Goal: Task Accomplishment & Management: Manage account settings

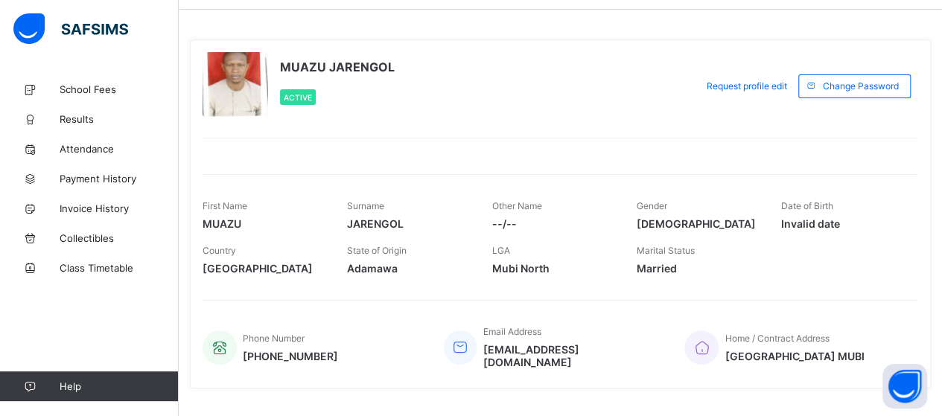
scroll to position [70, 0]
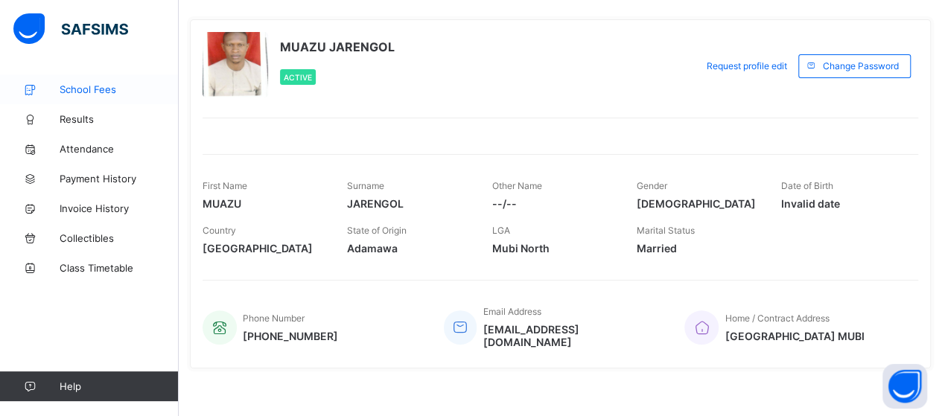
click at [97, 89] on span "School Fees" at bounding box center [119, 89] width 119 height 12
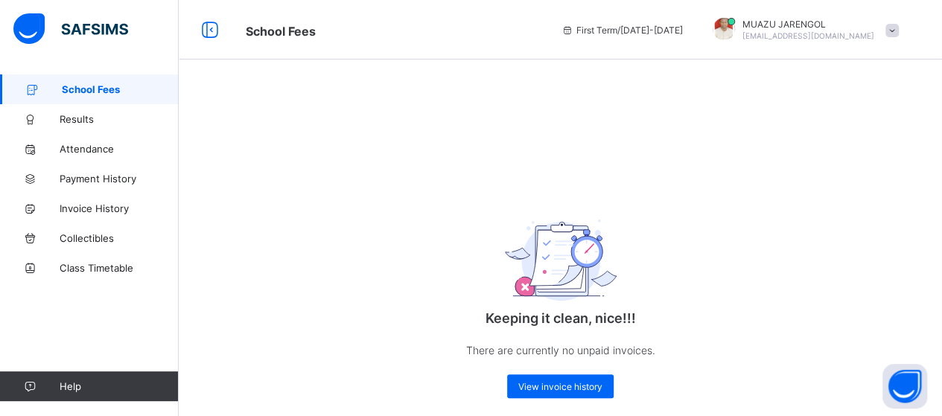
click at [109, 89] on span "School Fees" at bounding box center [120, 89] width 117 height 12
click at [82, 126] on link "Results" at bounding box center [89, 119] width 179 height 30
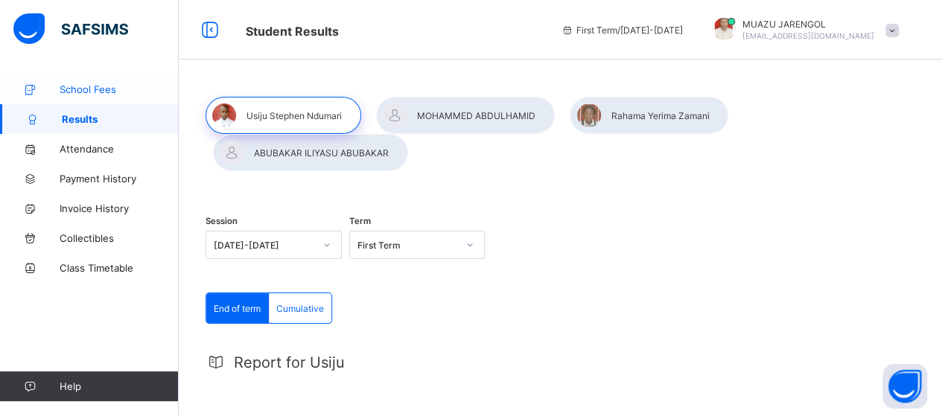
click at [116, 91] on span "School Fees" at bounding box center [119, 89] width 119 height 12
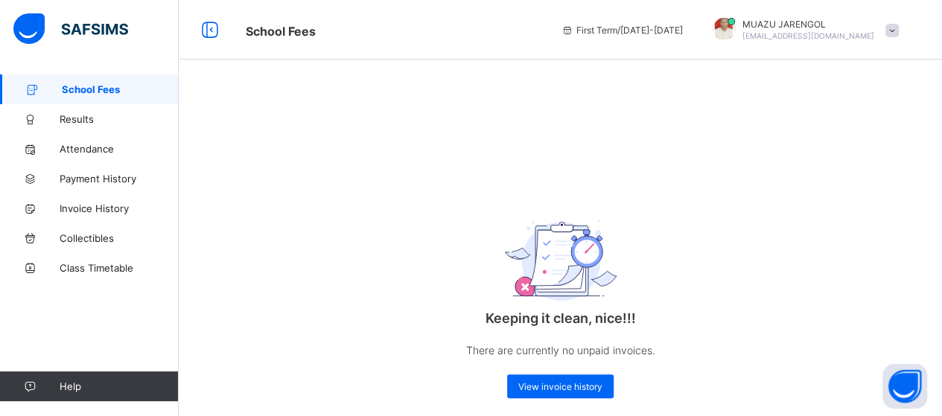
click at [899, 34] on span at bounding box center [891, 30] width 13 height 13
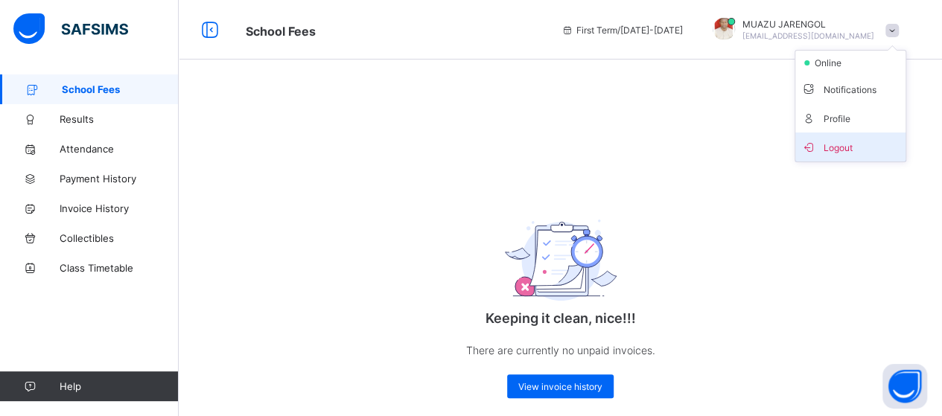
click at [854, 146] on span "Logout" at bounding box center [850, 147] width 98 height 17
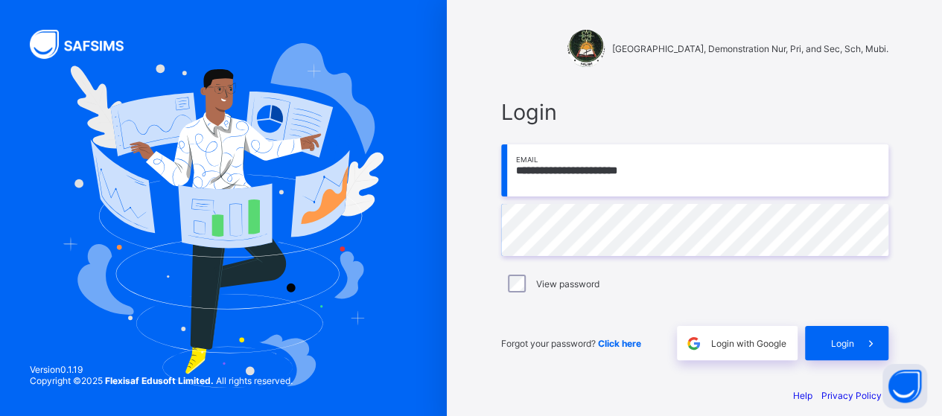
drag, startPoint x: 693, startPoint y: 177, endPoint x: 489, endPoint y: 184, distance: 204.2
click at [489, 184] on div "**********" at bounding box center [694, 215] width 447 height 431
type input "**********"
click at [861, 342] on span at bounding box center [871, 343] width 34 height 34
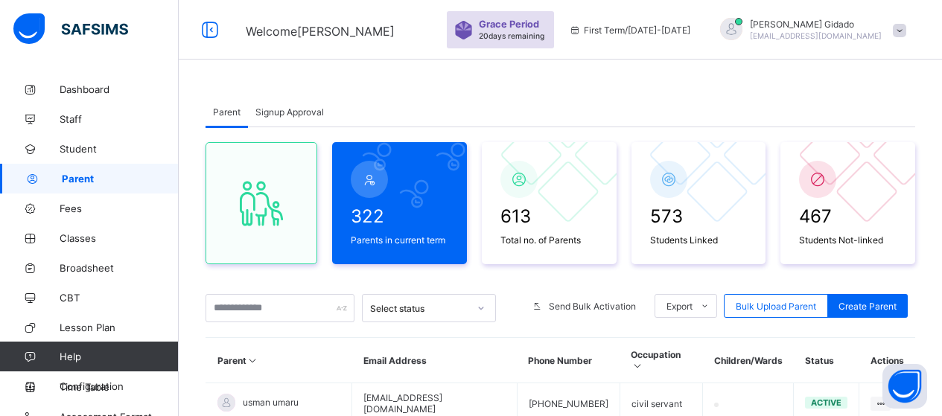
scroll to position [223, 0]
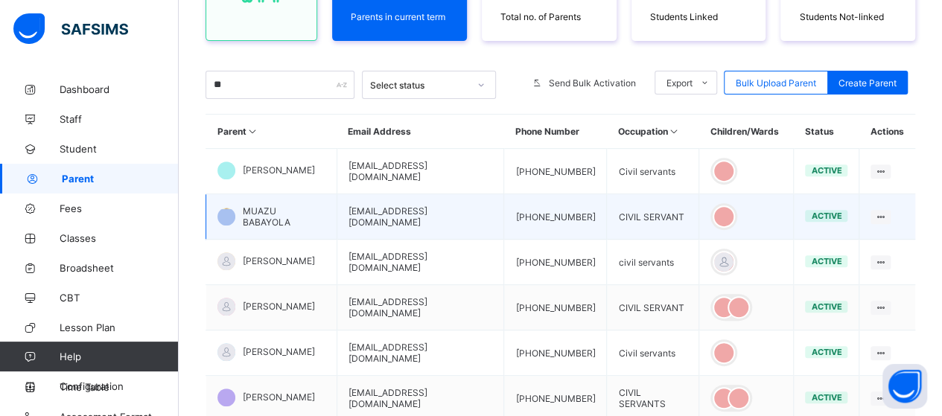
type input "*"
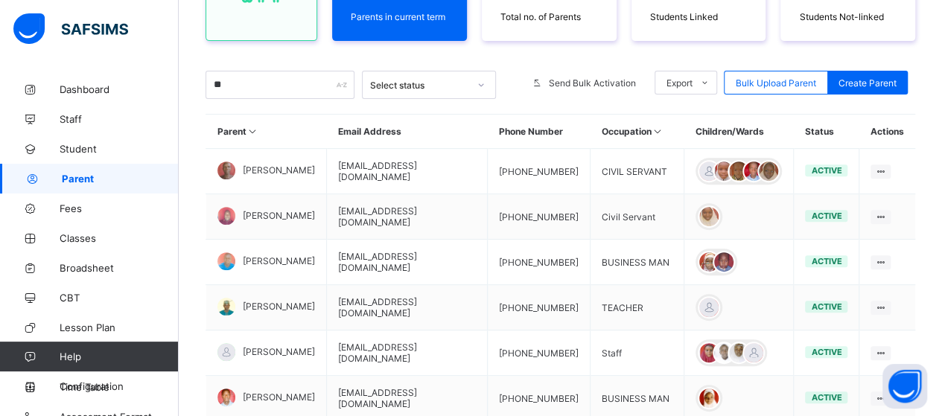
click at [433, 126] on th "Email Address" at bounding box center [407, 132] width 161 height 34
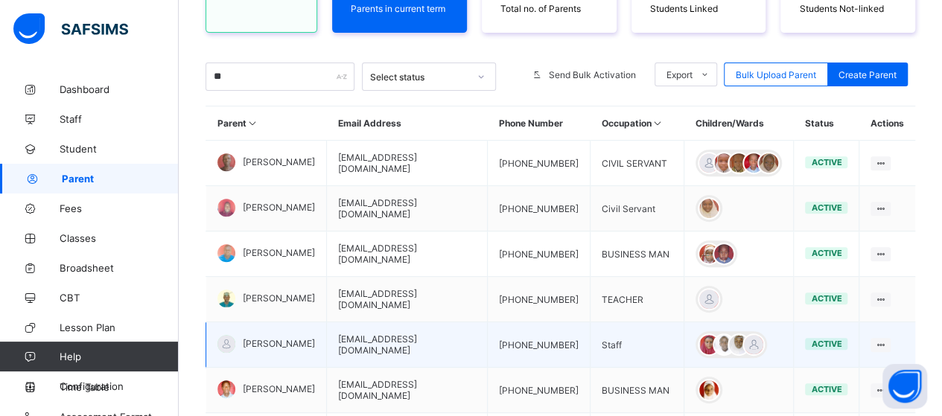
scroll to position [214, 0]
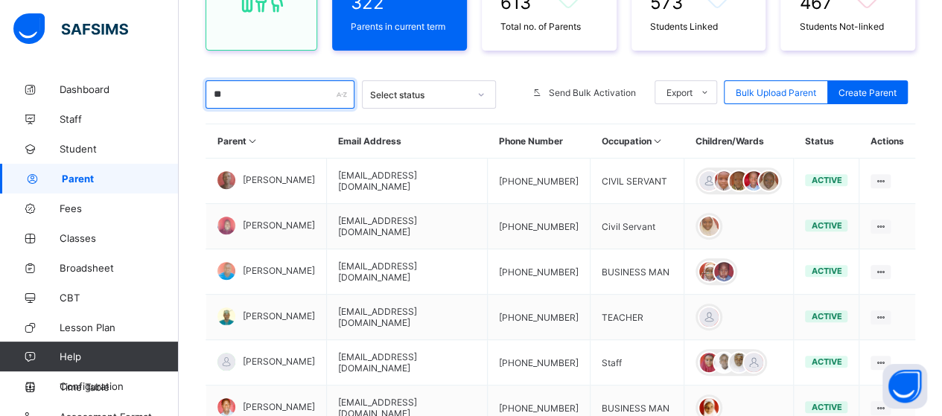
click at [259, 92] on input "**" at bounding box center [280, 94] width 149 height 28
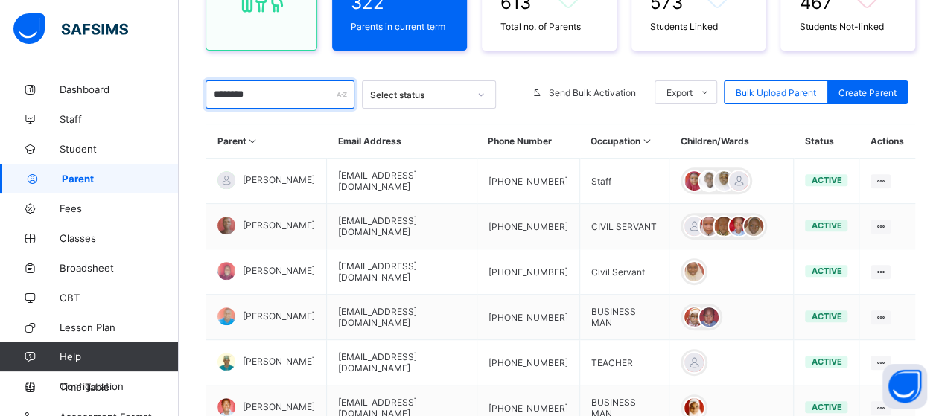
type input "*********"
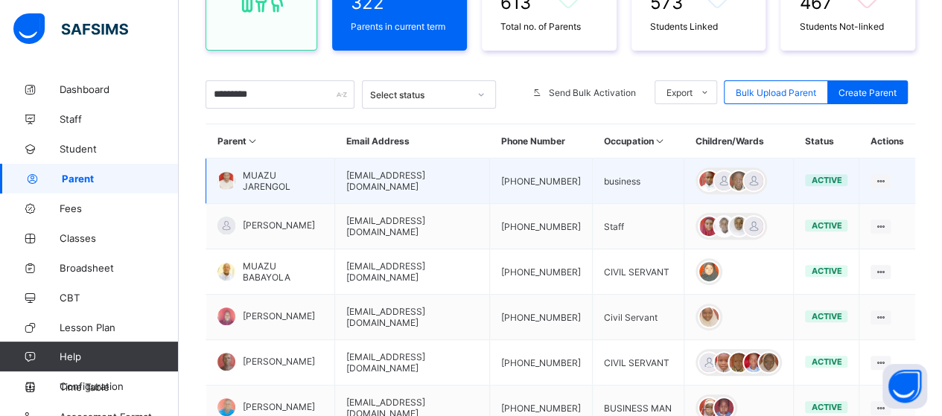
click at [287, 190] on span "MUAZU JARENGOL" at bounding box center [283, 181] width 80 height 22
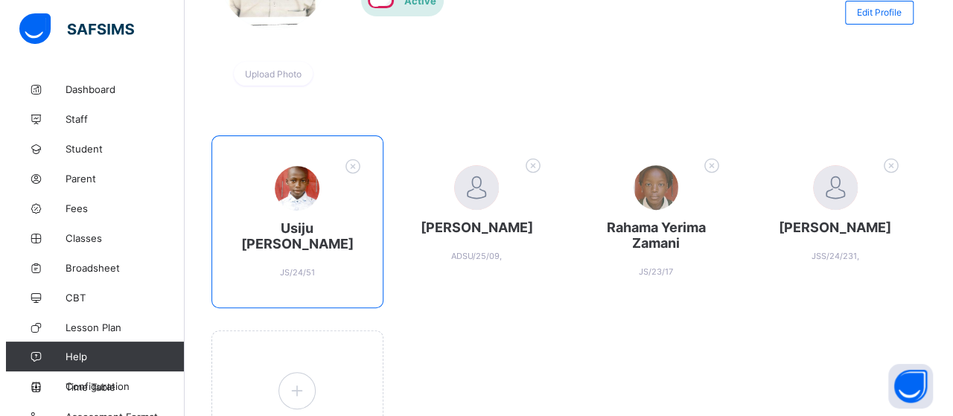
scroll to position [223, 0]
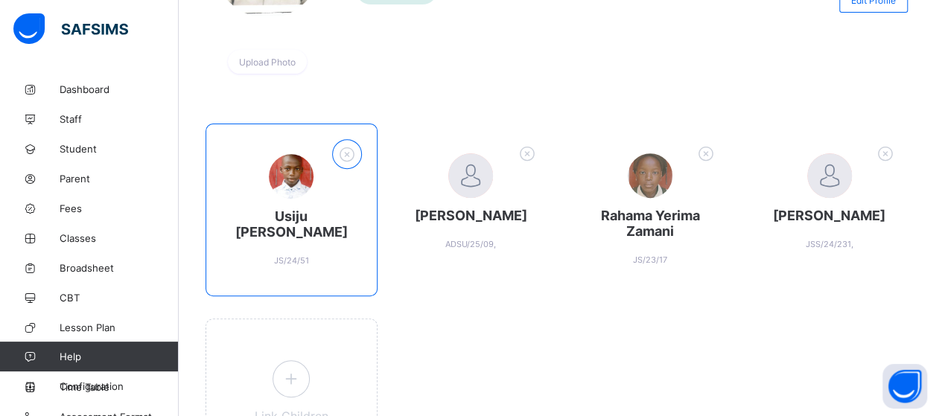
click at [354, 150] on icon at bounding box center [346, 153] width 23 height 19
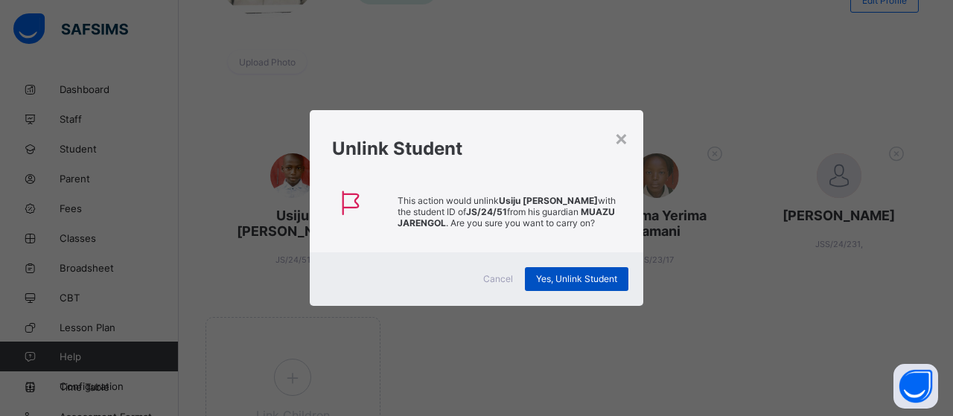
click at [591, 279] on span "Yes, Unlink Student" at bounding box center [576, 278] width 81 height 11
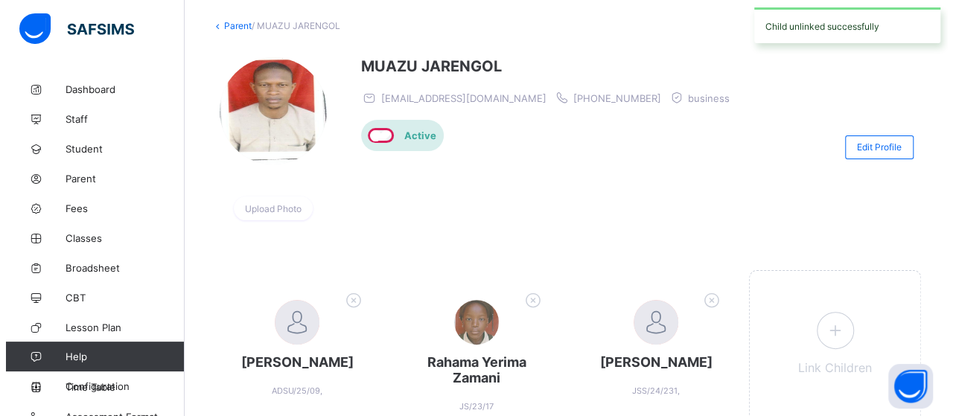
scroll to position [161, 0]
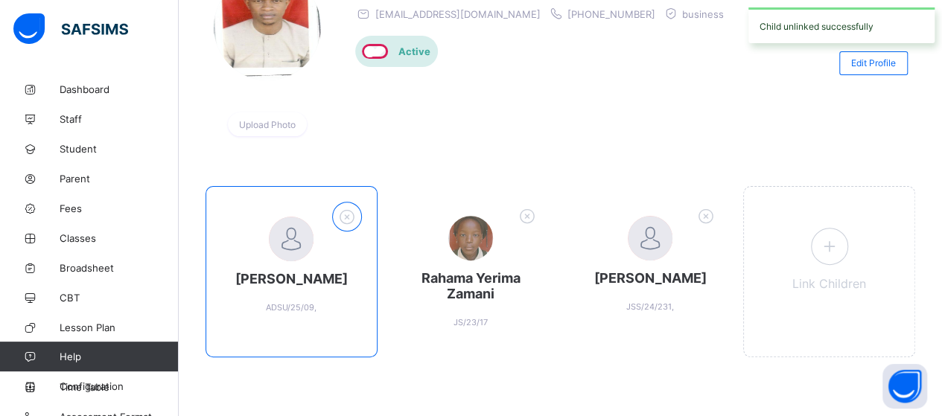
click at [351, 214] on icon at bounding box center [346, 216] width 23 height 19
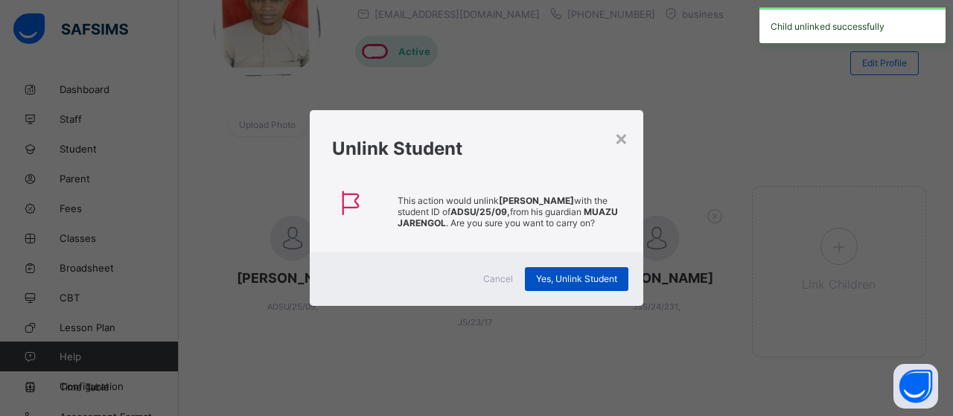
click at [575, 284] on span "Yes, Unlink Student" at bounding box center [576, 278] width 81 height 11
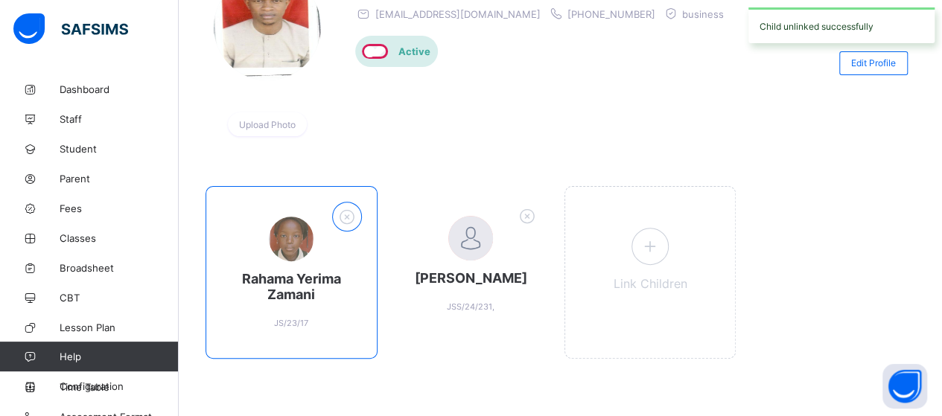
click at [350, 216] on icon at bounding box center [346, 216] width 23 height 19
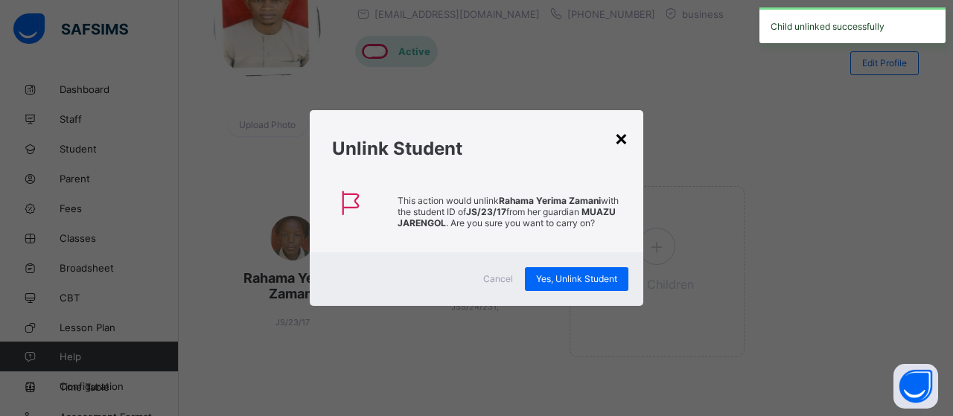
click at [618, 142] on div "×" at bounding box center [621, 137] width 14 height 25
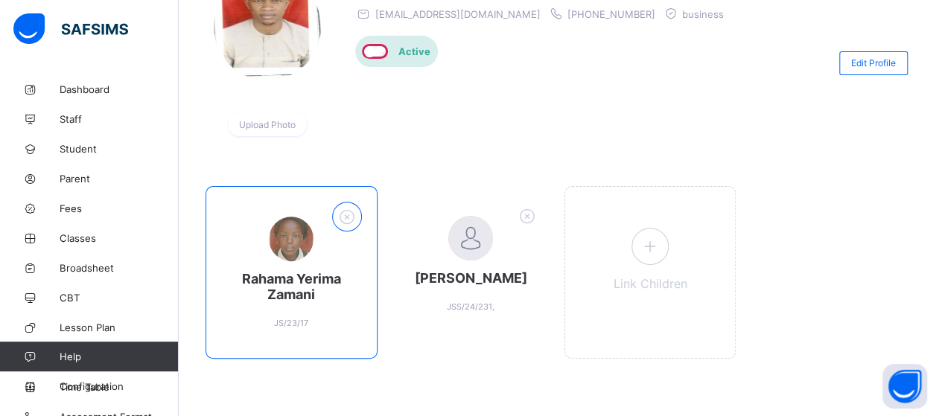
click at [358, 212] on icon at bounding box center [346, 216] width 23 height 19
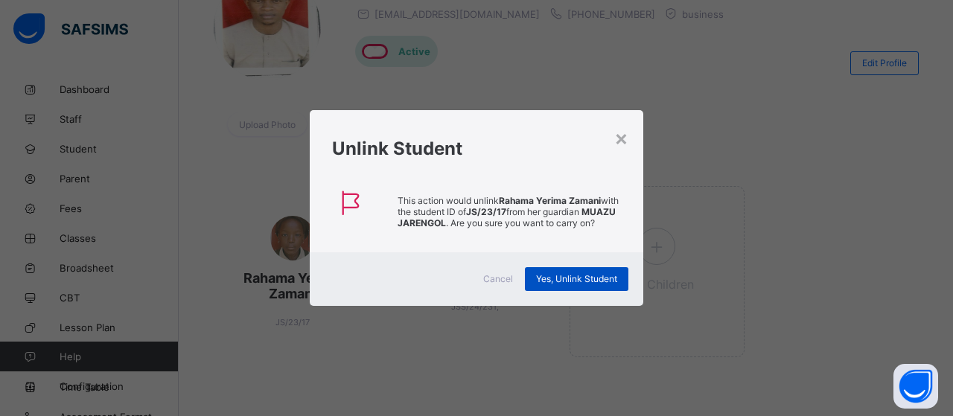
click at [570, 273] on span "Yes, Unlink Student" at bounding box center [576, 278] width 81 height 11
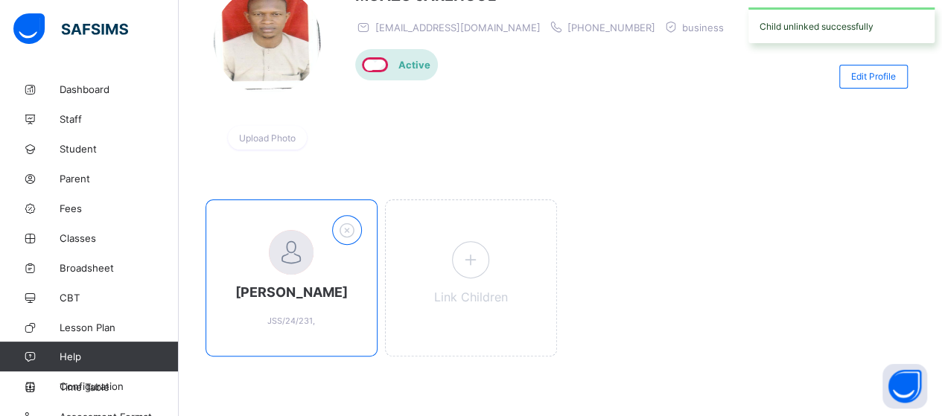
click at [354, 220] on icon at bounding box center [346, 229] width 23 height 19
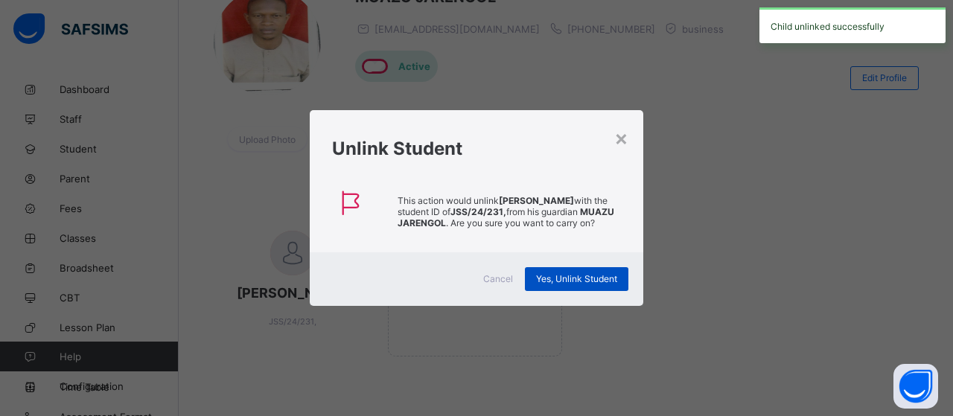
click at [559, 284] on span "Yes, Unlink Student" at bounding box center [576, 278] width 81 height 11
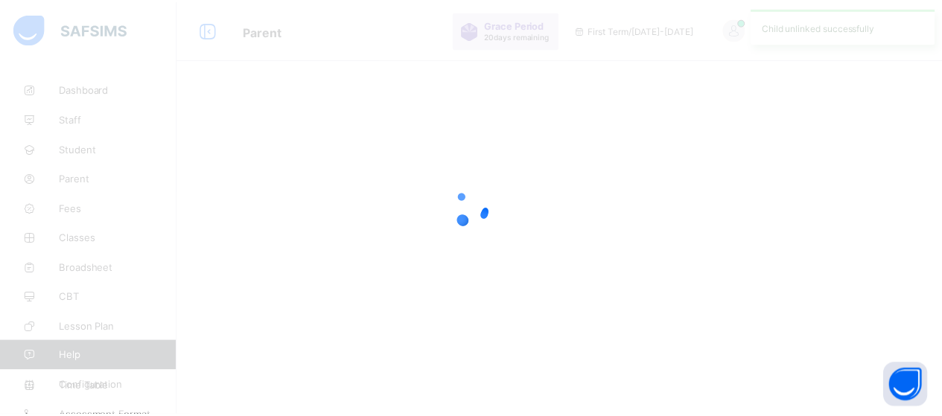
scroll to position [0, 0]
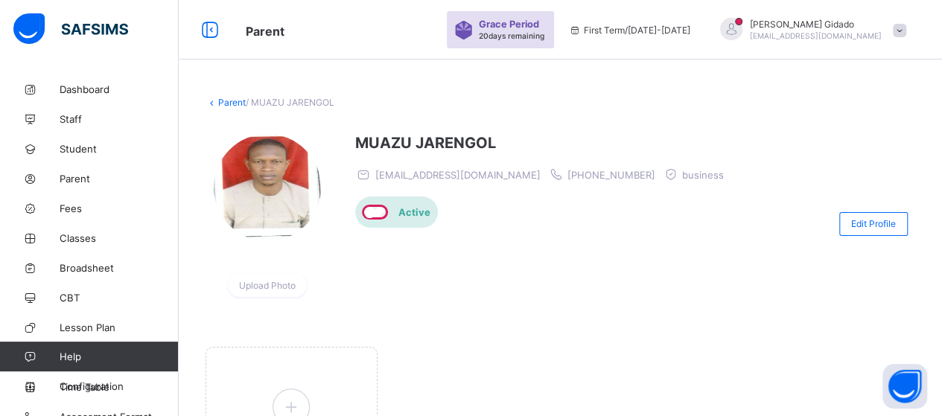
click at [906, 28] on span at bounding box center [899, 30] width 13 height 13
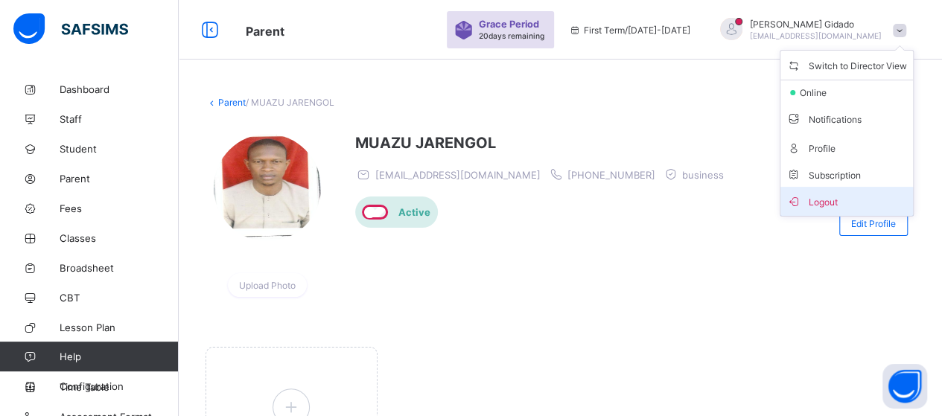
click at [856, 200] on span "Logout" at bounding box center [846, 201] width 121 height 17
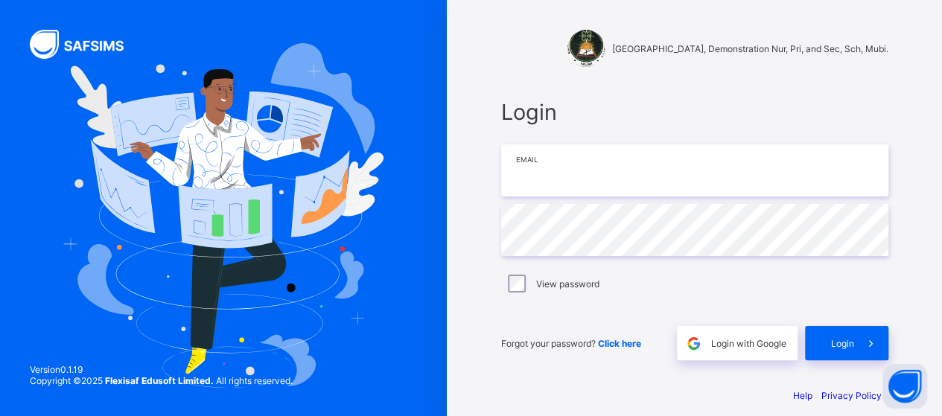
type input "**********"
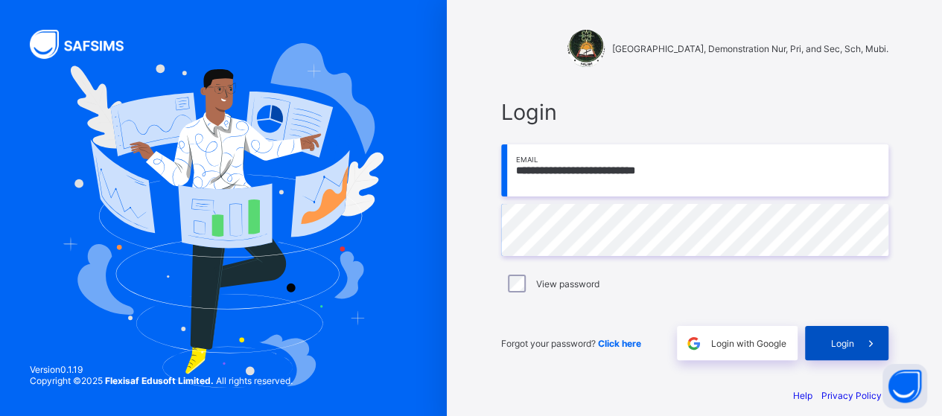
click at [846, 348] on span "Login" at bounding box center [842, 343] width 23 height 11
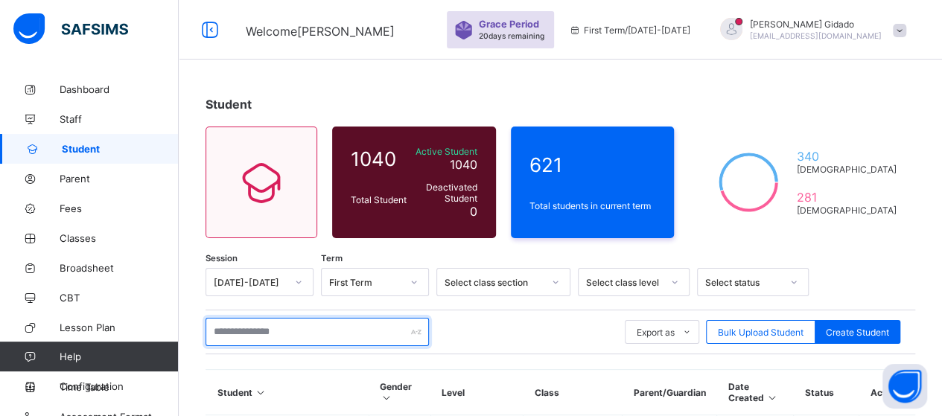
click at [290, 331] on input "text" at bounding box center [317, 332] width 223 height 28
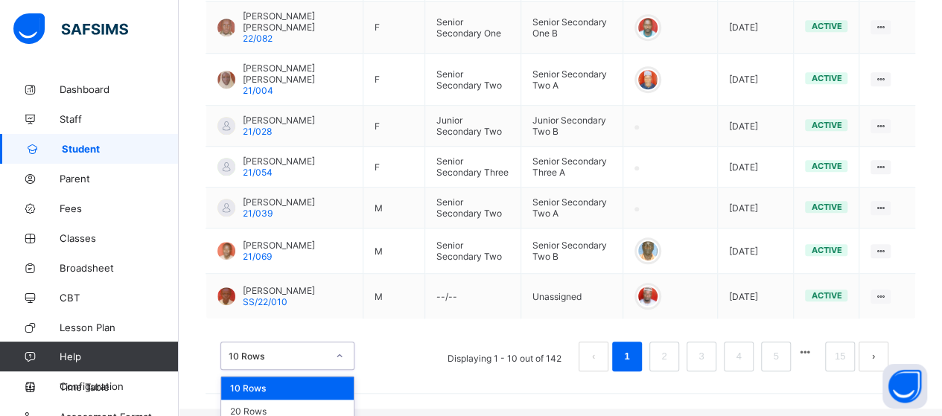
scroll to position [588, 0]
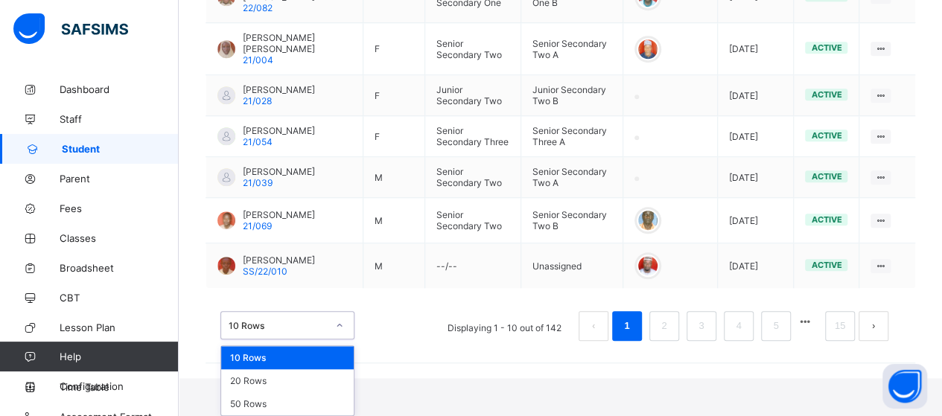
click at [342, 340] on div "option 10 Rows focused, 1 of 3. 3 results available. Use Up and Down to choose …" at bounding box center [287, 325] width 134 height 28
click at [317, 403] on div "50 Rows" at bounding box center [287, 403] width 133 height 23
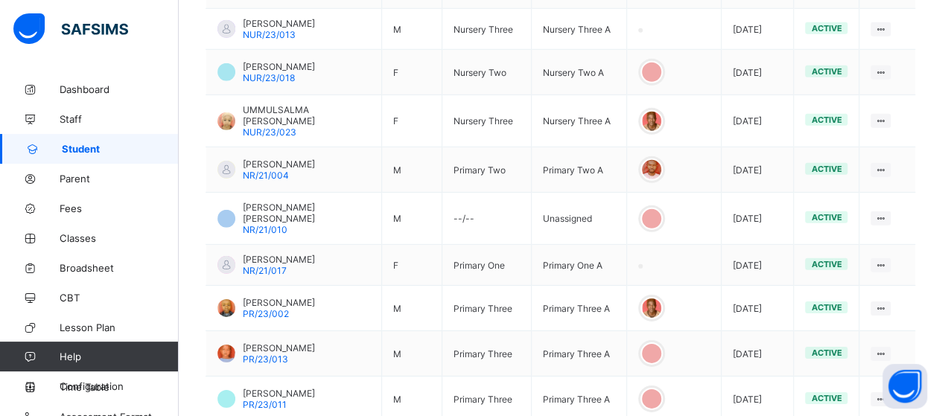
scroll to position [2260, 0]
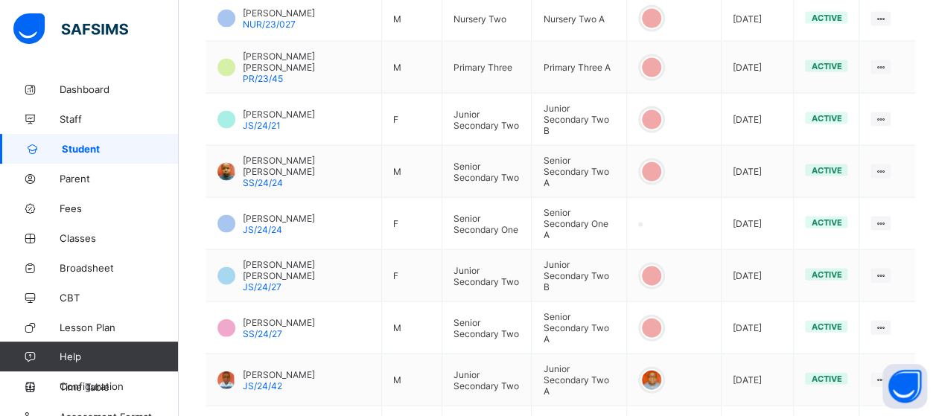
scroll to position [1515, 0]
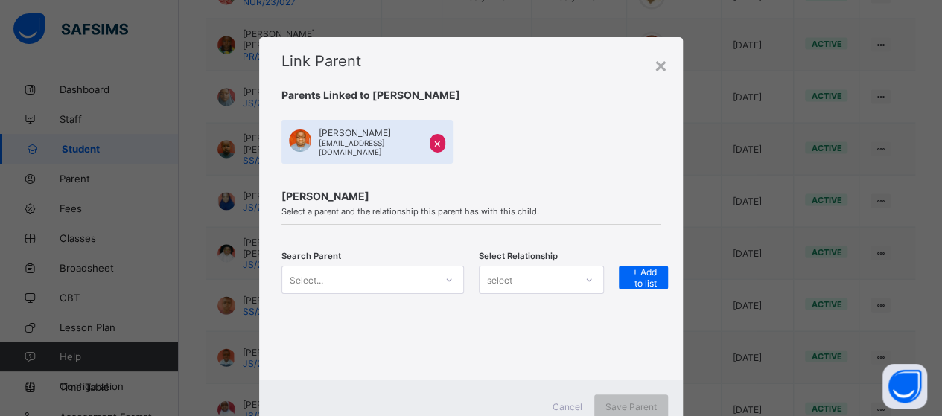
click at [449, 285] on div "Select..." at bounding box center [373, 280] width 182 height 28
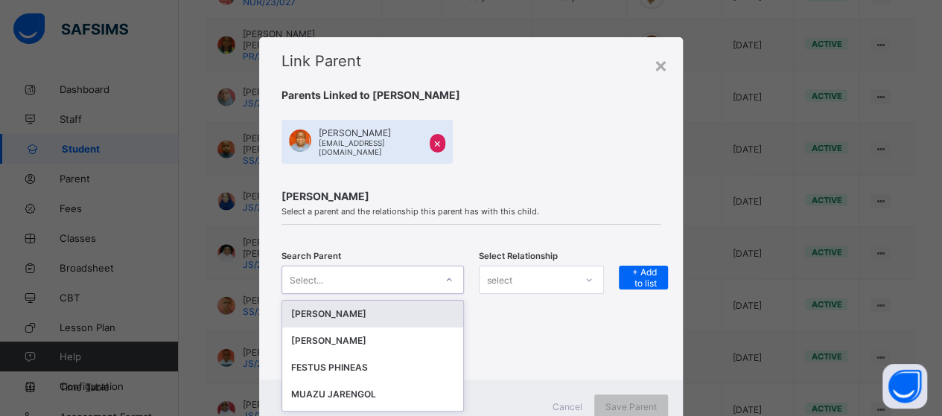
scroll to position [54, 0]
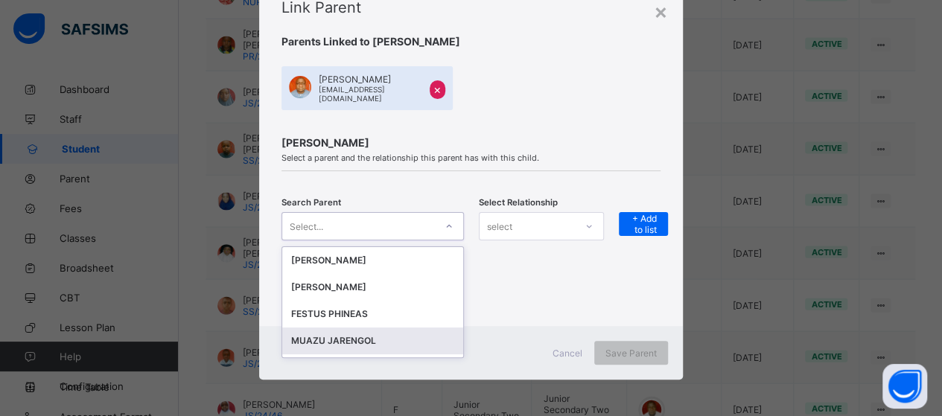
click at [383, 343] on div "MUAZU JARENGOL" at bounding box center [372, 341] width 163 height 15
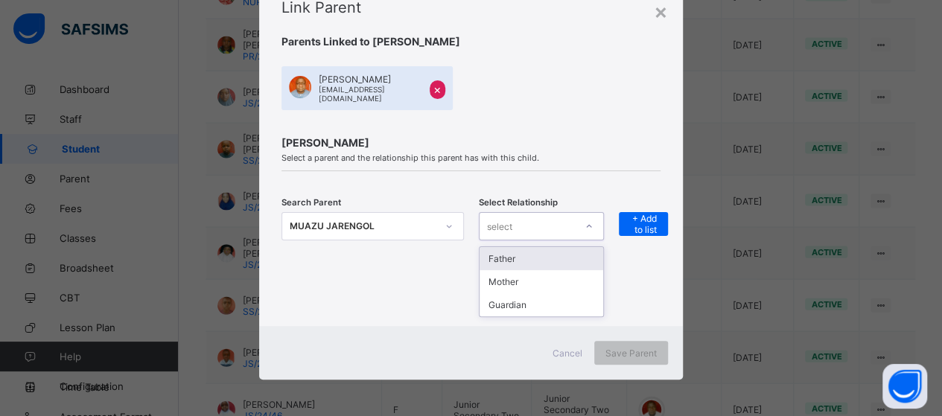
click at [581, 229] on div at bounding box center [588, 226] width 25 height 24
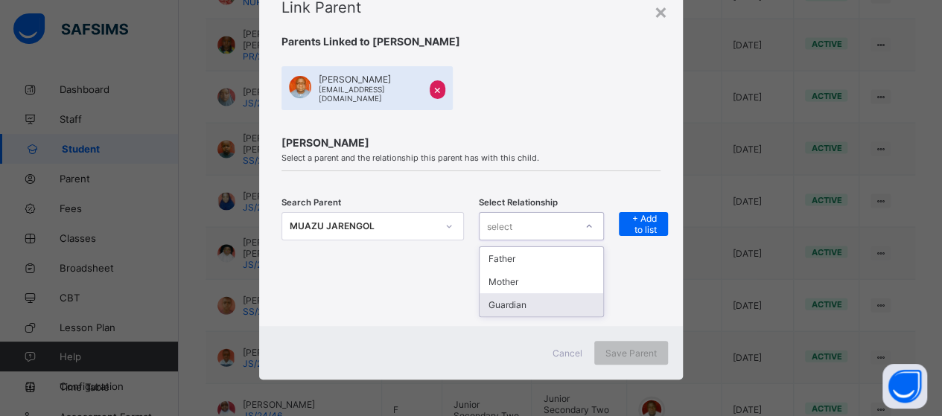
click at [562, 305] on div "Guardian" at bounding box center [542, 304] width 124 height 23
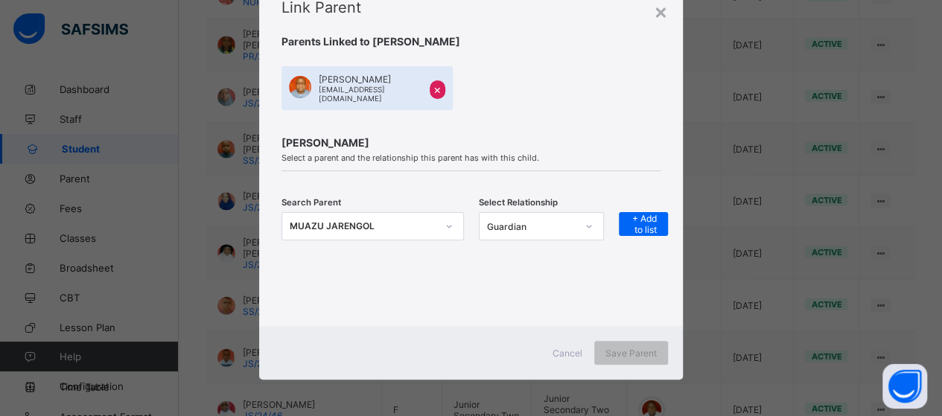
click at [639, 211] on div "Search Parent MUAZU JARENGOL Select Relationship Guardian + Add to list" at bounding box center [471, 236] width 379 height 84
click at [642, 218] on span "+ Add to list" at bounding box center [643, 224] width 27 height 22
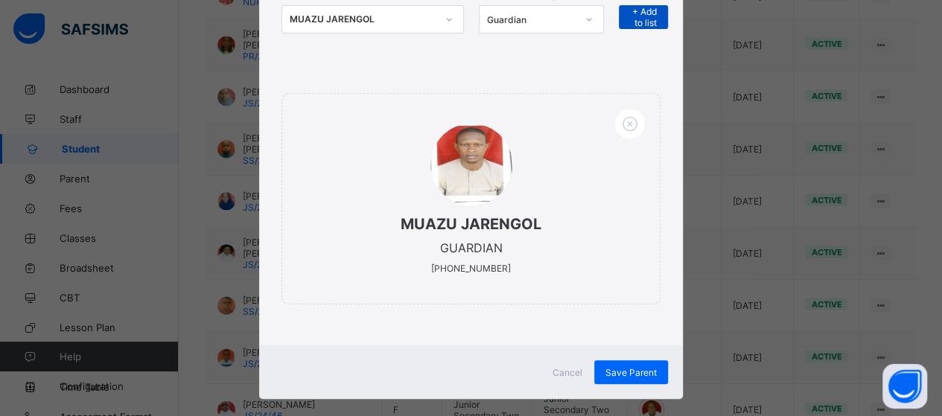
scroll to position [277, 0]
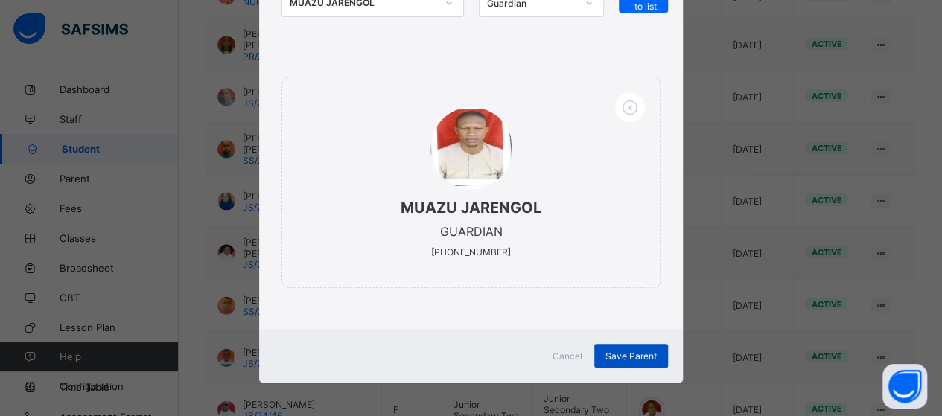
click at [640, 352] on span "Save Parent" at bounding box center [630, 356] width 51 height 11
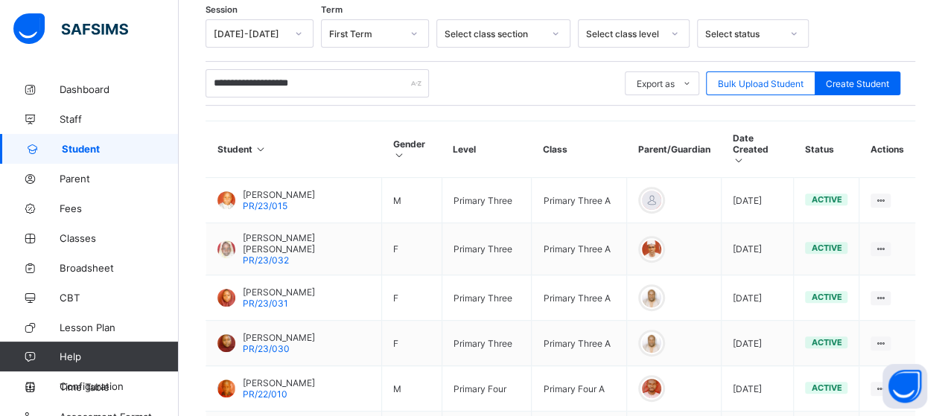
scroll to position [0, 0]
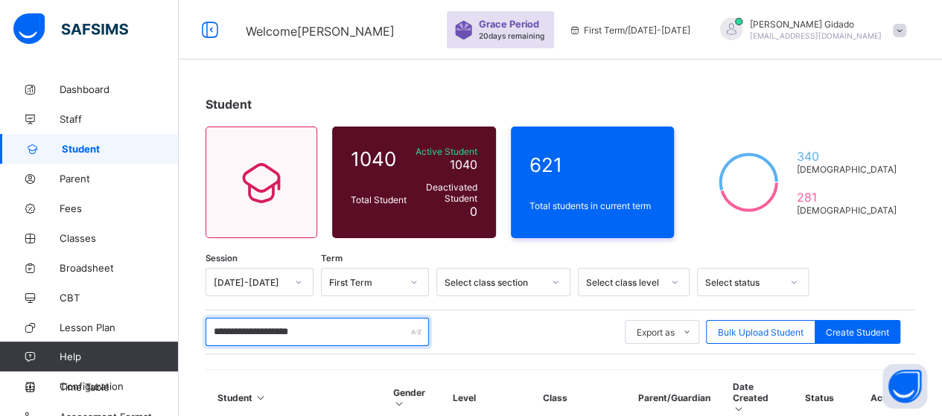
click at [347, 328] on input "**********" at bounding box center [317, 332] width 223 height 28
type input "*"
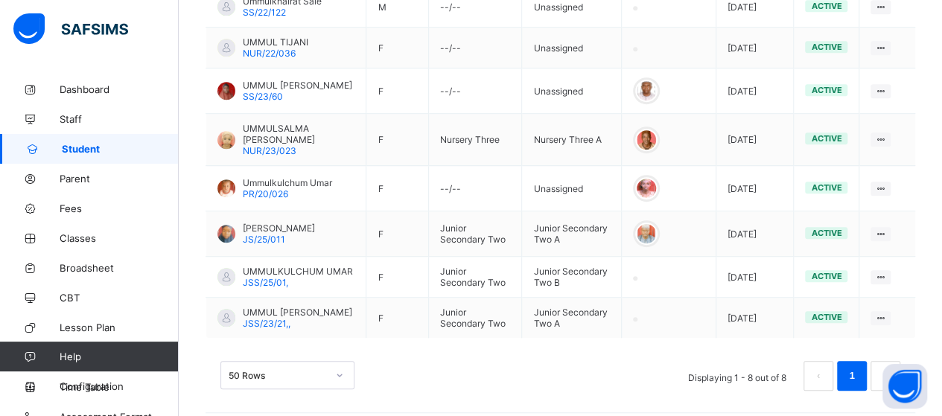
scroll to position [465, 0]
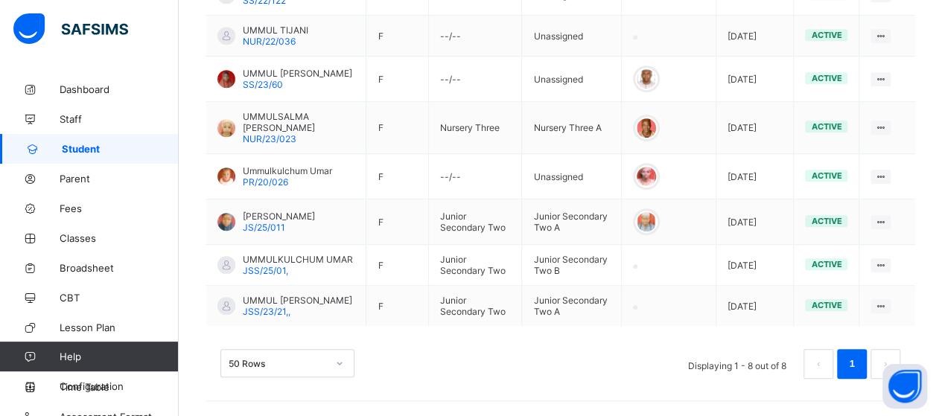
click at [341, 368] on div "50 Rows" at bounding box center [287, 363] width 134 height 28
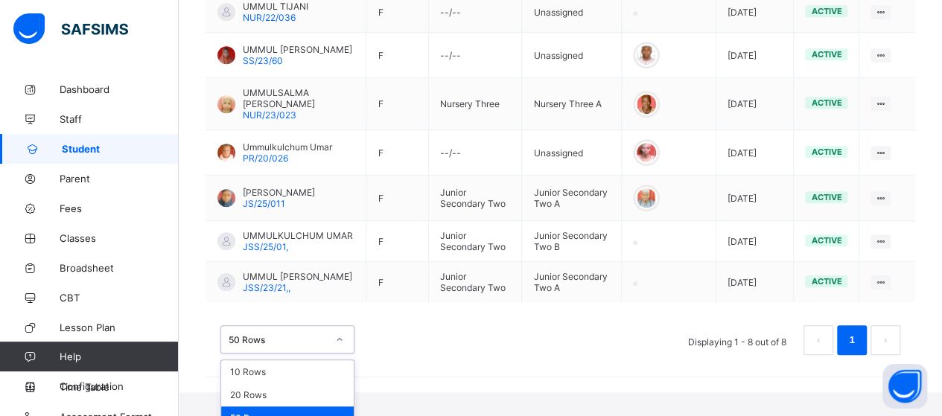
click at [312, 407] on div "50 Rows" at bounding box center [287, 418] width 133 height 23
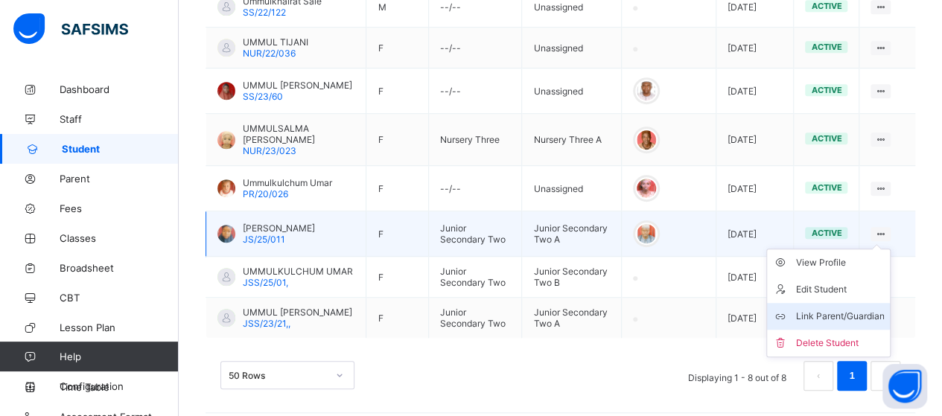
click at [850, 309] on div "Link Parent/Guardian" at bounding box center [839, 316] width 89 height 15
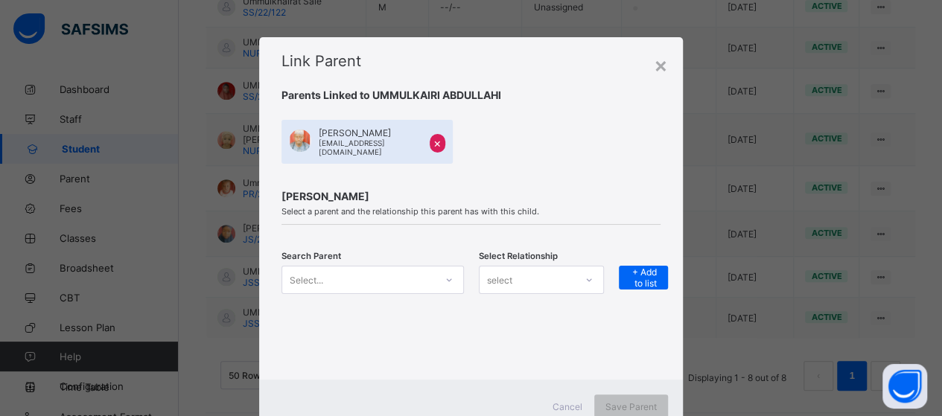
click at [444, 279] on div "Select..." at bounding box center [373, 280] width 182 height 28
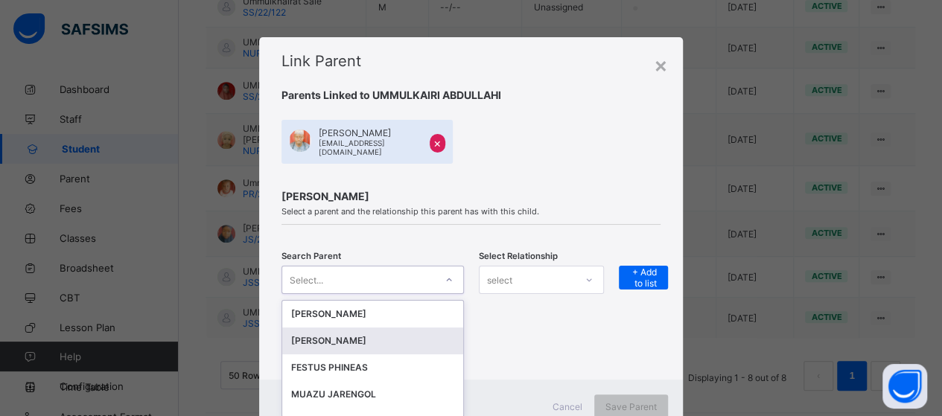
scroll to position [48, 0]
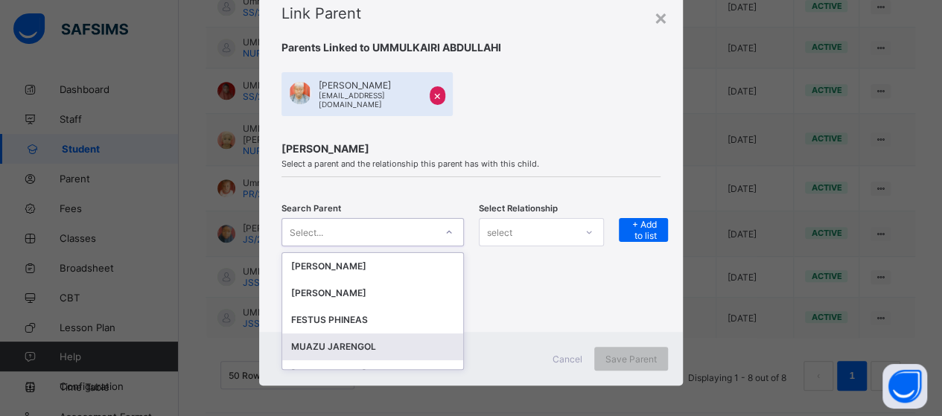
drag, startPoint x: 405, startPoint y: 336, endPoint x: 495, endPoint y: 346, distance: 90.0
click at [408, 340] on div "MUAZU JARENGOL" at bounding box center [372, 347] width 163 height 15
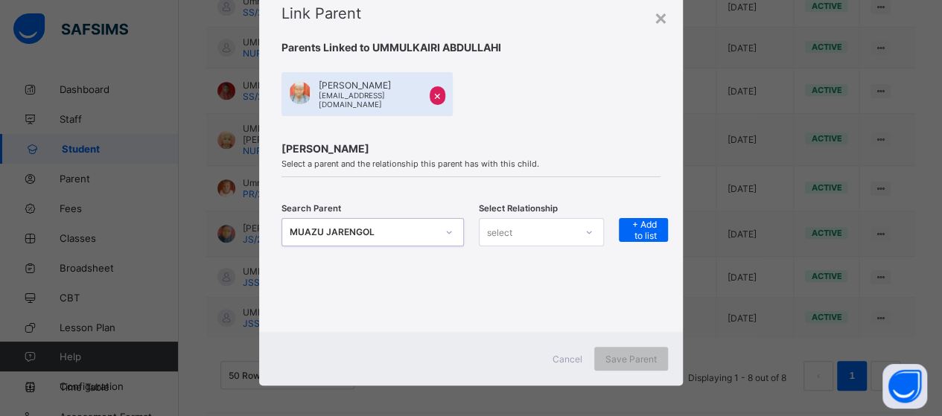
click at [588, 225] on icon at bounding box center [589, 232] width 9 height 15
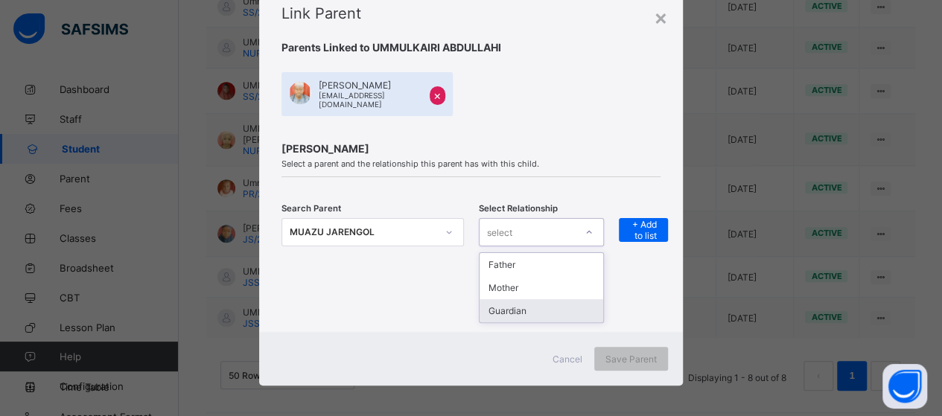
drag, startPoint x: 540, startPoint y: 296, endPoint x: 597, endPoint y: 296, distance: 56.6
click at [548, 299] on div "Guardian" at bounding box center [542, 310] width 124 height 23
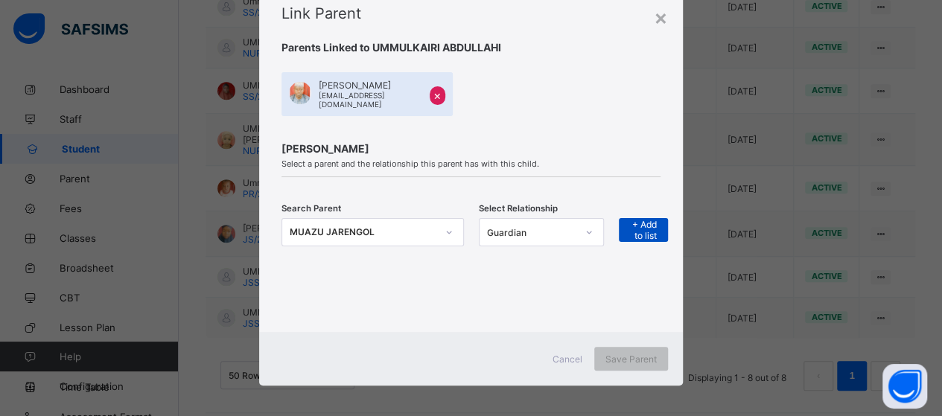
click at [652, 220] on span "+ Add to list" at bounding box center [643, 230] width 27 height 22
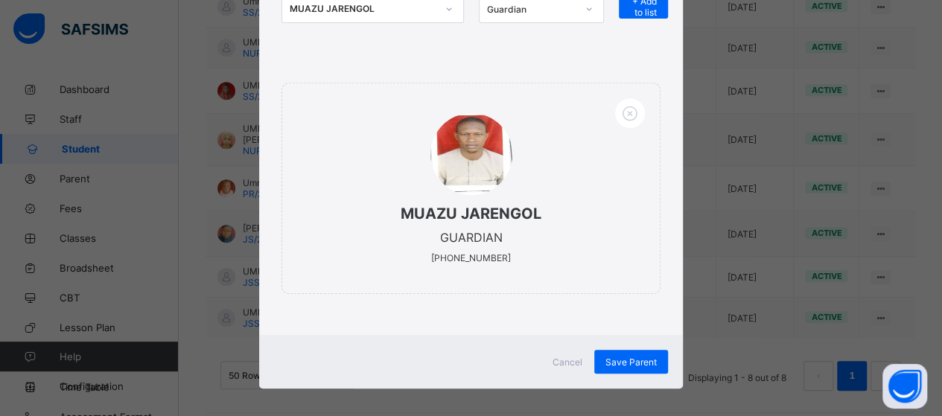
scroll to position [273, 0]
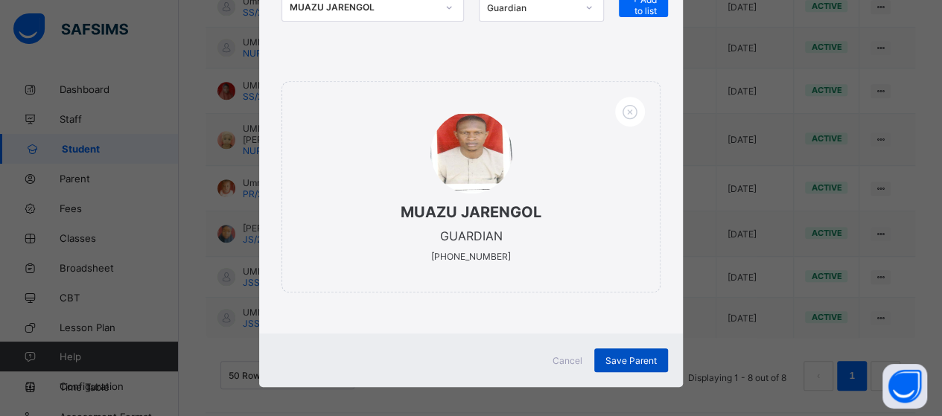
click at [630, 355] on span "Save Parent" at bounding box center [630, 360] width 51 height 11
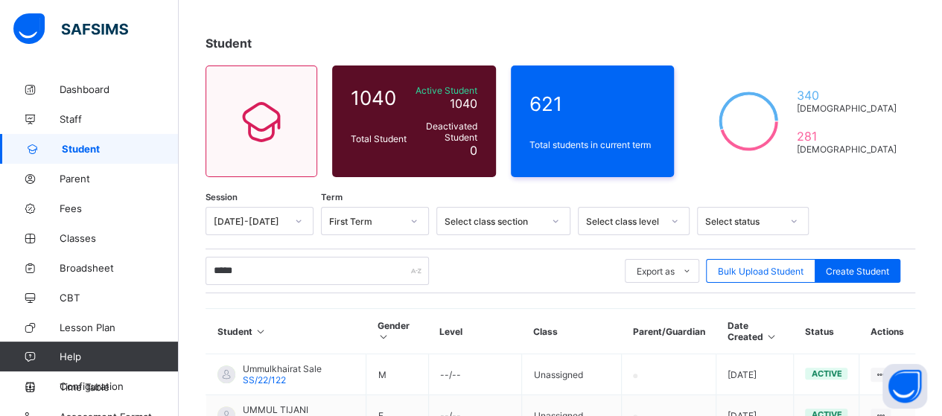
scroll to position [74, 0]
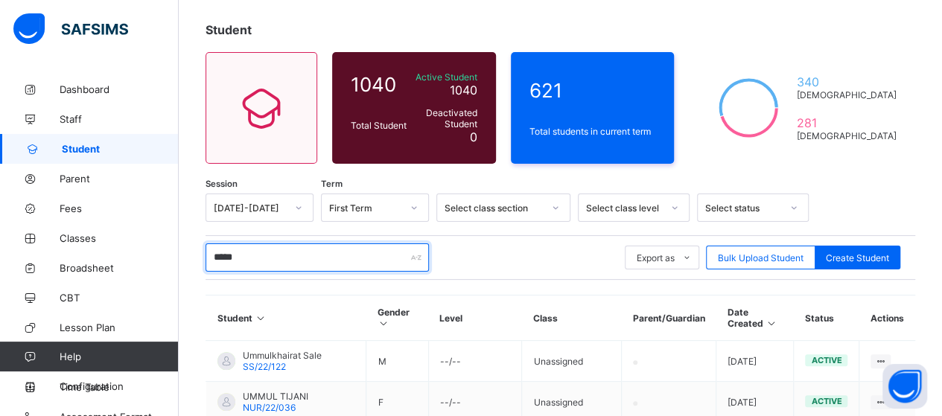
click at [271, 252] on input "*****" at bounding box center [317, 258] width 223 height 28
type input "*"
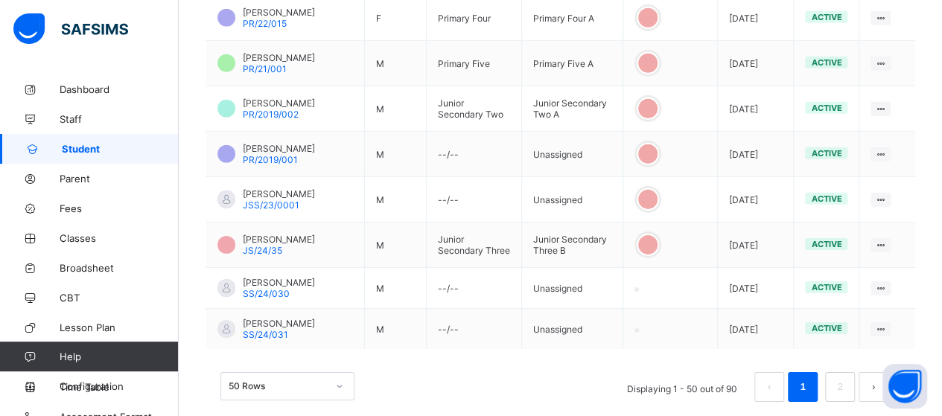
scroll to position [2283, 0]
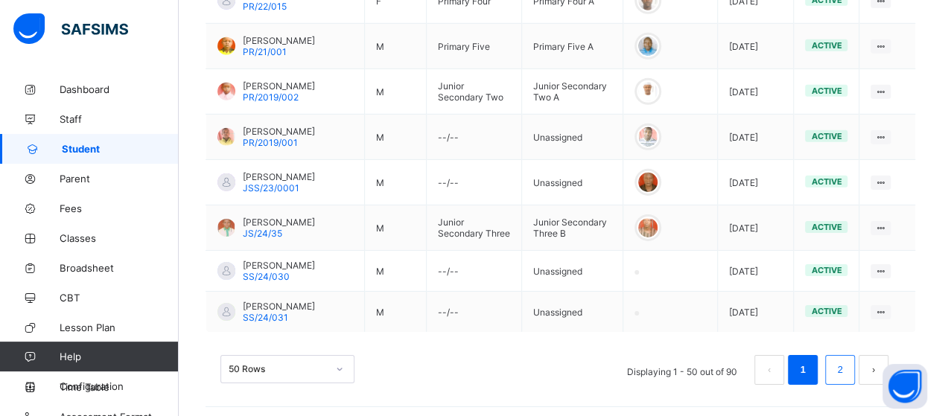
click at [847, 366] on link "2" at bounding box center [840, 369] width 14 height 19
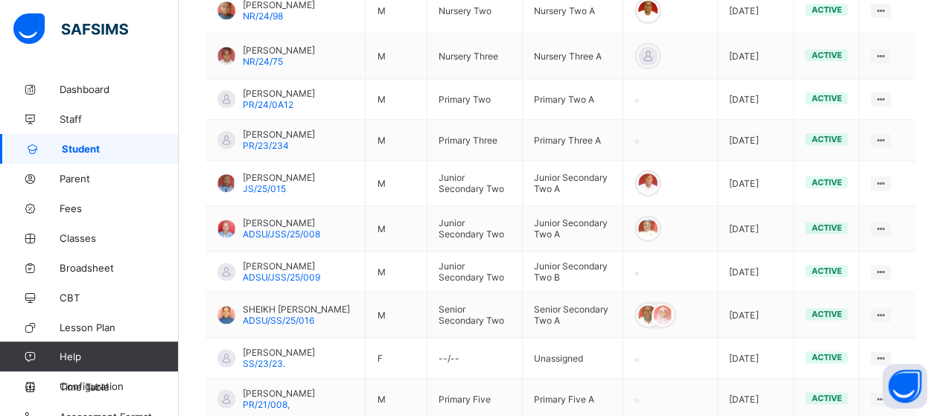
scroll to position [894, 0]
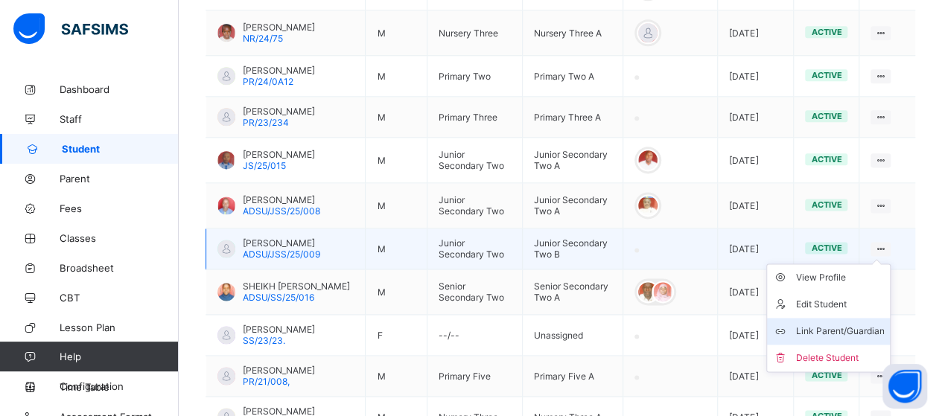
click at [858, 339] on div "Link Parent/Guardian" at bounding box center [839, 331] width 89 height 15
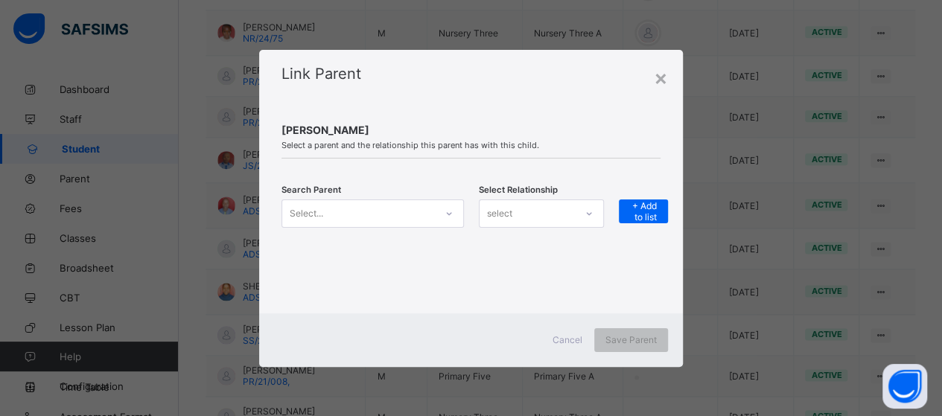
click at [448, 217] on icon at bounding box center [449, 213] width 9 height 15
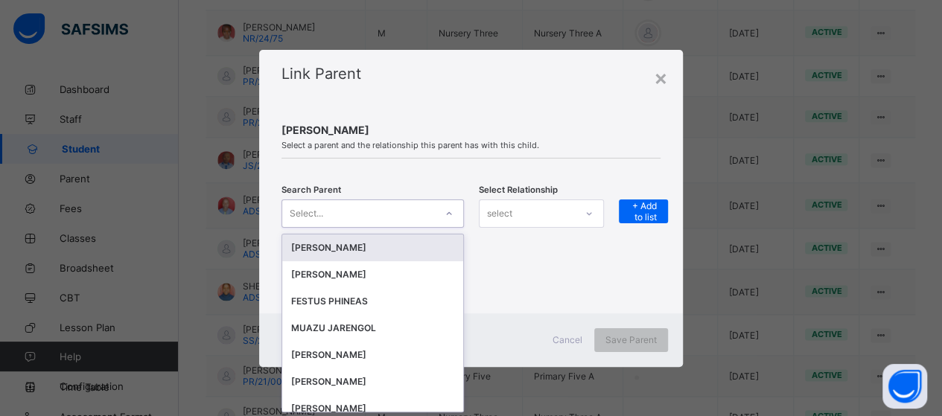
scroll to position [0, 0]
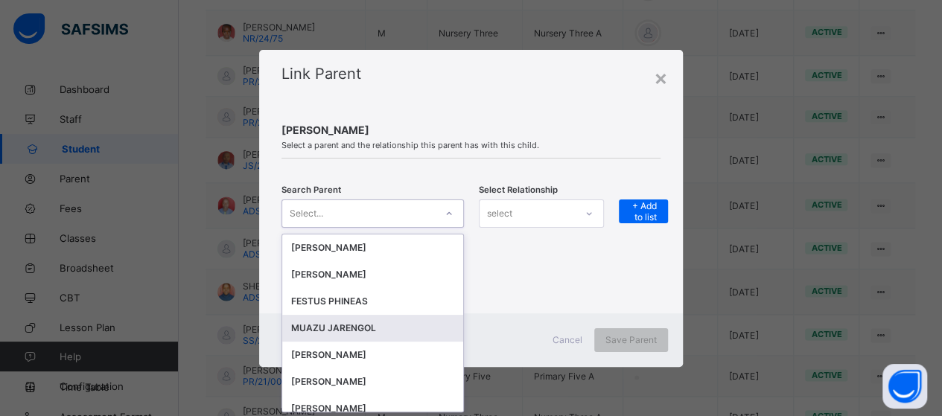
drag, startPoint x: 374, startPoint y: 328, endPoint x: 395, endPoint y: 326, distance: 21.0
click at [373, 329] on div "MUAZU JARENGOL" at bounding box center [372, 328] width 163 height 15
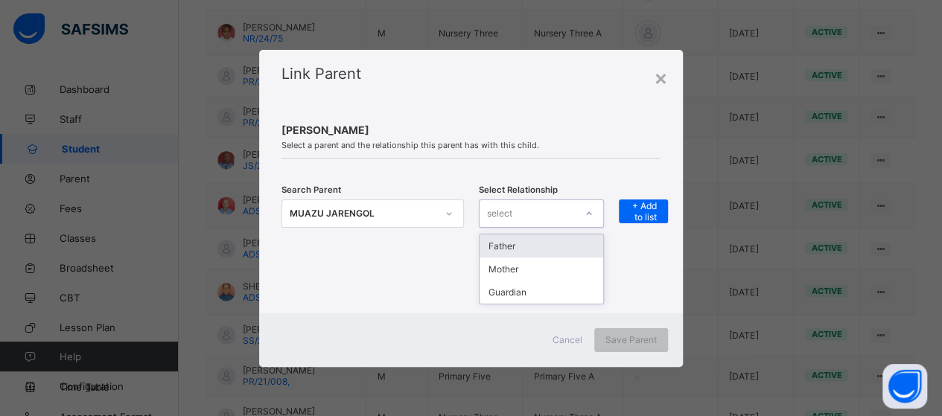
click at [591, 217] on icon at bounding box center [589, 213] width 9 height 15
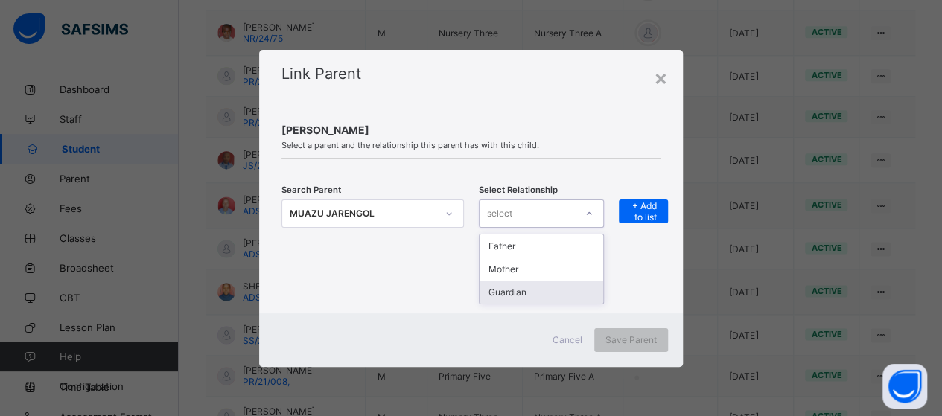
drag, startPoint x: 550, startPoint y: 285, endPoint x: 583, endPoint y: 263, distance: 40.3
click at [551, 285] on div "Guardian" at bounding box center [542, 292] width 124 height 23
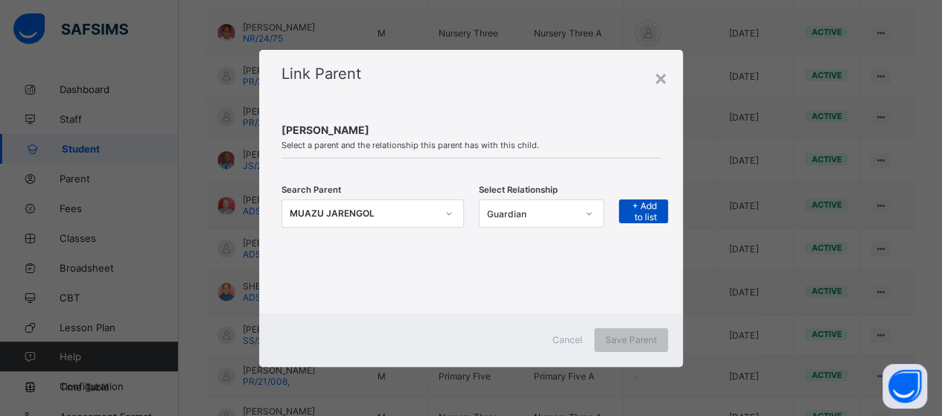
click at [644, 212] on span "+ Add to list" at bounding box center [643, 211] width 27 height 22
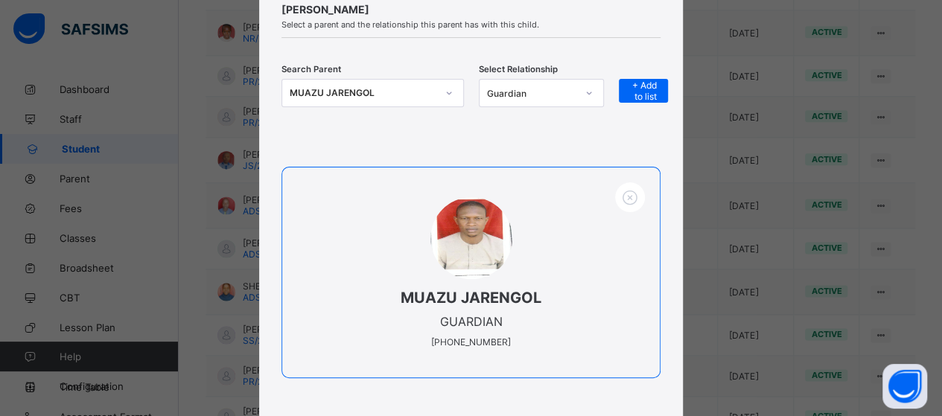
scroll to position [198, 0]
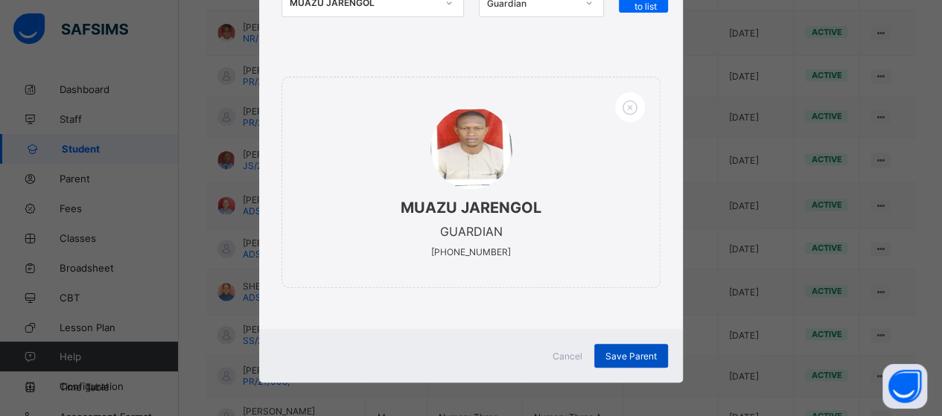
click at [626, 352] on span "Save Parent" at bounding box center [630, 356] width 51 height 11
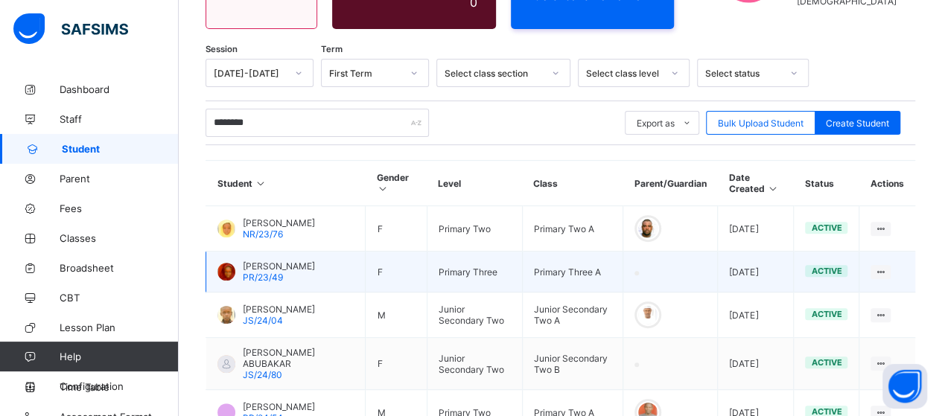
scroll to position [223, 0]
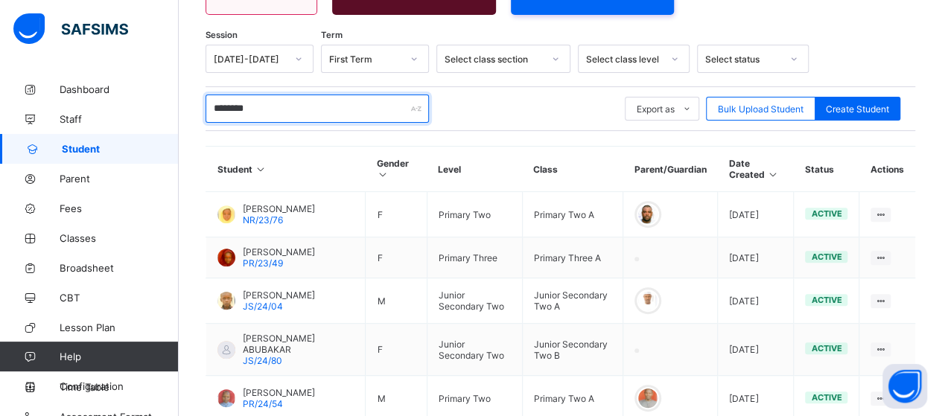
click at [266, 111] on input "********" at bounding box center [317, 109] width 223 height 28
type input "*"
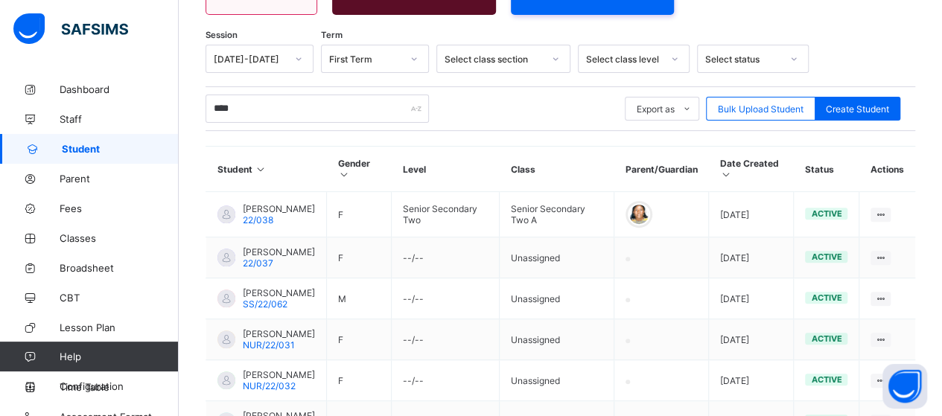
click at [457, 119] on div "**** Export as Pdf Report Excel Report Excel Report (LMS) Bulk Upload Student C…" at bounding box center [561, 109] width 710 height 28
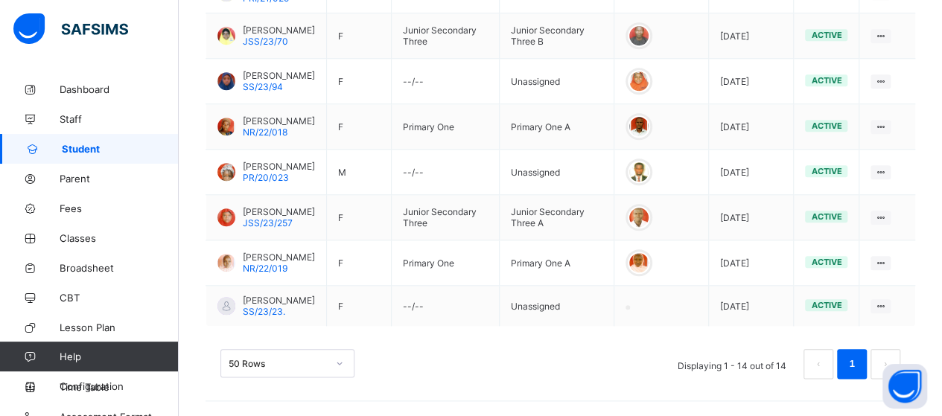
scroll to position [734, 0]
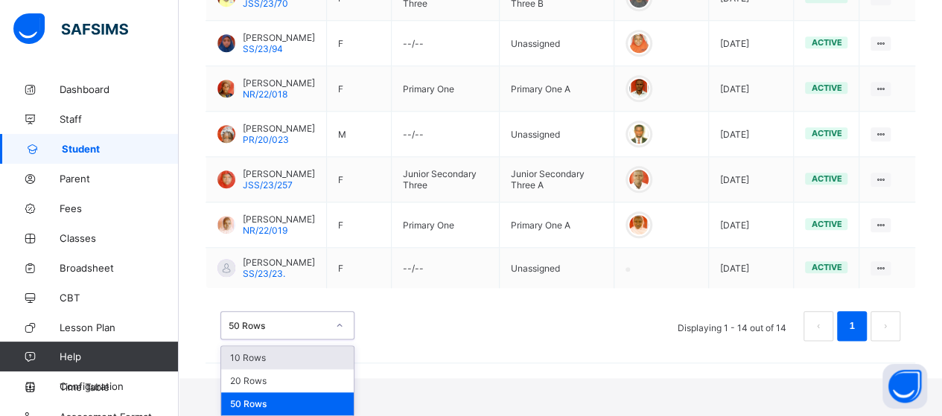
click at [339, 340] on div "option 10 Rows focused, 1 of 3. 3 results available. Use Up and Down to choose …" at bounding box center [287, 325] width 134 height 28
click at [290, 410] on div "50 Rows" at bounding box center [287, 403] width 133 height 23
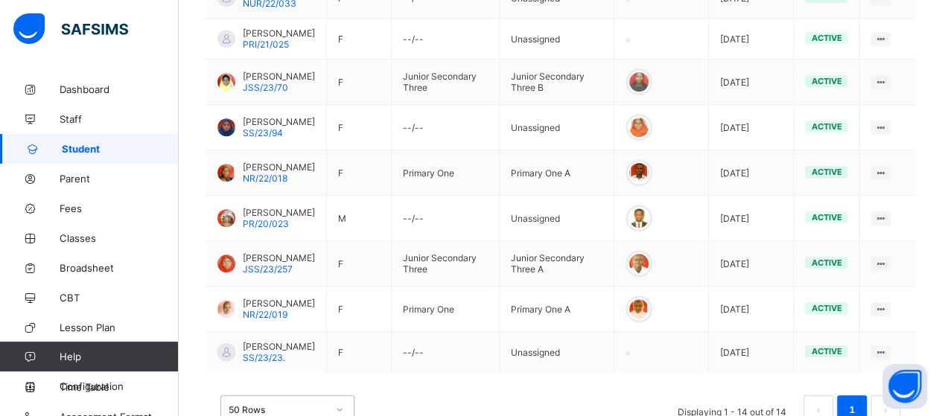
scroll to position [625, 0]
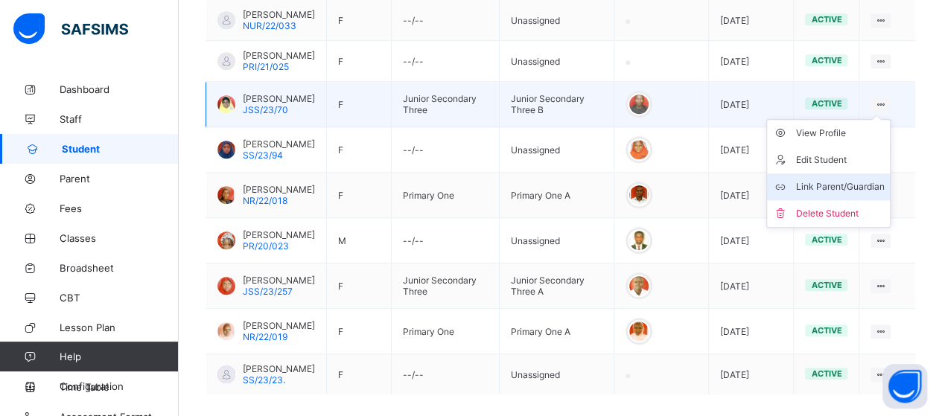
click at [858, 177] on li "Link Parent/Guardian" at bounding box center [828, 187] width 123 height 27
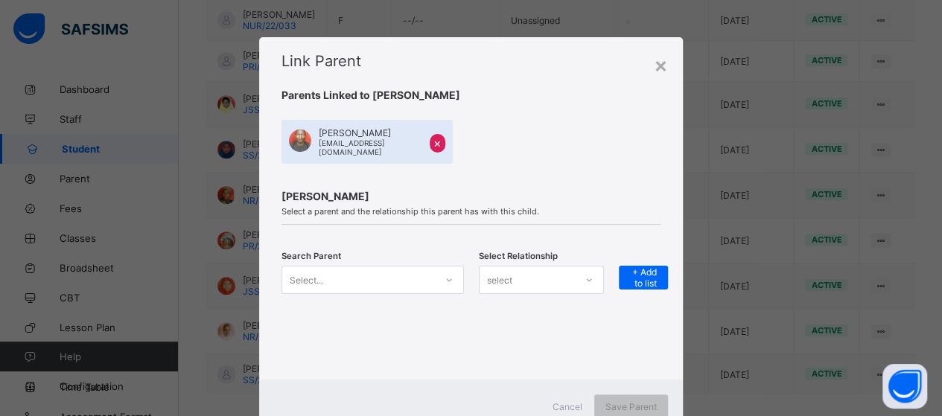
click at [445, 276] on div "Select..." at bounding box center [373, 280] width 182 height 28
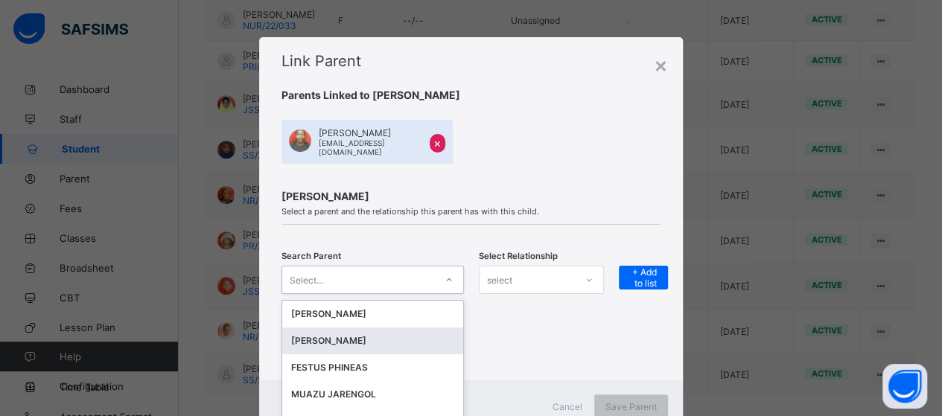
scroll to position [48, 0]
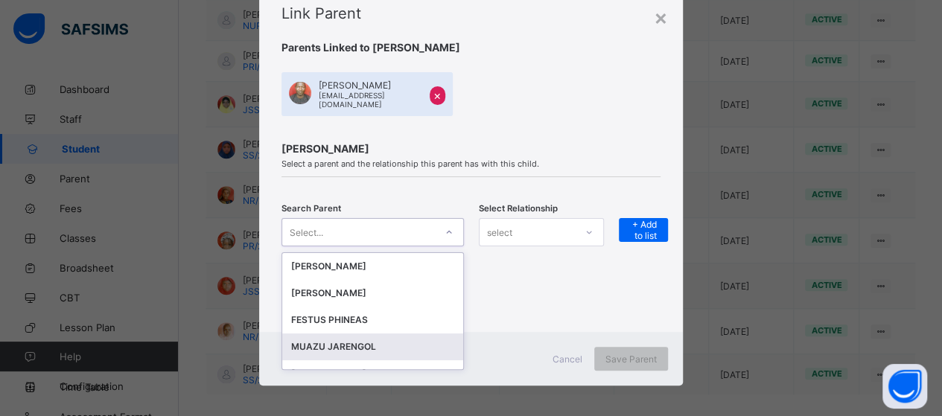
drag, startPoint x: 417, startPoint y: 341, endPoint x: 547, endPoint y: 299, distance: 136.4
click at [429, 340] on div "MUAZU JARENGOL" at bounding box center [372, 347] width 163 height 15
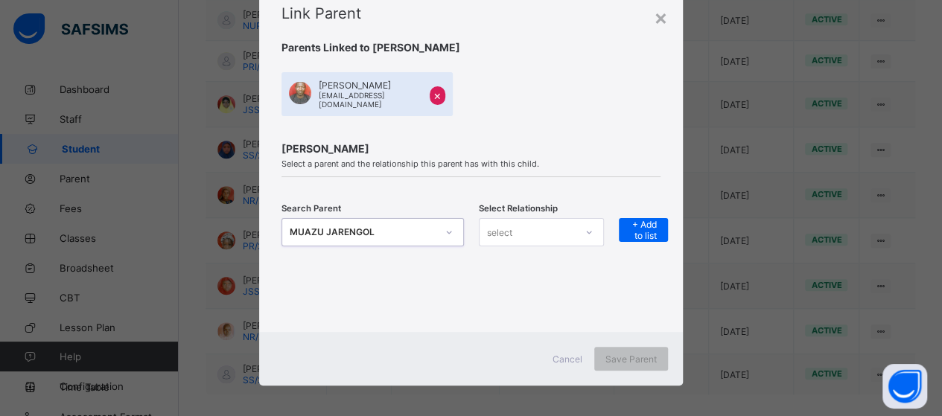
click at [590, 227] on icon at bounding box center [589, 232] width 9 height 15
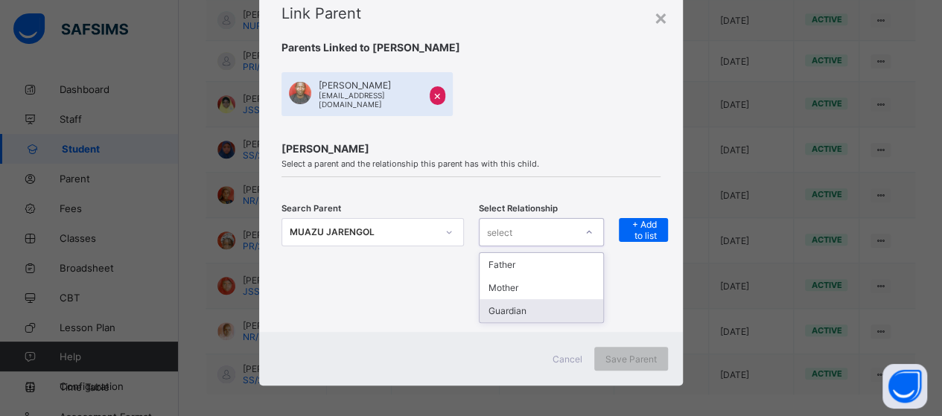
drag, startPoint x: 547, startPoint y: 306, endPoint x: 562, endPoint y: 304, distance: 15.8
click at [547, 307] on div "Guardian" at bounding box center [542, 310] width 124 height 23
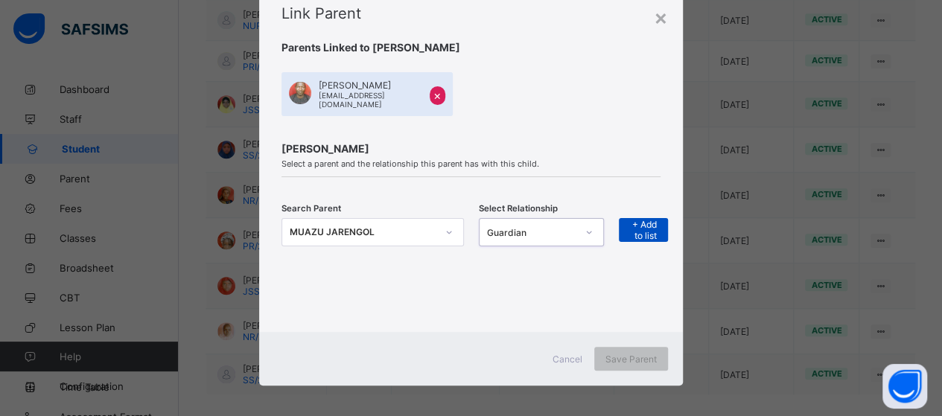
click at [651, 220] on span "+ Add to list" at bounding box center [643, 230] width 27 height 22
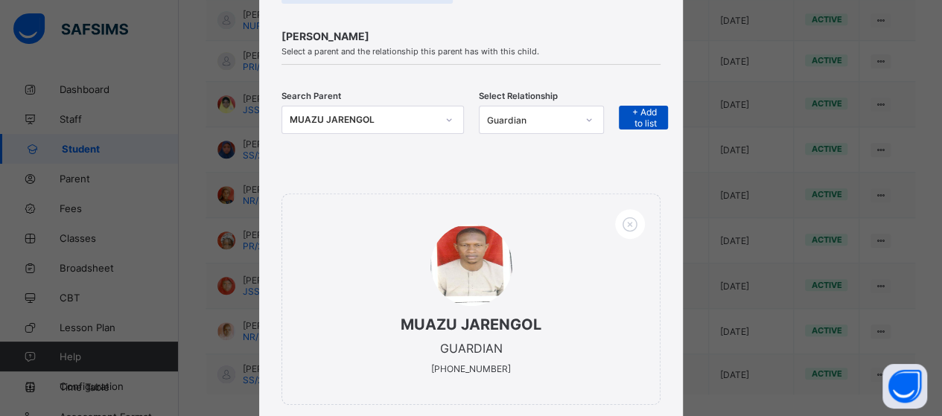
scroll to position [273, 0]
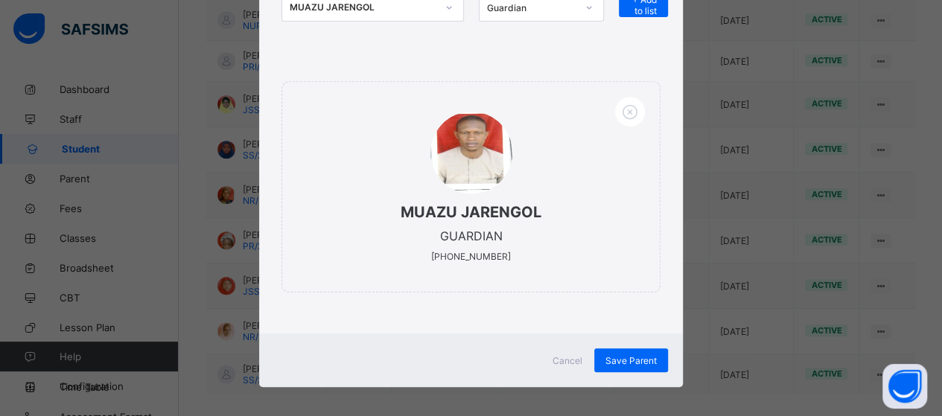
drag, startPoint x: 634, startPoint y: 351, endPoint x: 608, endPoint y: 321, distance: 39.6
click at [633, 355] on span "Save Parent" at bounding box center [630, 360] width 51 height 11
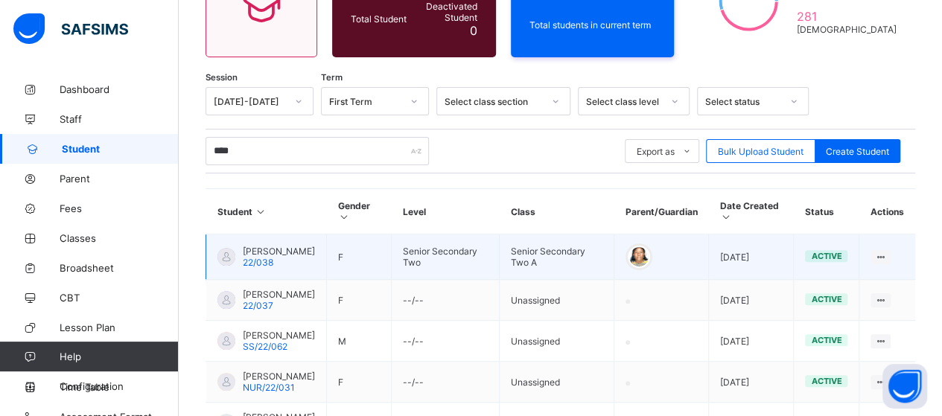
scroll to position [104, 0]
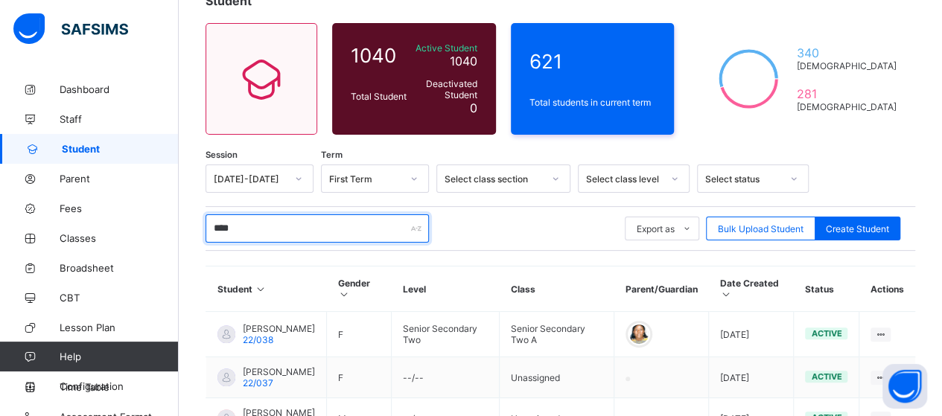
click at [325, 217] on input "****" at bounding box center [317, 228] width 223 height 28
type input "*"
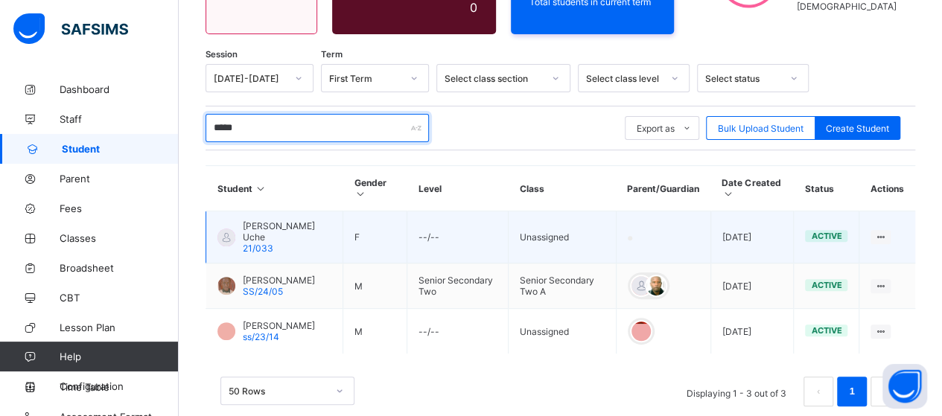
scroll to position [225, 0]
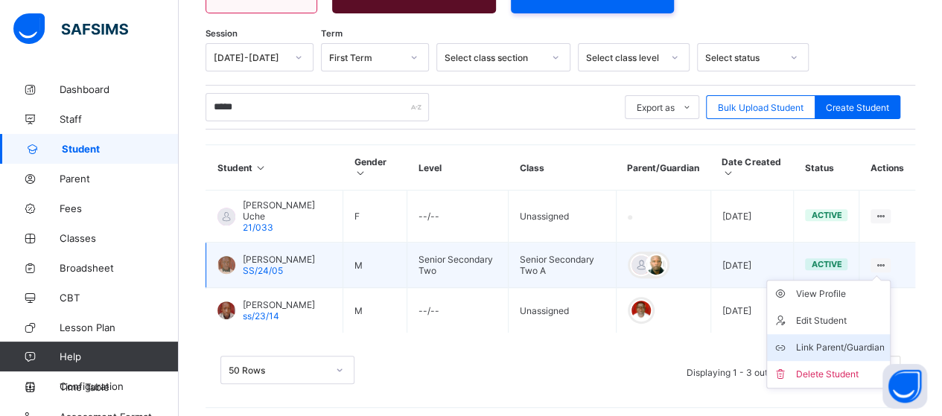
click at [874, 340] on div "Link Parent/Guardian" at bounding box center [839, 347] width 89 height 15
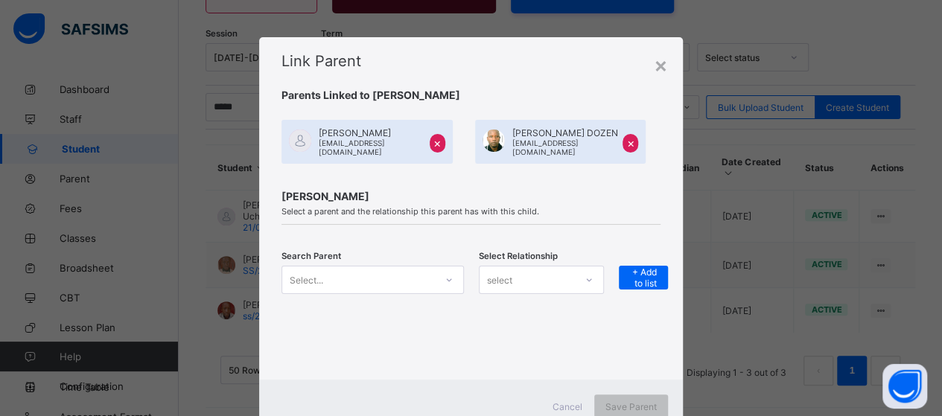
click at [445, 276] on div "Select..." at bounding box center [373, 280] width 182 height 28
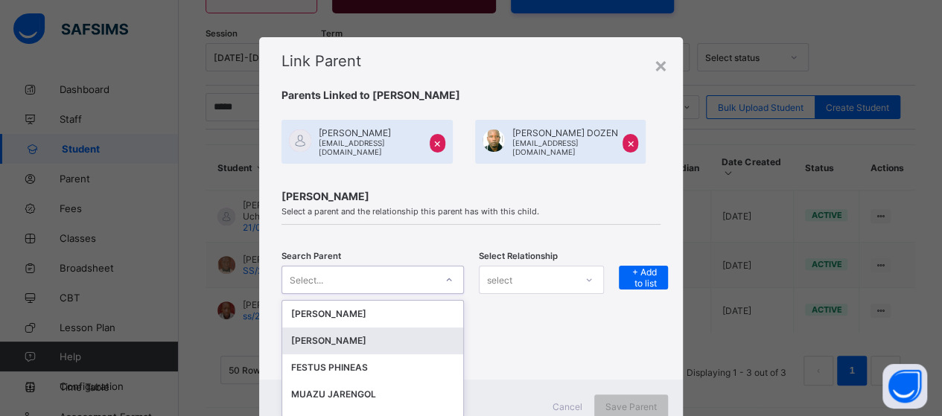
scroll to position [48, 0]
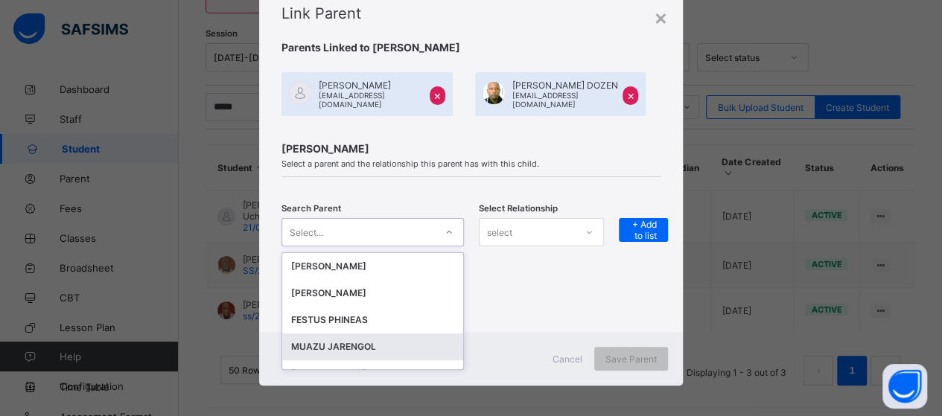
drag, startPoint x: 410, startPoint y: 333, endPoint x: 430, endPoint y: 333, distance: 20.1
click at [411, 340] on div "MUAZU JARENGOL" at bounding box center [372, 347] width 163 height 15
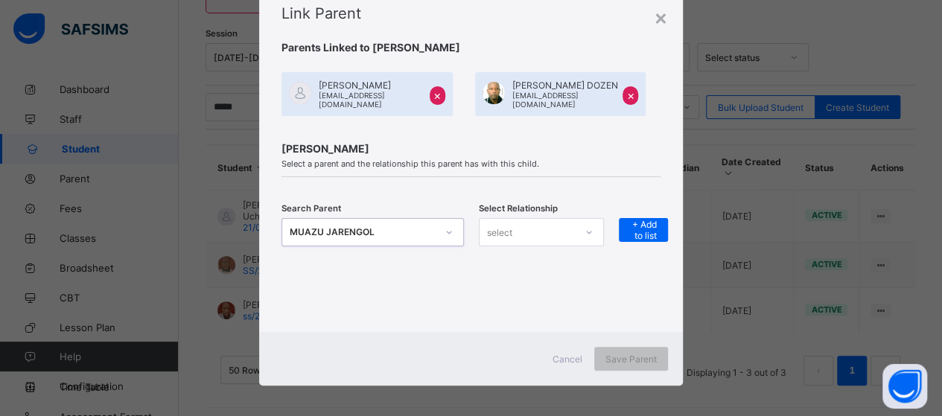
click at [589, 228] on icon at bounding box center [589, 232] width 9 height 15
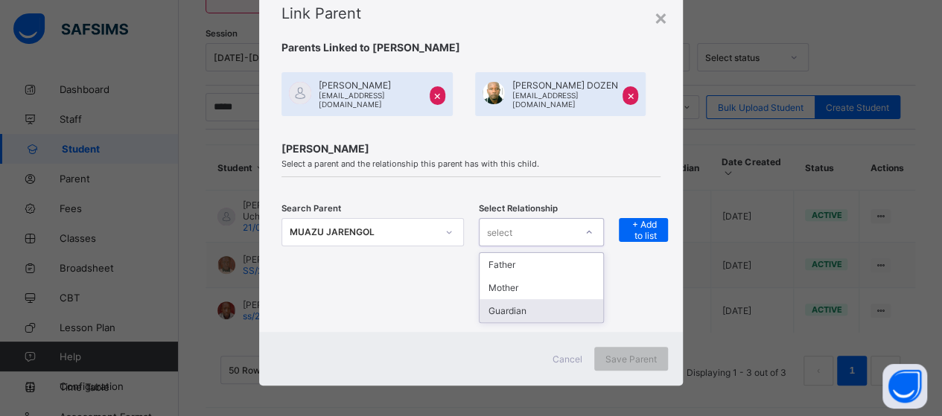
drag, startPoint x: 553, startPoint y: 299, endPoint x: 584, endPoint y: 290, distance: 32.5
click at [557, 300] on div "Guardian" at bounding box center [542, 310] width 124 height 23
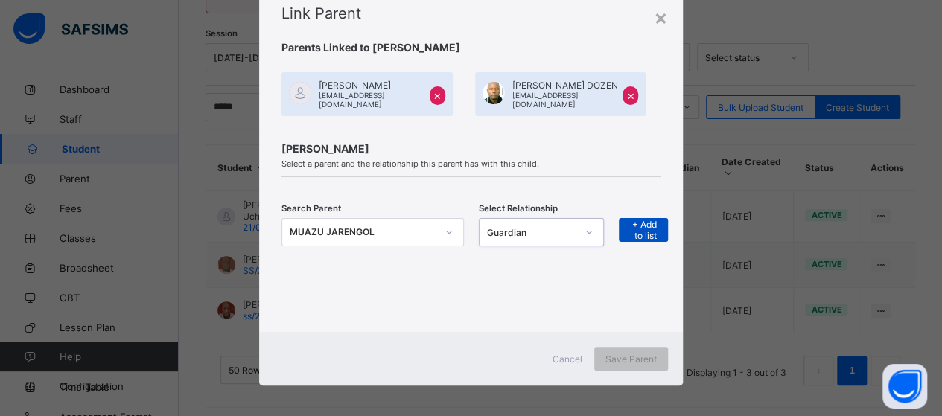
click at [649, 220] on span "+ Add to list" at bounding box center [643, 230] width 27 height 22
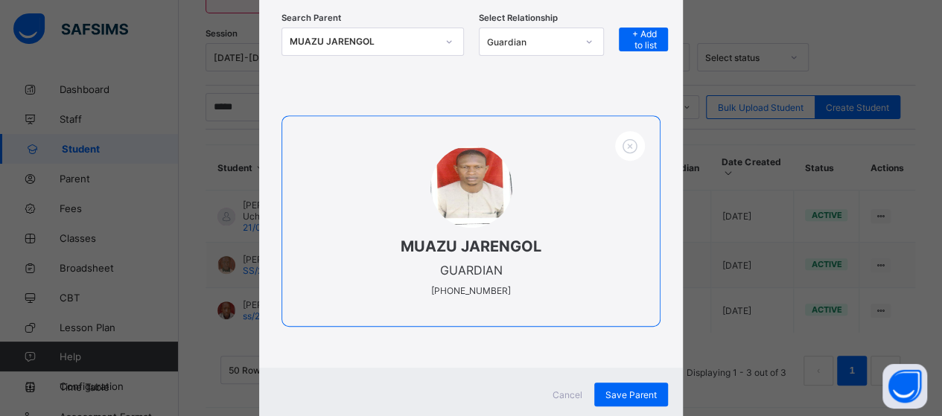
scroll to position [273, 0]
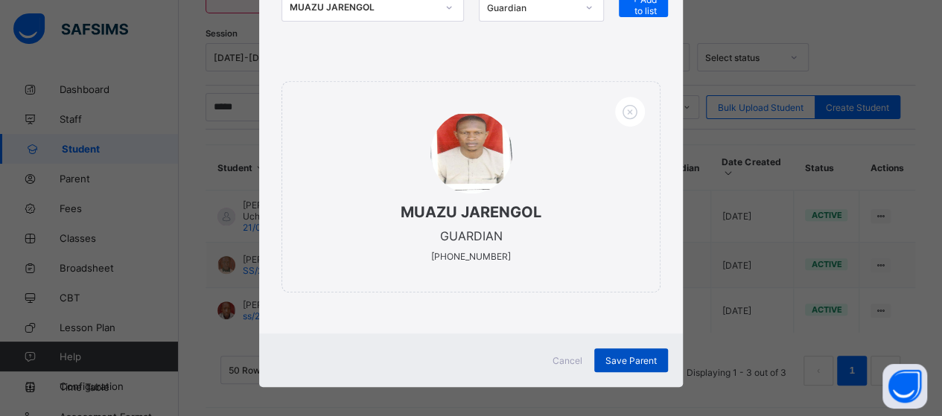
click at [620, 357] on span "Save Parent" at bounding box center [630, 360] width 51 height 11
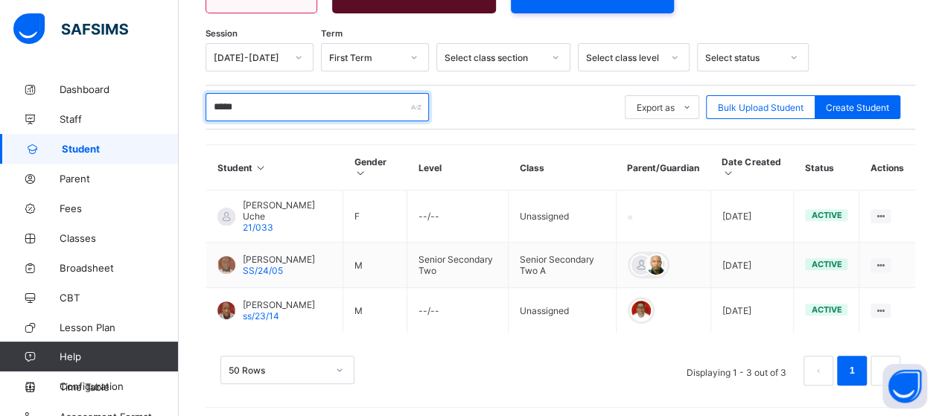
click at [268, 114] on input "*****" at bounding box center [317, 107] width 223 height 28
type input "*"
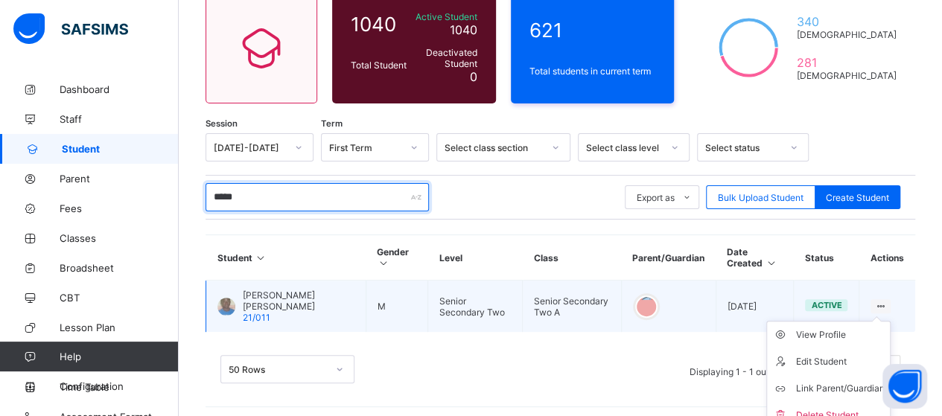
scroll to position [143, 0]
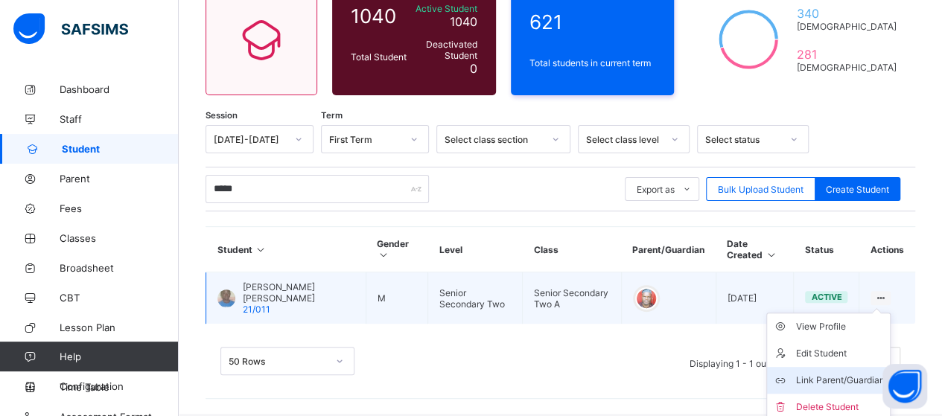
click at [834, 375] on div "Link Parent/Guardian" at bounding box center [839, 380] width 89 height 15
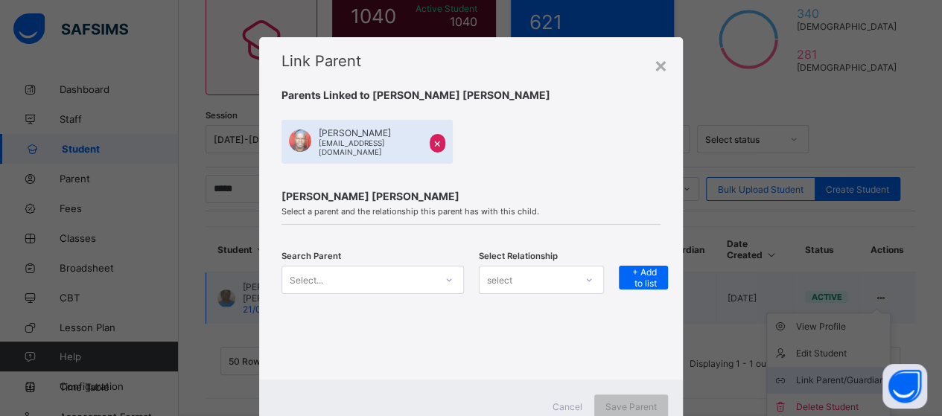
scroll to position [135, 0]
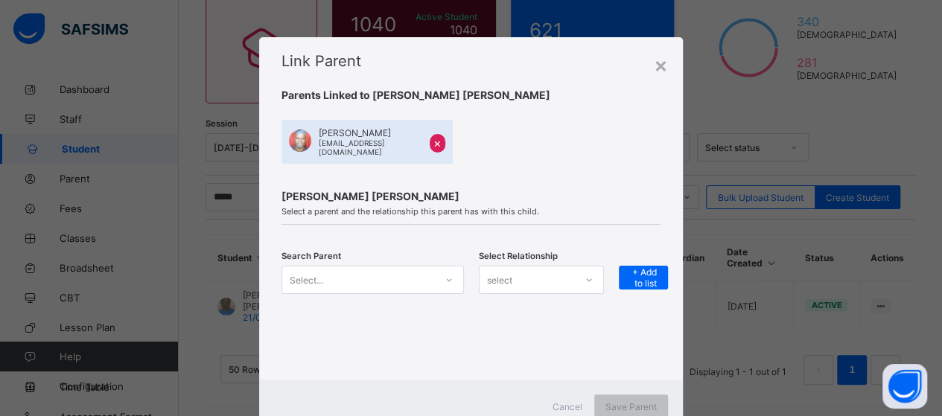
click at [445, 276] on div "Select..." at bounding box center [373, 280] width 182 height 28
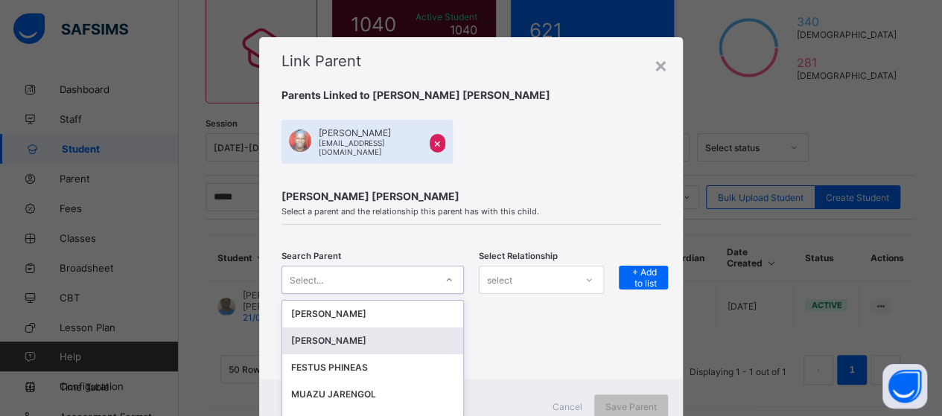
scroll to position [48, 0]
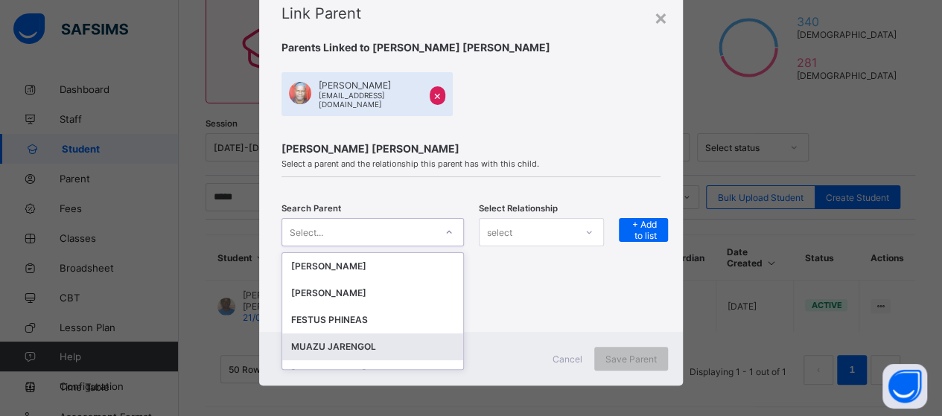
click at [384, 340] on div "MUAZU JARENGOL" at bounding box center [372, 347] width 163 height 15
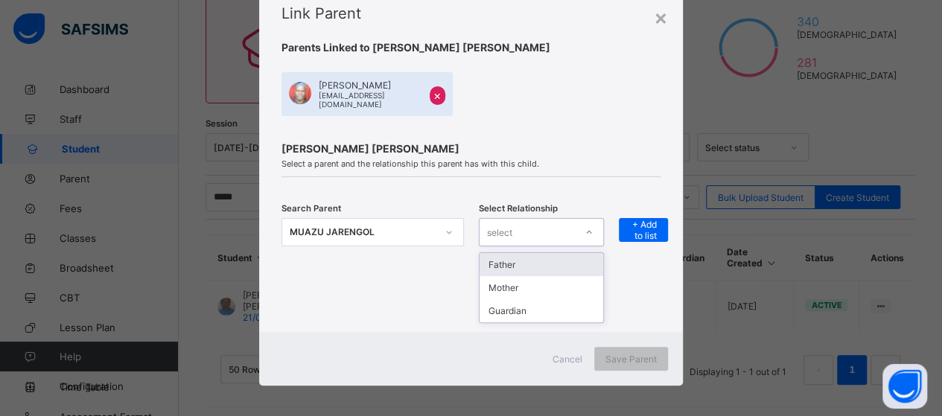
click at [585, 229] on icon at bounding box center [589, 232] width 9 height 15
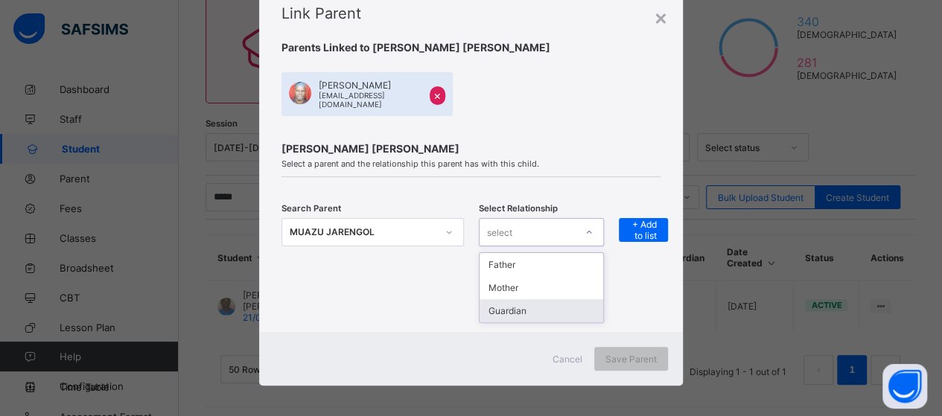
drag, startPoint x: 533, startPoint y: 302, endPoint x: 649, endPoint y: 258, distance: 123.9
click at [541, 300] on div "Guardian" at bounding box center [542, 310] width 124 height 23
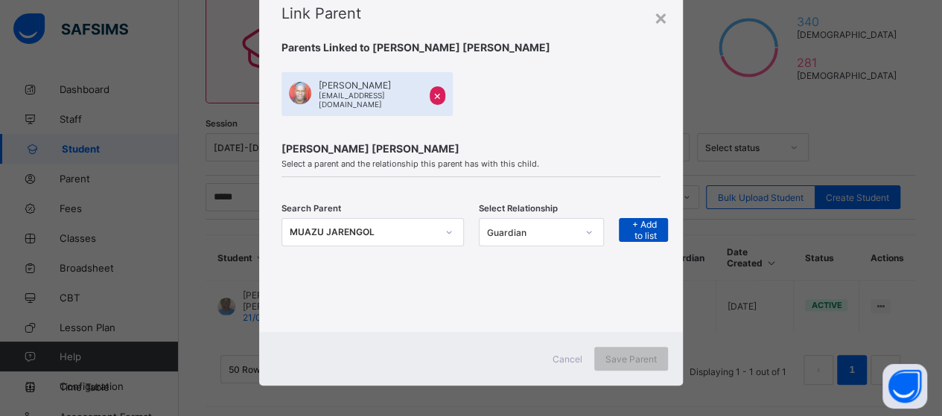
click at [647, 226] on span "+ Add to list" at bounding box center [643, 230] width 27 height 22
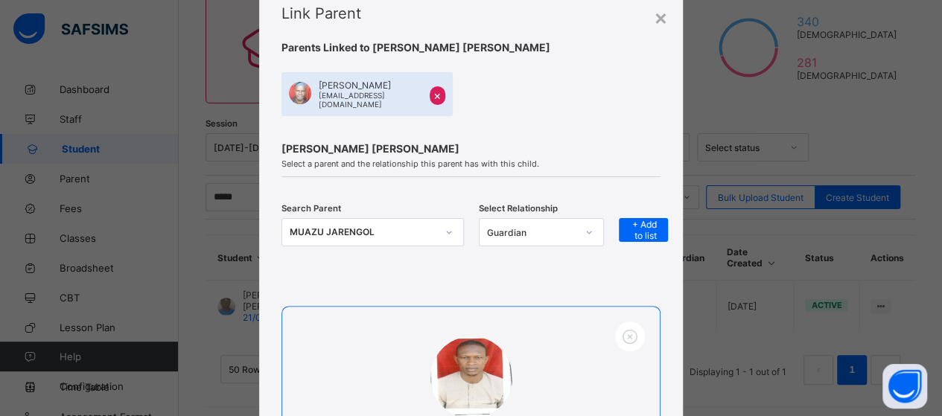
scroll to position [271, 0]
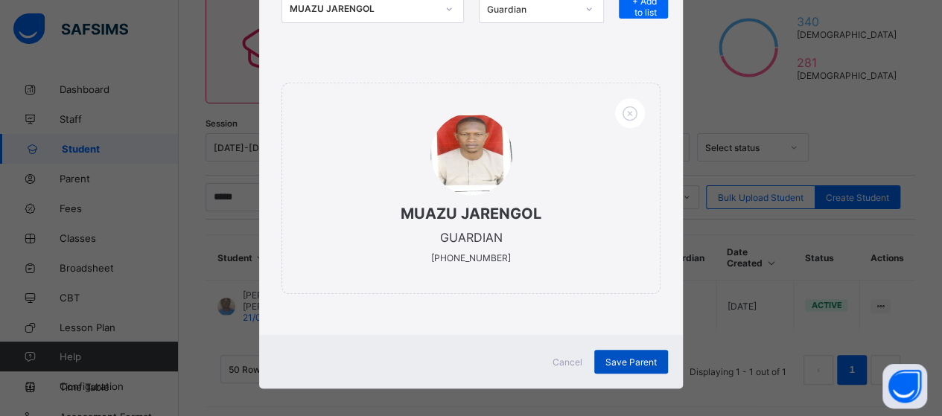
click at [629, 357] on span "Save Parent" at bounding box center [630, 362] width 51 height 11
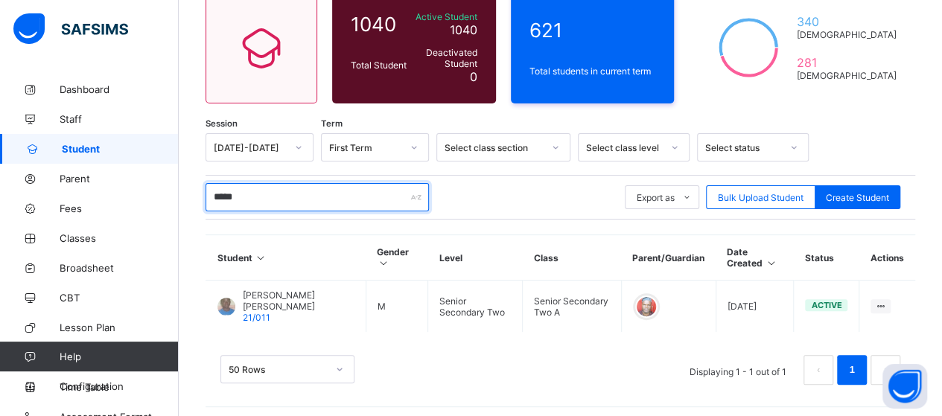
click at [311, 189] on input "*****" at bounding box center [317, 197] width 223 height 28
type input "*"
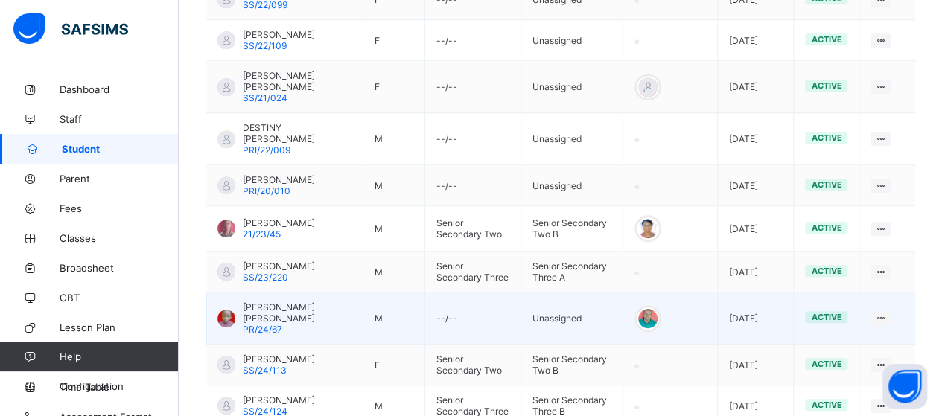
scroll to position [731, 0]
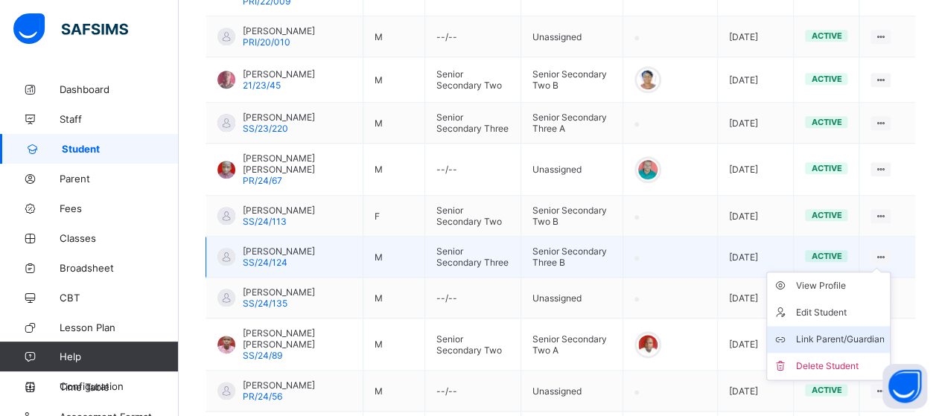
type input "******"
click at [842, 332] on div "Link Parent/Guardian" at bounding box center [839, 339] width 89 height 15
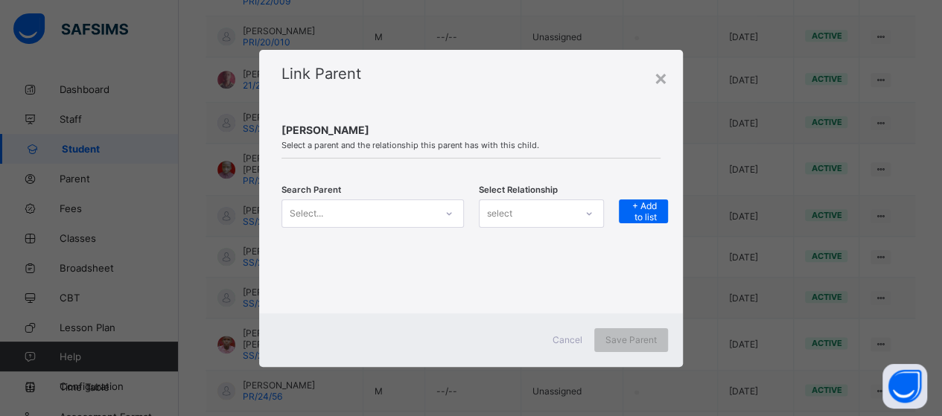
click at [445, 217] on icon at bounding box center [449, 213] width 9 height 15
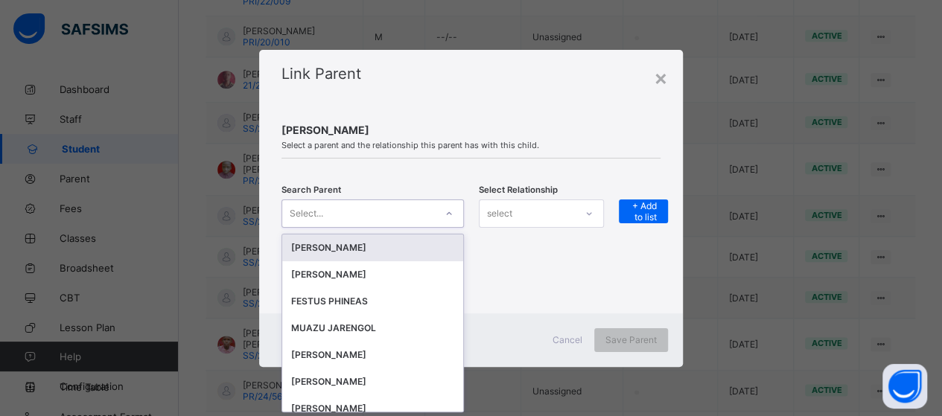
scroll to position [0, 0]
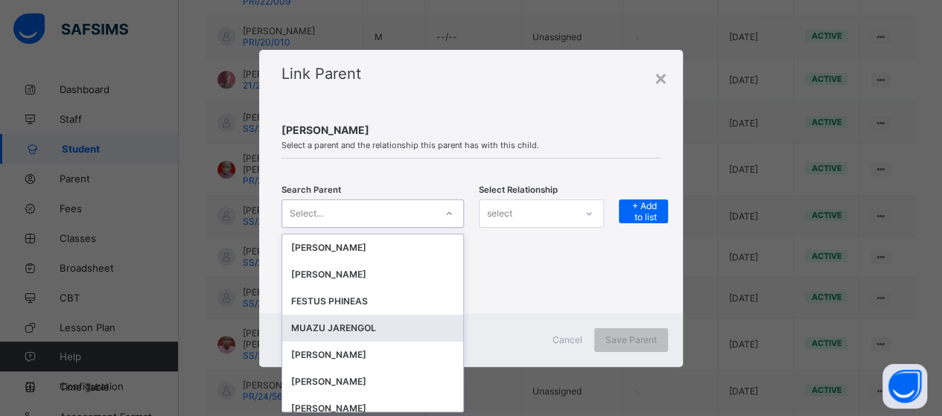
click at [384, 325] on div "MUAZU JARENGOL" at bounding box center [372, 328] width 163 height 15
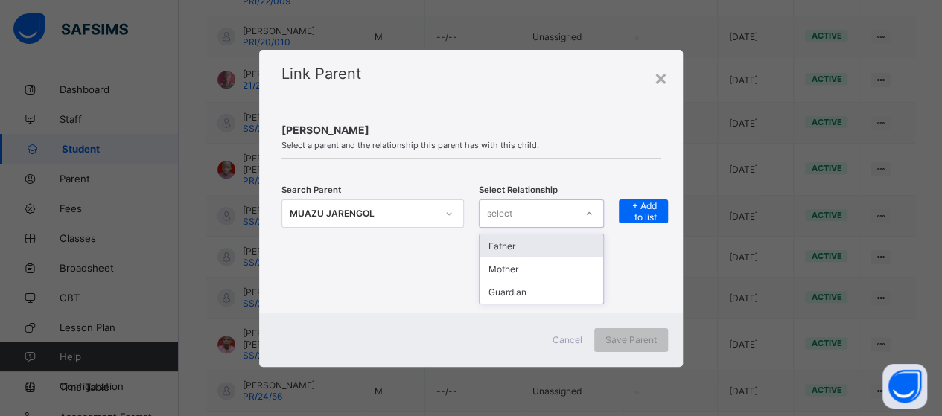
click at [590, 217] on icon at bounding box center [589, 213] width 9 height 15
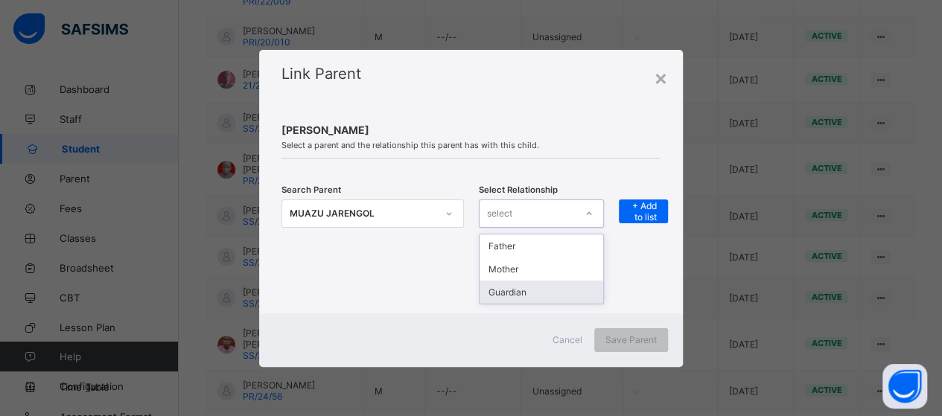
drag, startPoint x: 540, startPoint y: 288, endPoint x: 647, endPoint y: 190, distance: 145.5
click at [561, 281] on div "Guardian" at bounding box center [542, 292] width 124 height 23
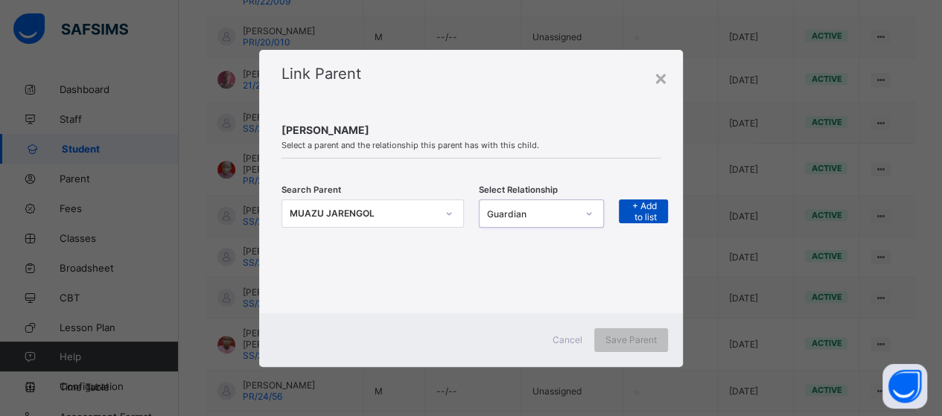
click at [643, 212] on span "+ Add to list" at bounding box center [643, 211] width 27 height 22
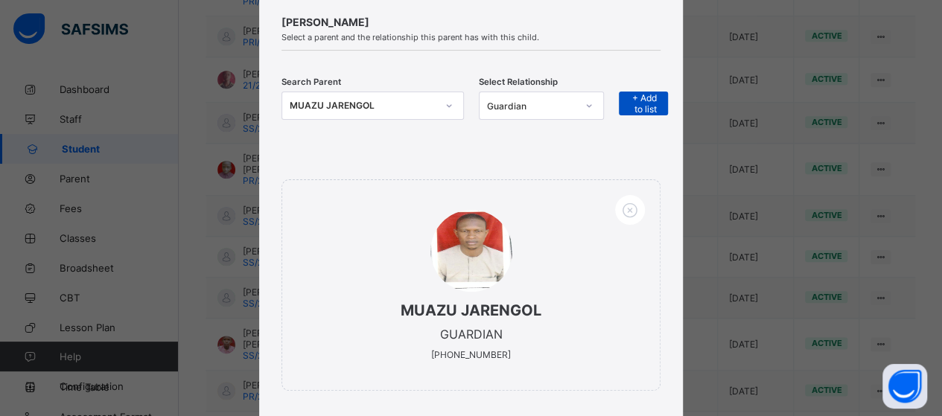
scroll to position [198, 0]
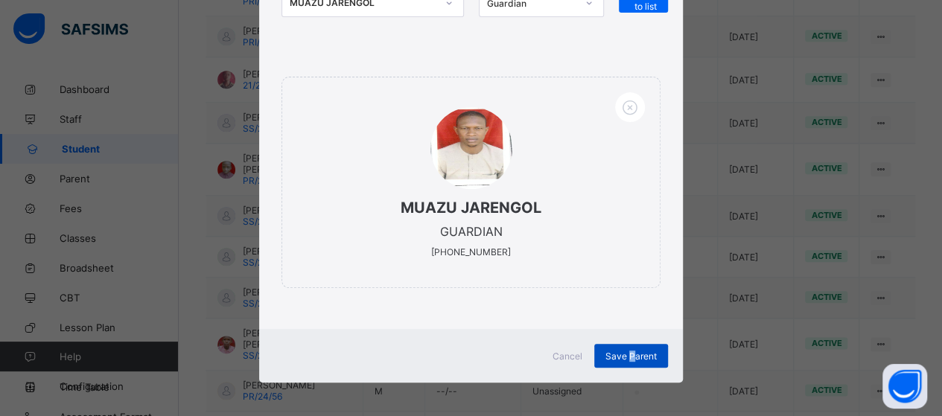
click at [632, 352] on span "Save Parent" at bounding box center [630, 356] width 51 height 11
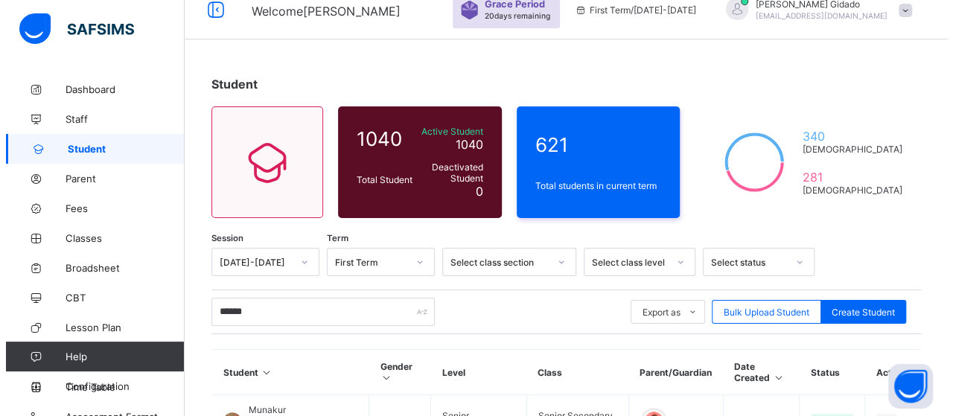
scroll to position [0, 0]
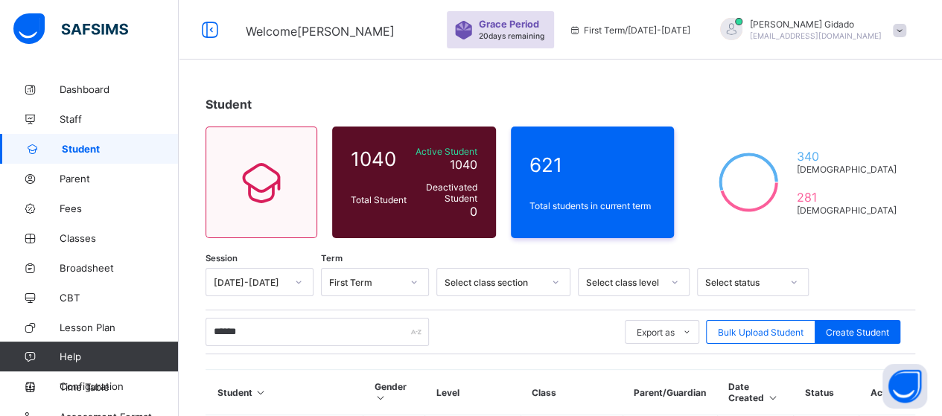
click at [906, 33] on span at bounding box center [899, 30] width 13 height 13
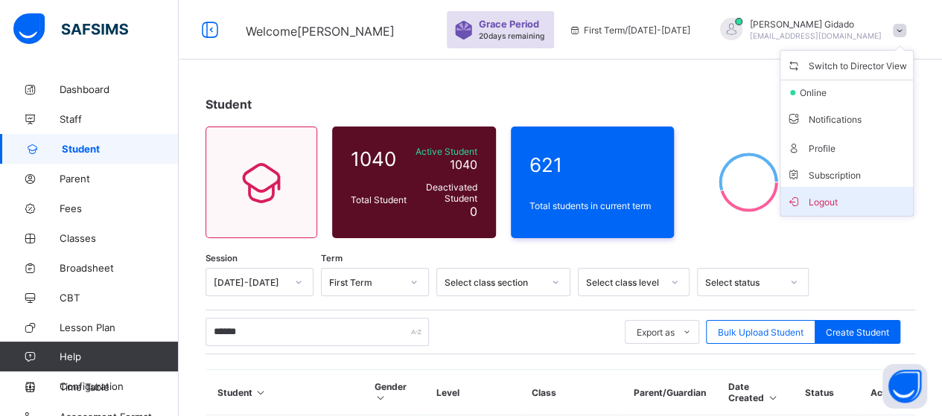
click at [838, 193] on span "Logout" at bounding box center [846, 201] width 121 height 17
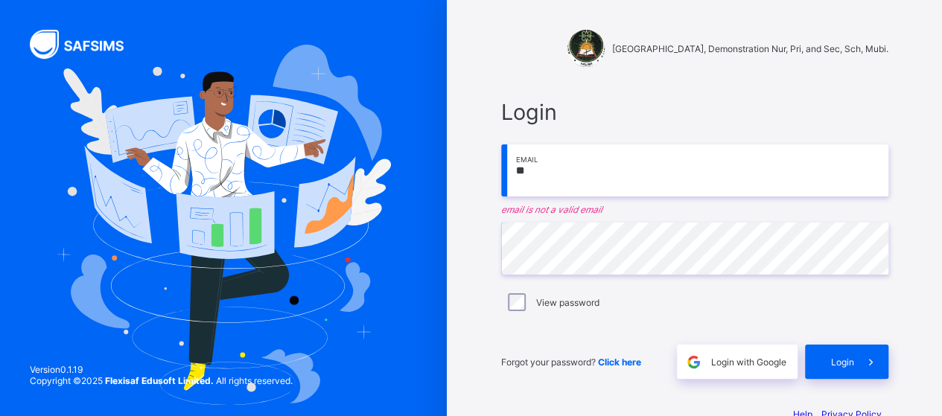
type input "**********"
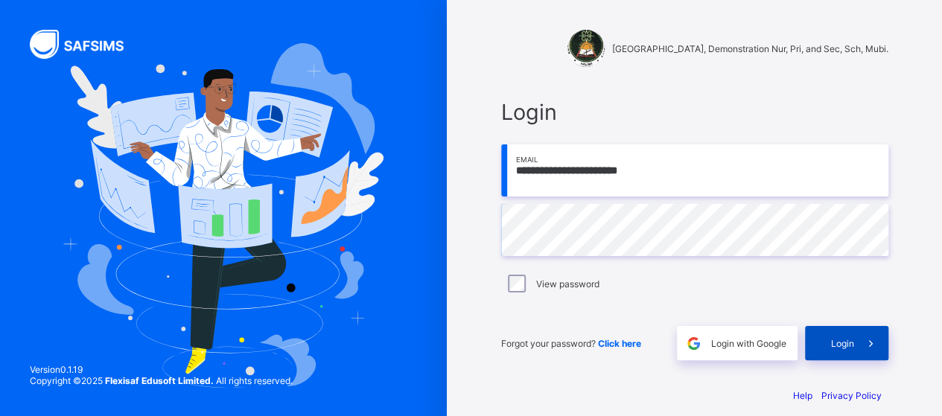
click at [862, 345] on span at bounding box center [871, 343] width 34 height 34
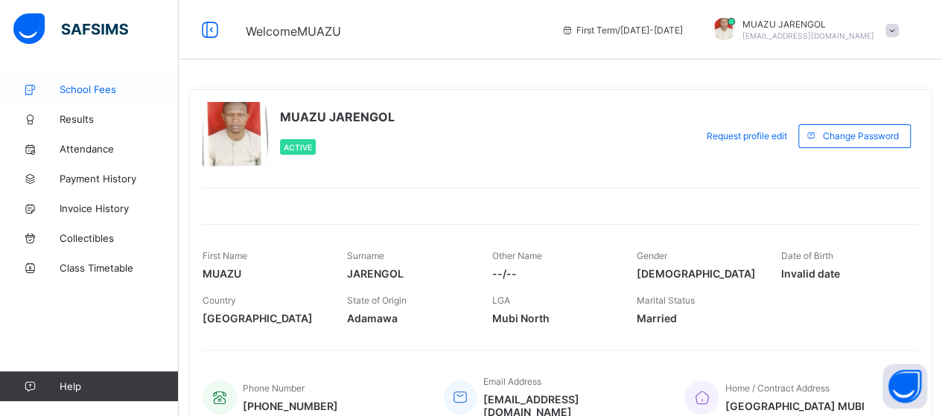
click at [103, 84] on span "School Fees" at bounding box center [119, 89] width 119 height 12
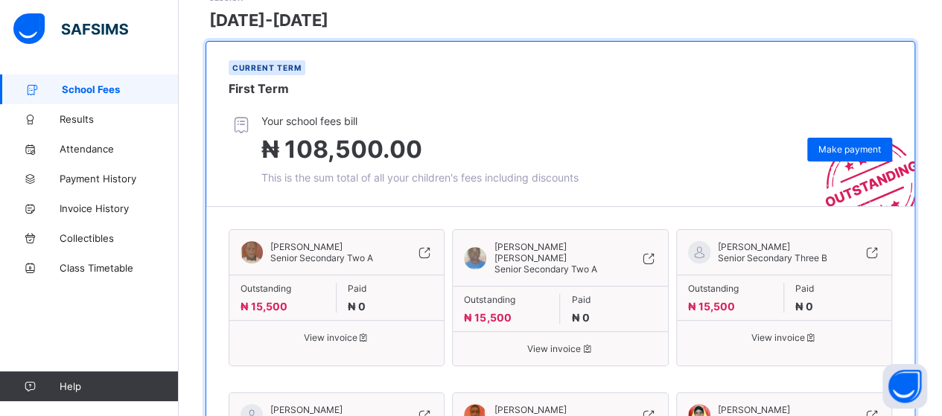
scroll to position [119, 0]
click at [834, 150] on span "Make payment" at bounding box center [849, 149] width 63 height 11
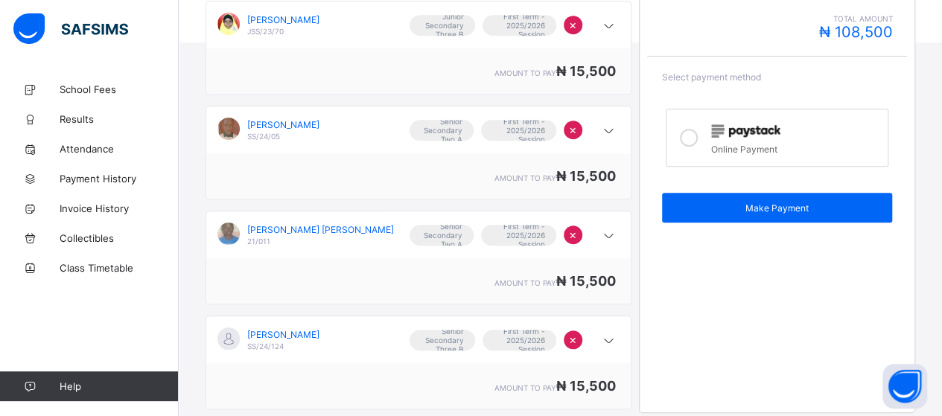
scroll to position [506, 0]
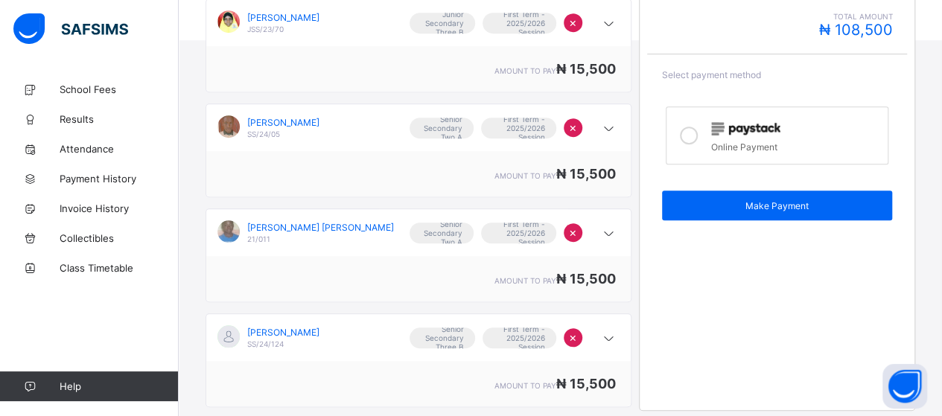
click at [698, 127] on icon at bounding box center [689, 136] width 18 height 18
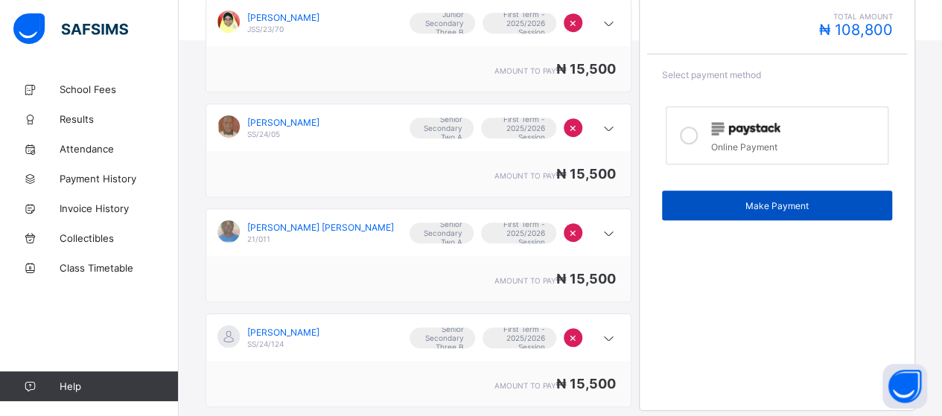
click at [798, 200] on span "Make Payment" at bounding box center [777, 205] width 209 height 11
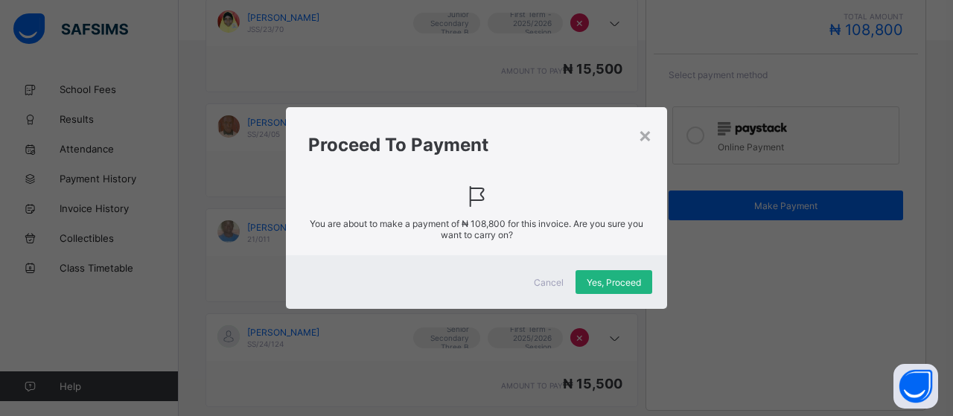
click at [609, 281] on span "Yes, Proceed" at bounding box center [614, 282] width 54 height 11
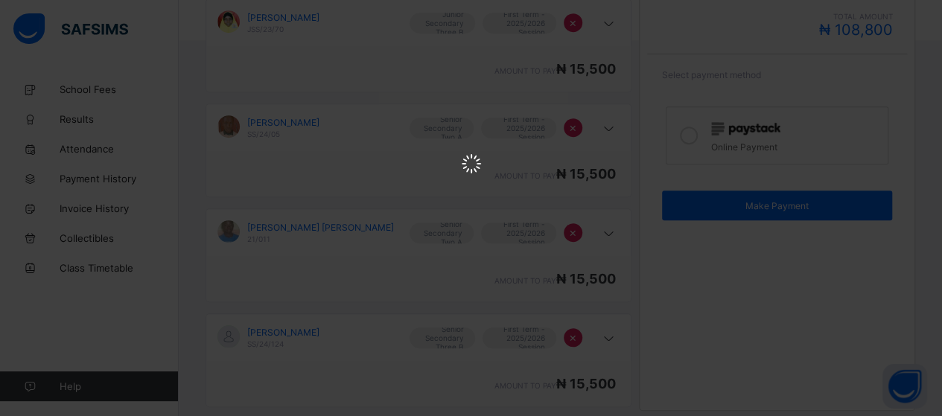
scroll to position [0, 0]
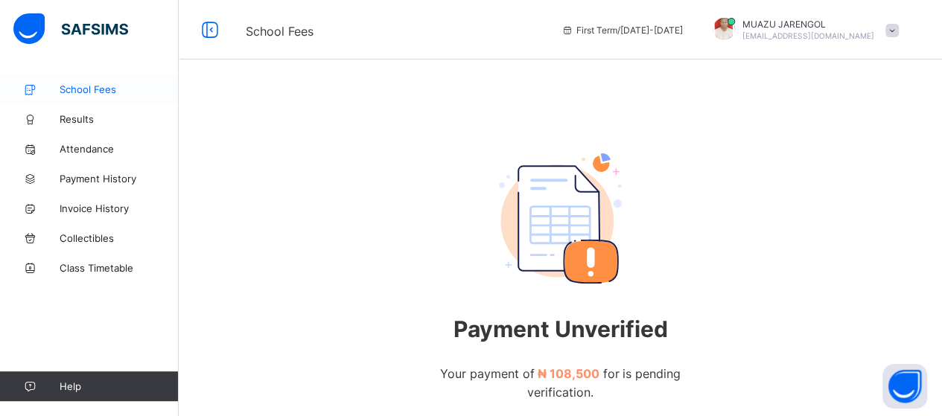
drag, startPoint x: 107, startPoint y: 94, endPoint x: 98, endPoint y: 98, distance: 10.4
click at [109, 93] on span "School Fees" at bounding box center [119, 89] width 119 height 12
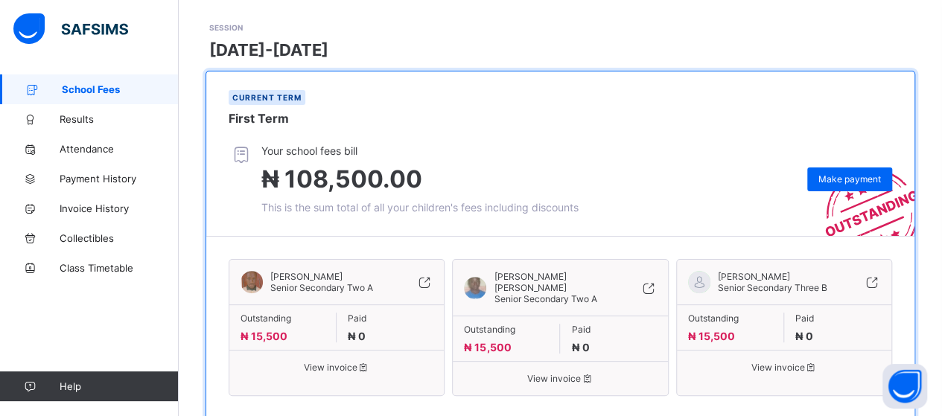
scroll to position [74, 0]
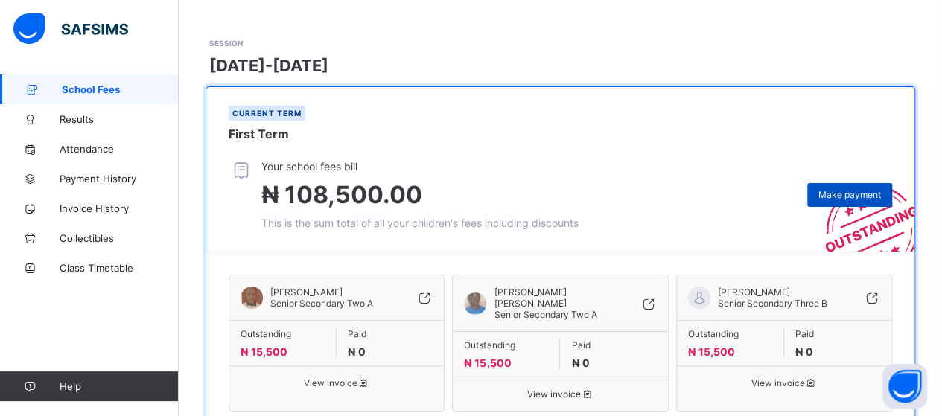
click at [853, 189] on span "Make payment" at bounding box center [849, 194] width 63 height 11
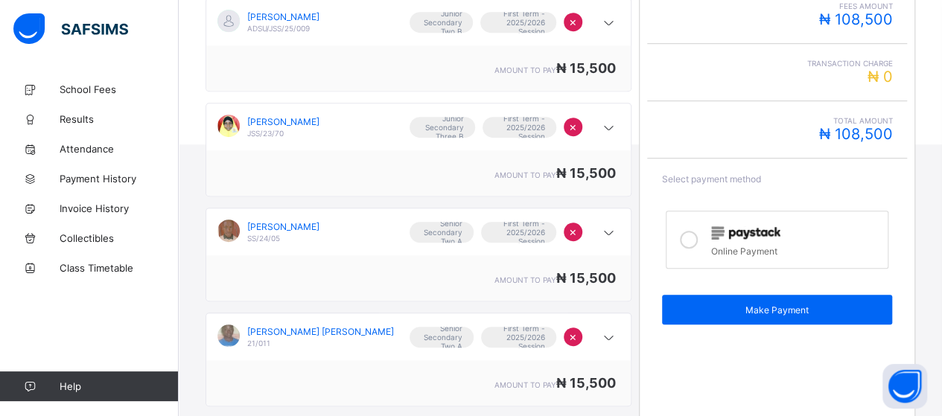
scroll to position [447, 0]
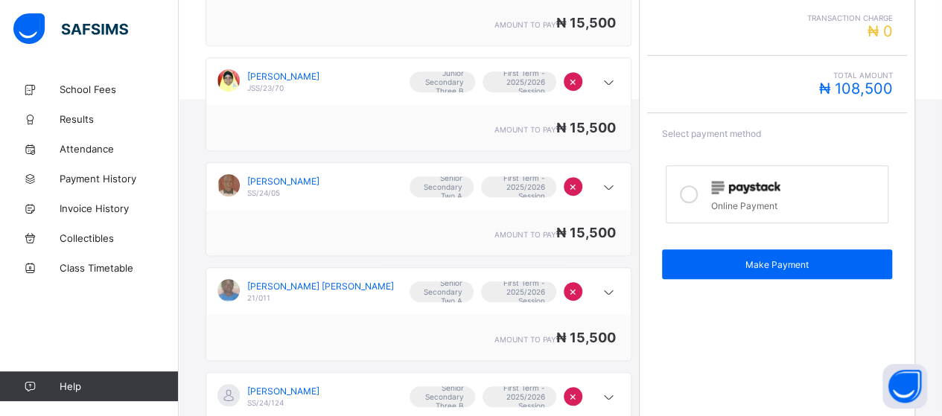
click at [693, 185] on icon at bounding box center [689, 194] width 18 height 18
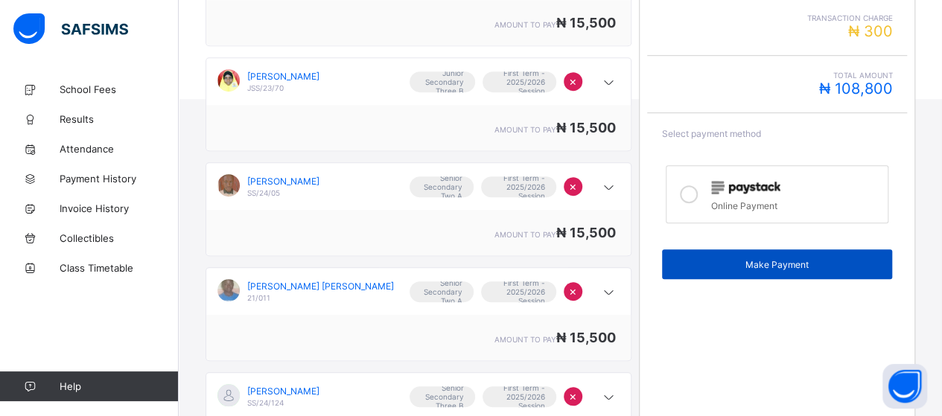
click at [748, 259] on span "Make Payment" at bounding box center [777, 264] width 209 height 11
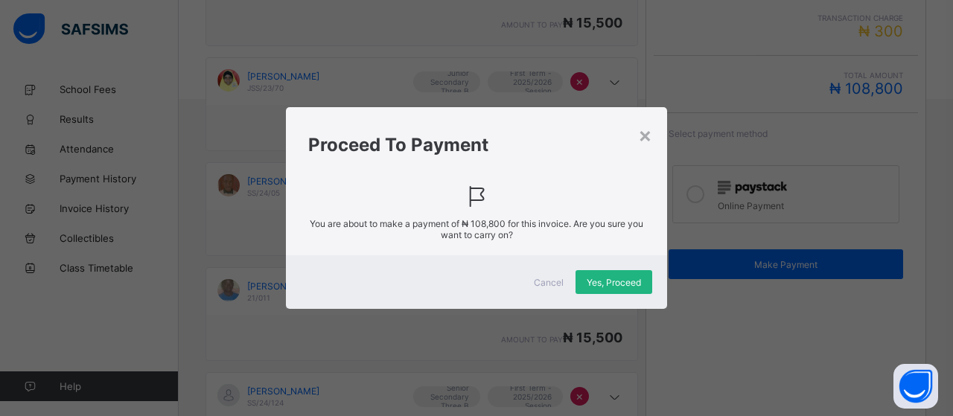
click at [605, 284] on span "Yes, Proceed" at bounding box center [614, 282] width 54 height 11
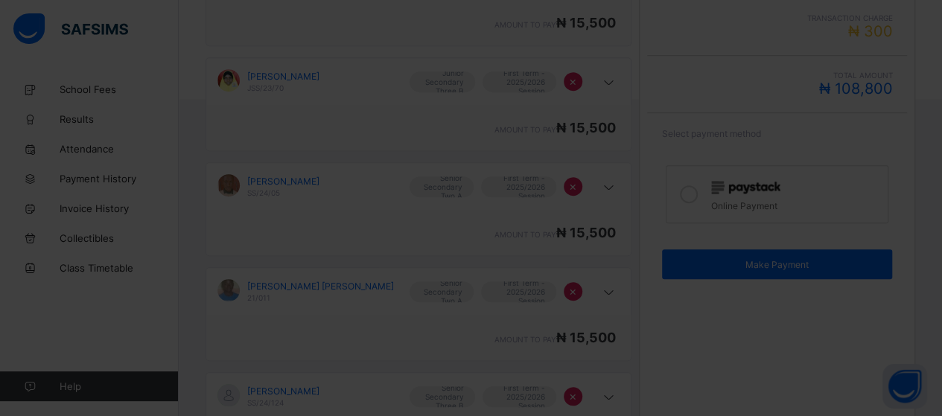
scroll to position [143, 0]
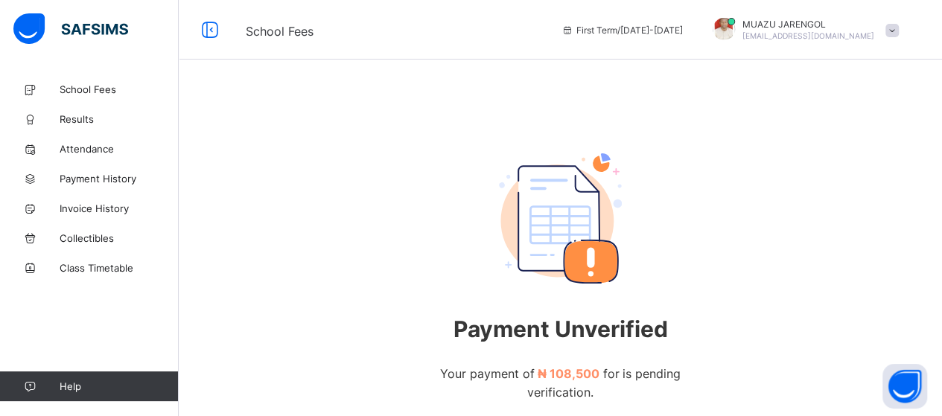
click at [899, 25] on span at bounding box center [891, 30] width 13 height 13
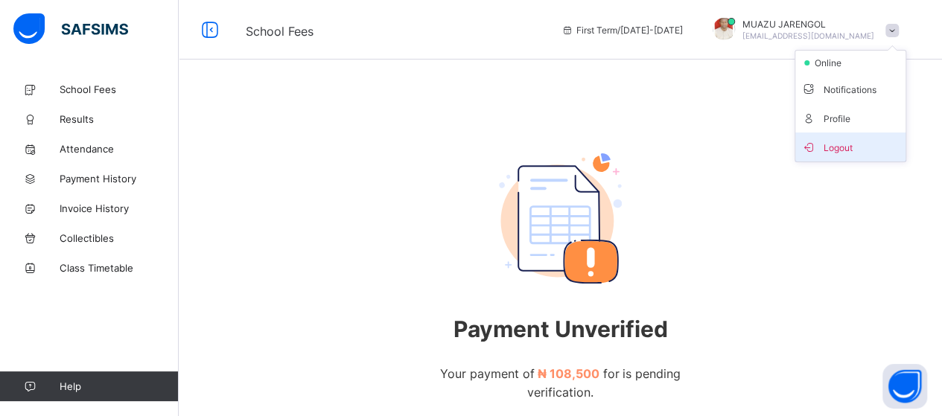
click at [858, 145] on span "Logout" at bounding box center [850, 147] width 98 height 17
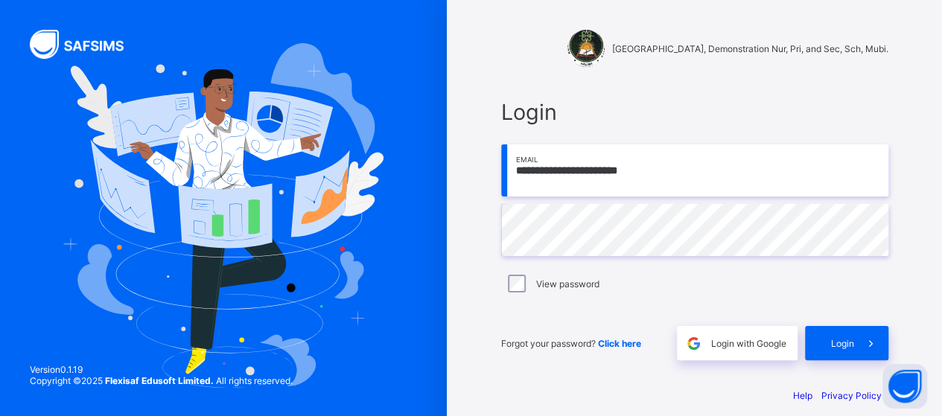
drag, startPoint x: 734, startPoint y: 168, endPoint x: 503, endPoint y: 154, distance: 231.3
click at [503, 154] on div "**********" at bounding box center [694, 229] width 417 height 291
type input "**********"
click at [830, 340] on div "Login" at bounding box center [846, 343] width 83 height 34
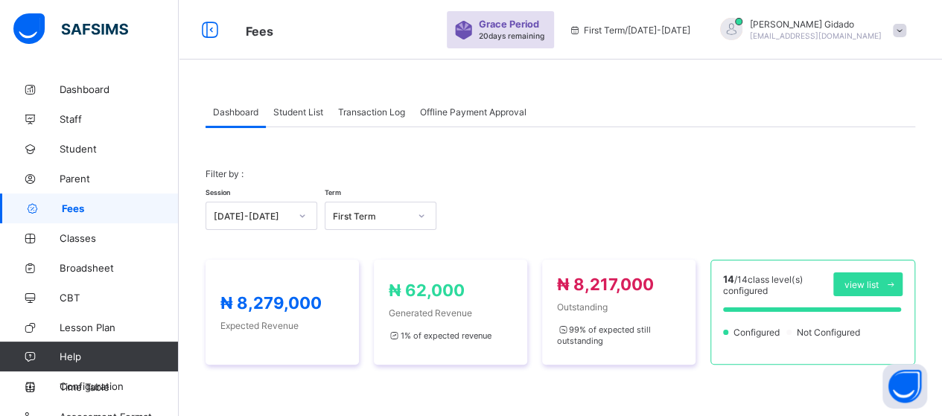
click at [375, 110] on span "Transaction Log" at bounding box center [371, 111] width 67 height 11
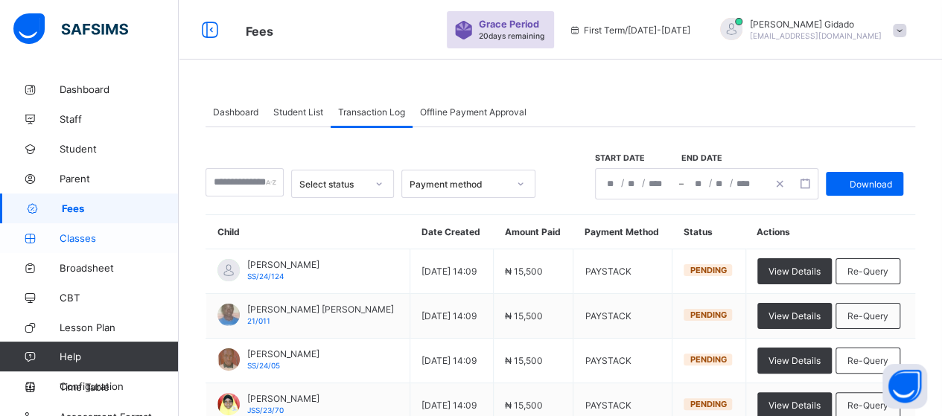
click at [94, 243] on span "Classes" at bounding box center [119, 238] width 119 height 12
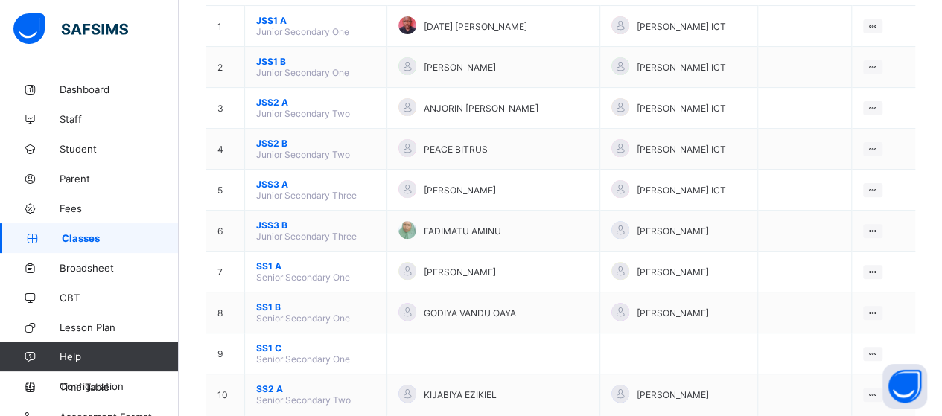
scroll to position [223, 0]
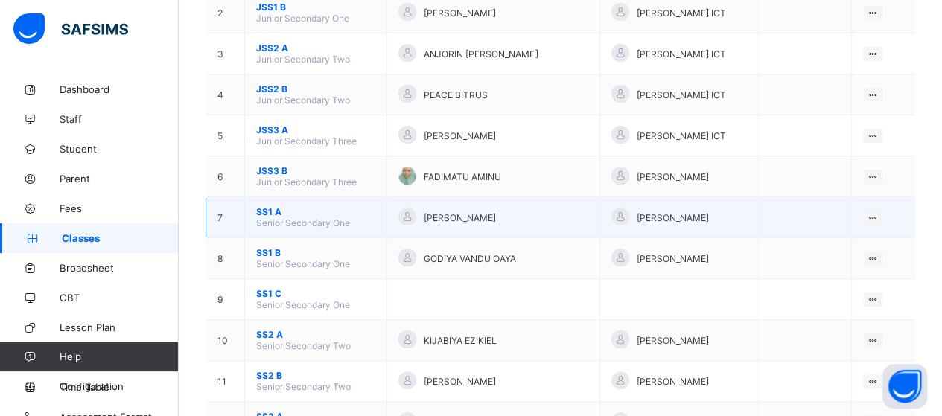
click at [267, 206] on span "SS1 A" at bounding box center [315, 211] width 119 height 11
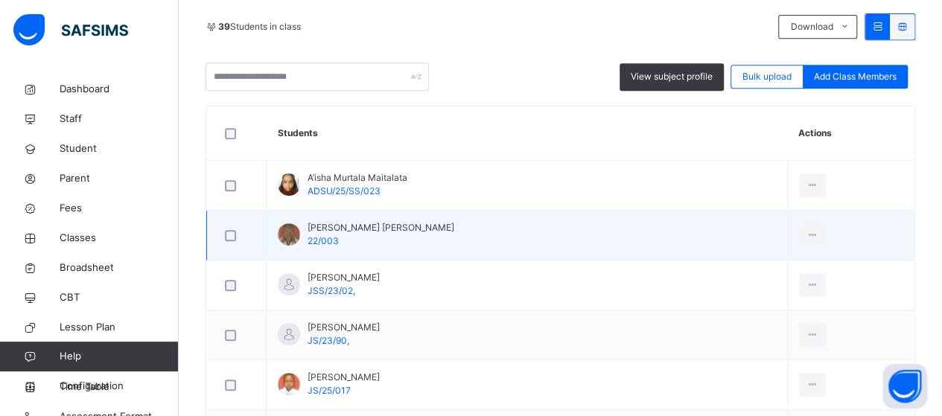
scroll to position [298, 0]
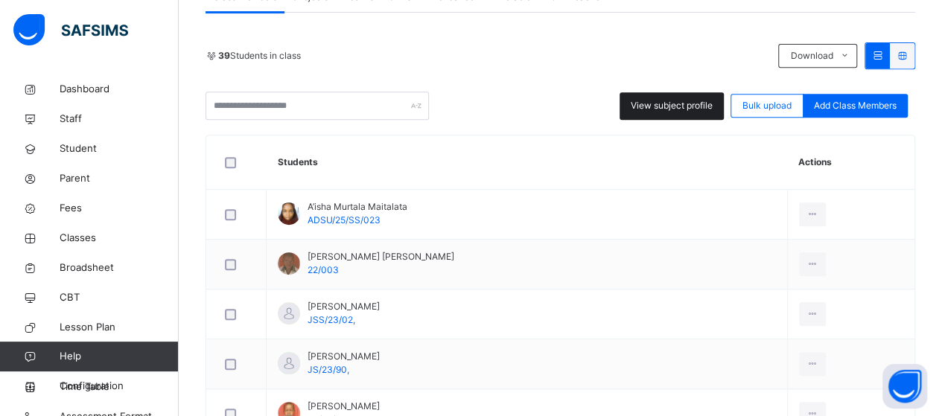
click at [672, 106] on span "View subject profile" at bounding box center [672, 105] width 82 height 13
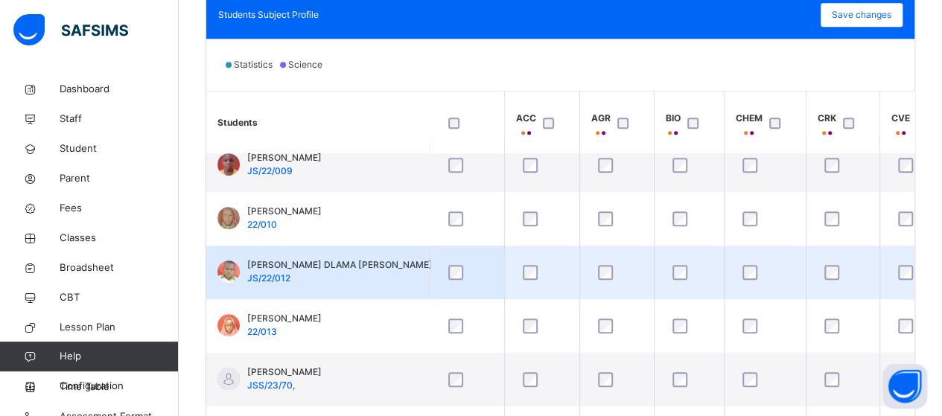
scroll to position [447, 0]
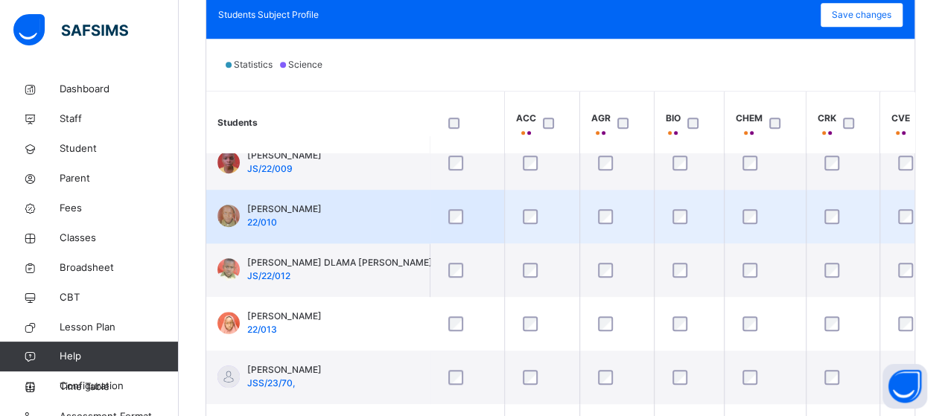
click at [678, 223] on div at bounding box center [689, 216] width 47 height 31
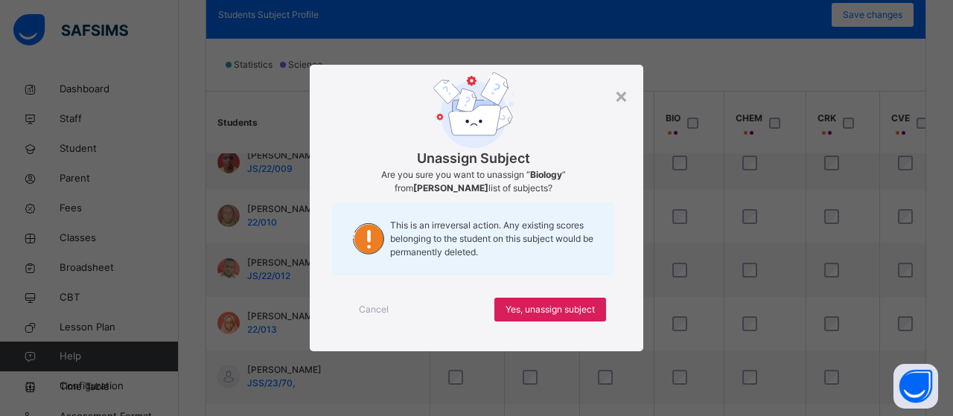
click at [734, 213] on div "× Unassign Subject Are you sure you want to unassign “ Biology ” from [PERSON_N…" at bounding box center [476, 208] width 953 height 416
click at [618, 98] on div "×" at bounding box center [621, 95] width 14 height 31
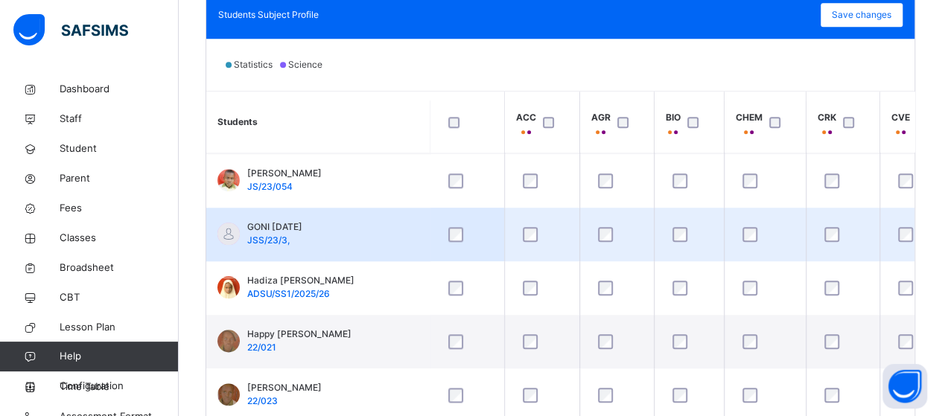
scroll to position [894, 0]
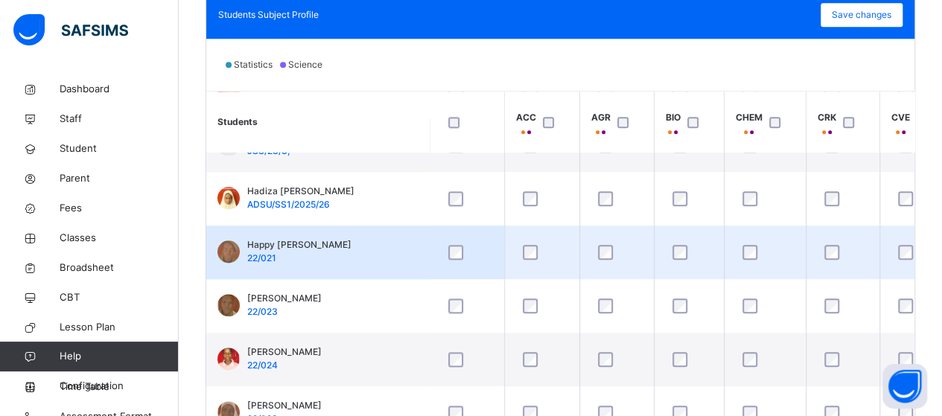
click at [676, 261] on div at bounding box center [689, 252] width 47 height 31
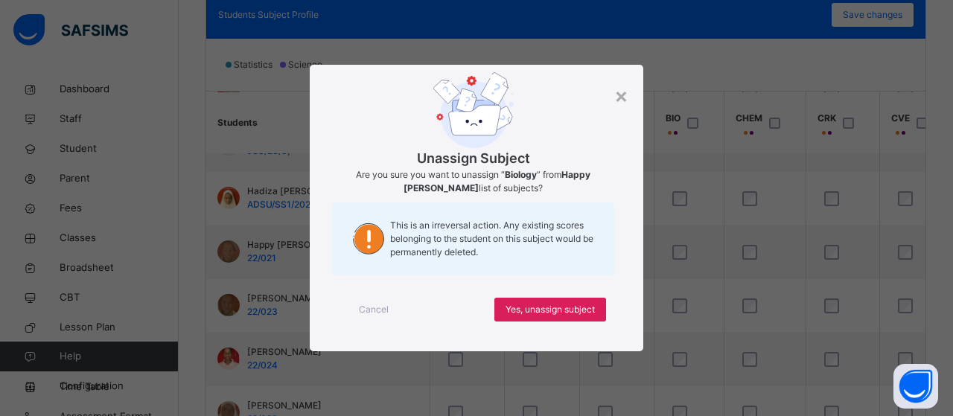
click at [677, 144] on div "× Unassign Subject Are you sure you want to unassign “ Biology ” from Happy [PE…" at bounding box center [476, 208] width 953 height 416
click at [623, 92] on div "×" at bounding box center [621, 95] width 14 height 31
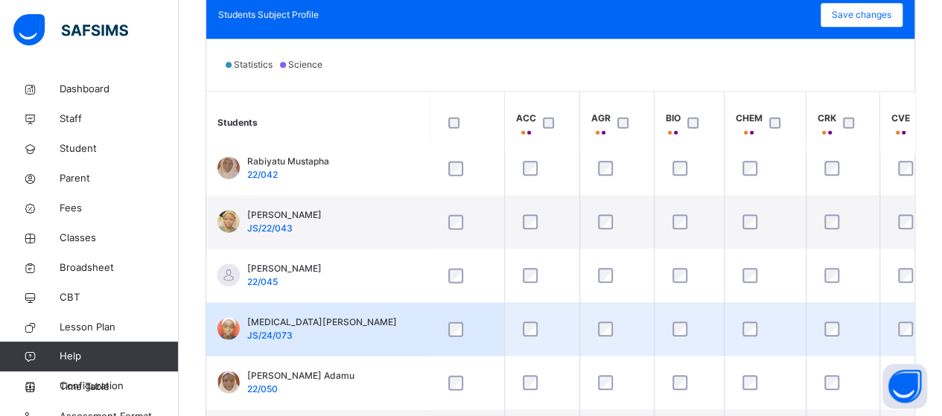
scroll to position [538, 0]
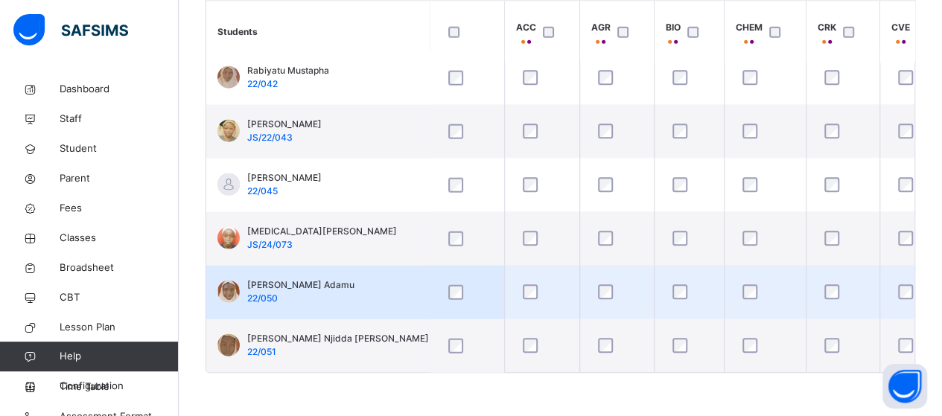
click at [903, 293] on div at bounding box center [916, 291] width 51 height 31
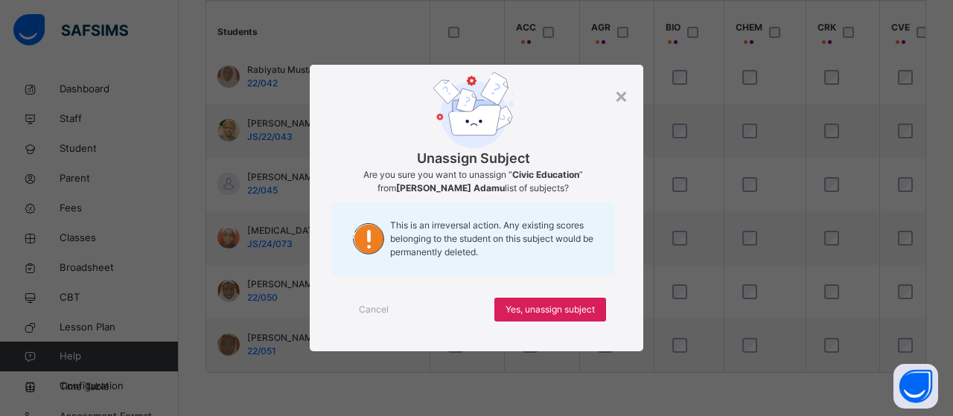
click at [785, 256] on div "× Unassign Subject Are you sure you want to unassign “ Civic Education ” from […" at bounding box center [476, 208] width 953 height 416
click at [621, 94] on div "×" at bounding box center [621, 95] width 14 height 31
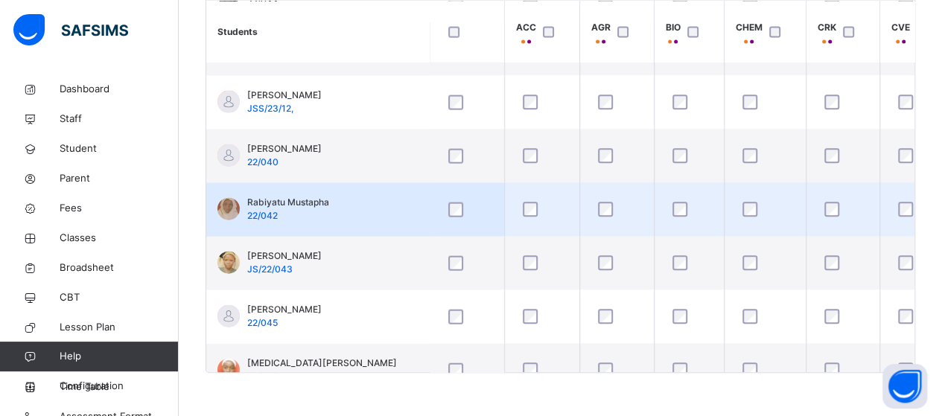
scroll to position [1638, 0]
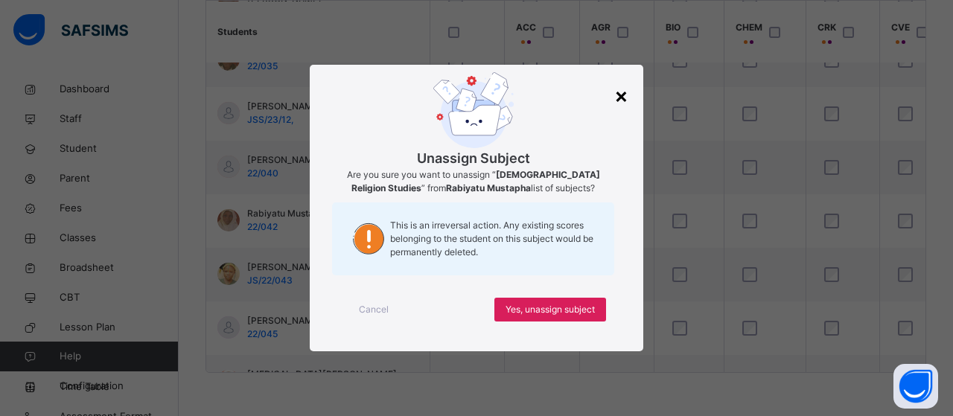
click at [621, 95] on div "×" at bounding box center [621, 95] width 14 height 31
click at [569, 311] on span "Yes, unassign subject" at bounding box center [550, 309] width 89 height 13
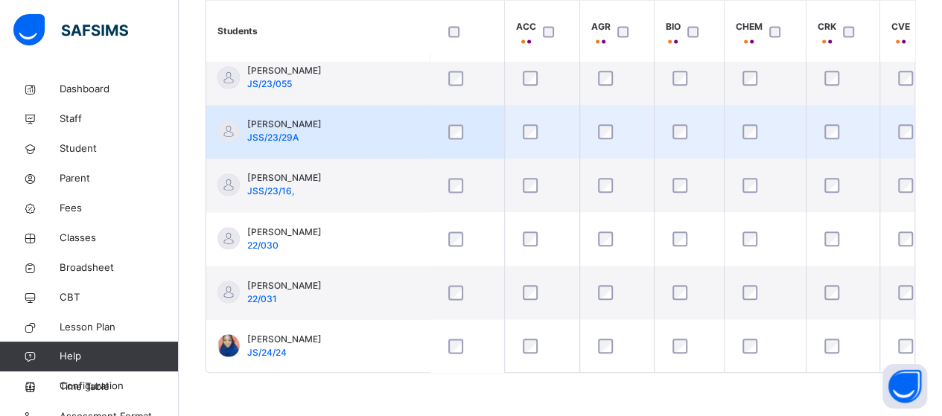
scroll to position [1117, 0]
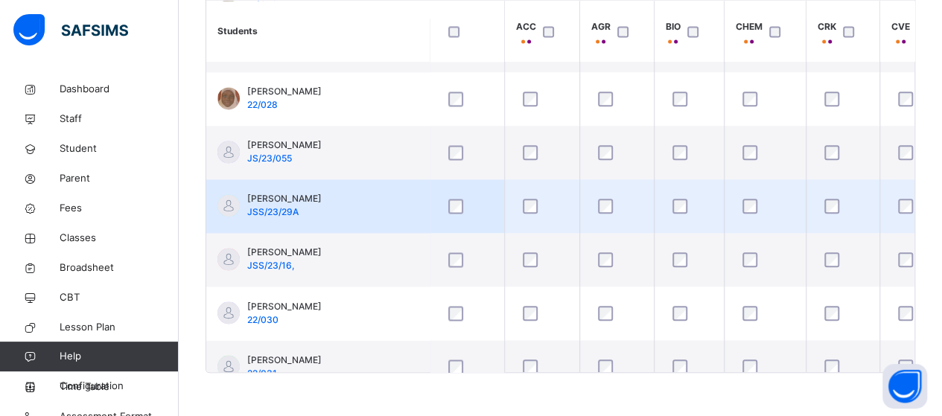
click at [901, 214] on div at bounding box center [916, 206] width 51 height 31
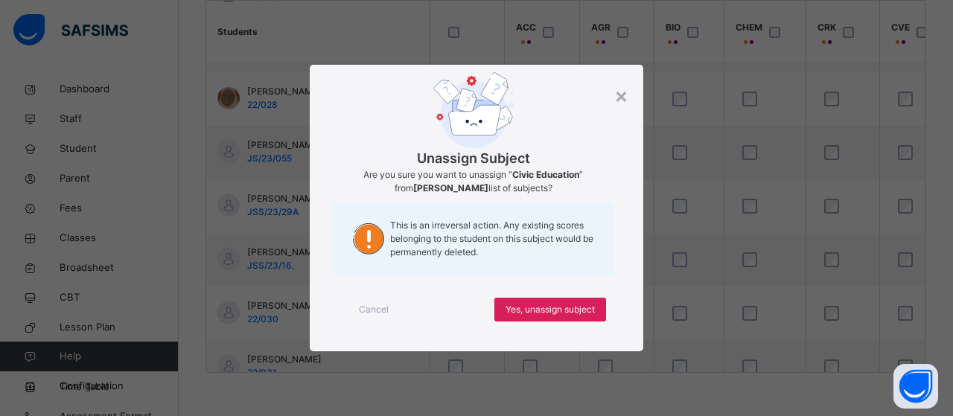
click at [613, 96] on div "Unassign Subject Are you sure you want to unassign “ Civic Education ” from [PE…" at bounding box center [473, 177] width 282 height 211
click at [619, 98] on div "×" at bounding box center [621, 95] width 14 height 31
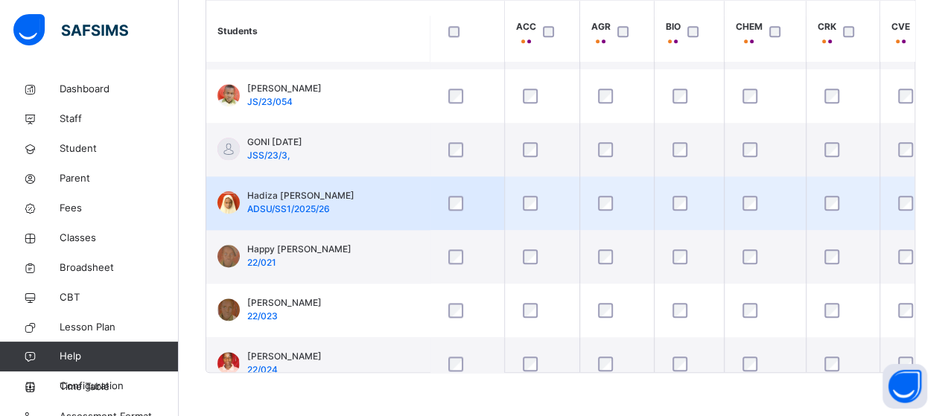
scroll to position [745, 0]
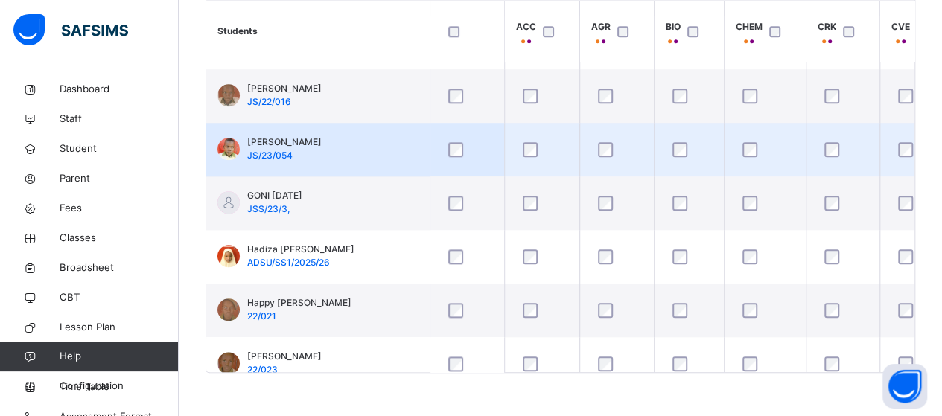
click at [903, 156] on div at bounding box center [916, 149] width 51 height 31
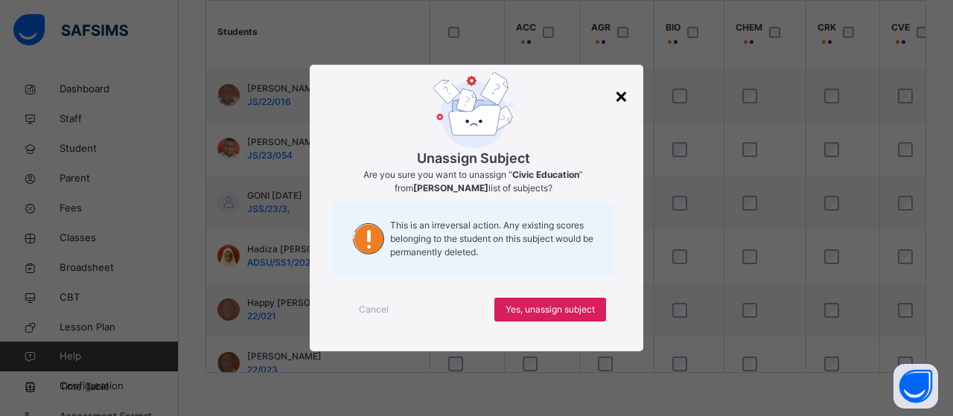
click at [620, 95] on div "×" at bounding box center [621, 95] width 14 height 31
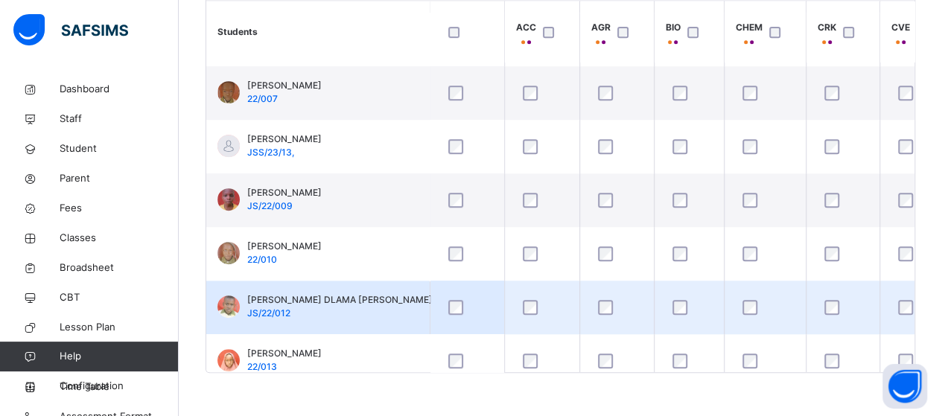
scroll to position [298, 0]
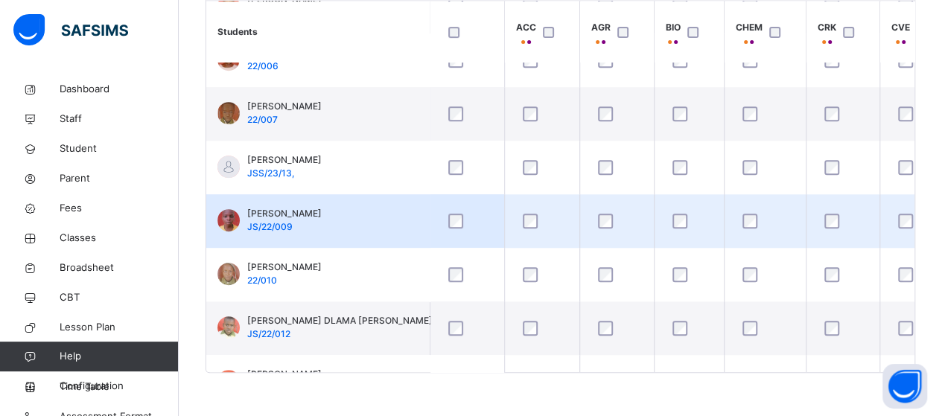
click at [895, 211] on div at bounding box center [916, 221] width 51 height 31
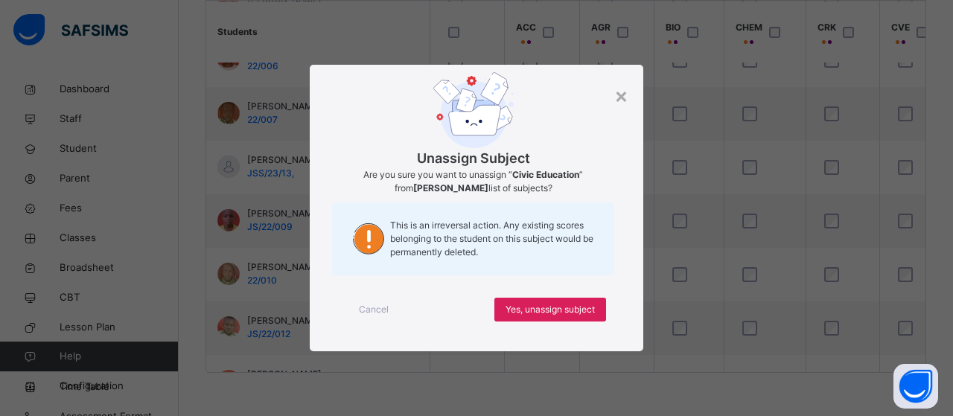
click at [779, 115] on div "× Unassign Subject Are you sure you want to unassign “ Civic Education ” from […" at bounding box center [476, 208] width 953 height 416
click at [626, 98] on div "×" at bounding box center [621, 95] width 14 height 31
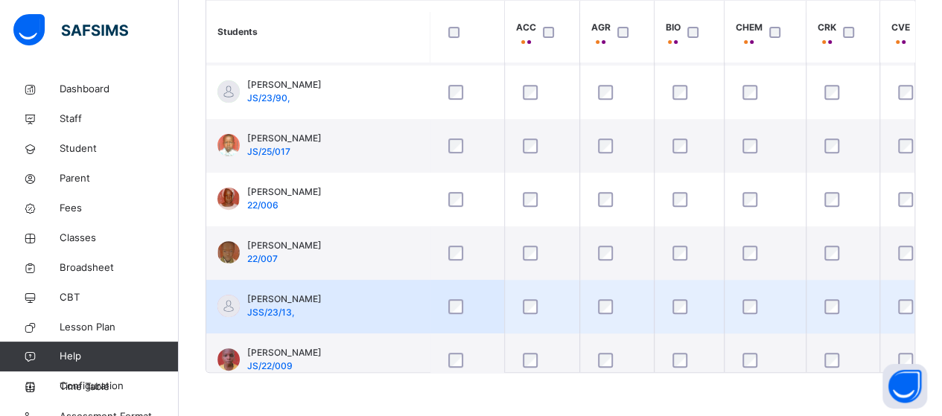
scroll to position [149, 0]
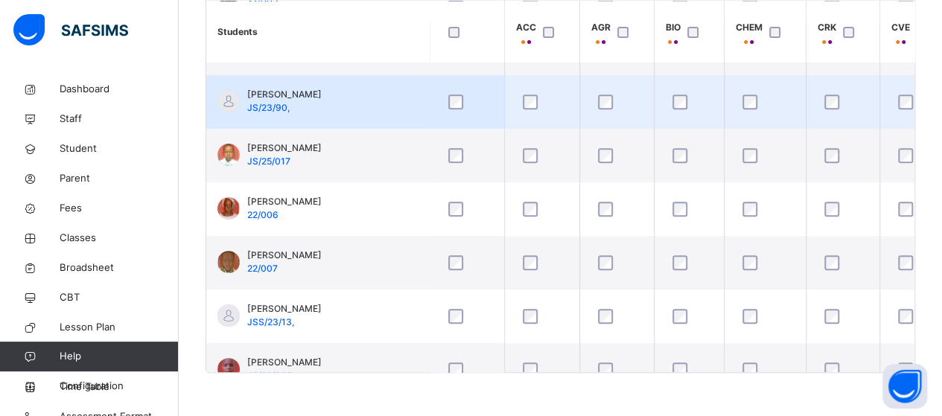
click at [740, 98] on div at bounding box center [765, 102] width 51 height 15
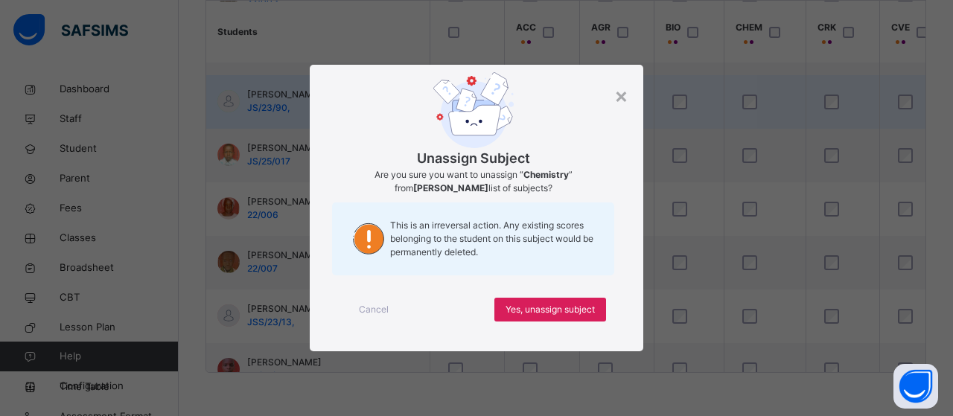
click at [620, 96] on div "×" at bounding box center [621, 95] width 14 height 31
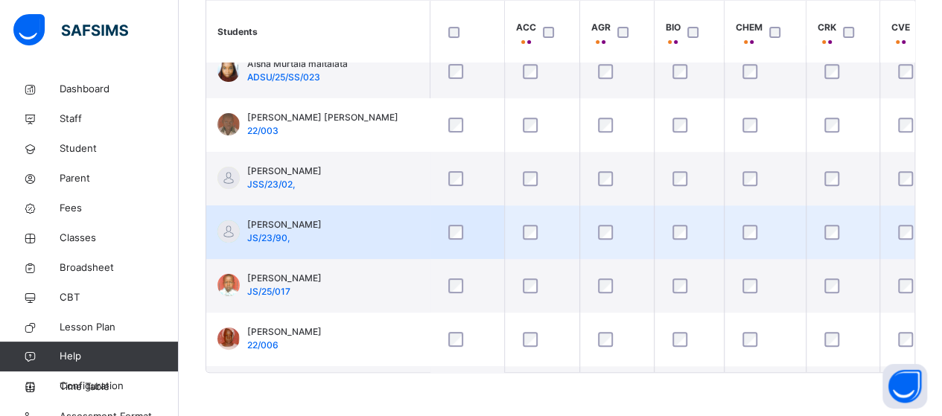
scroll to position [0, 0]
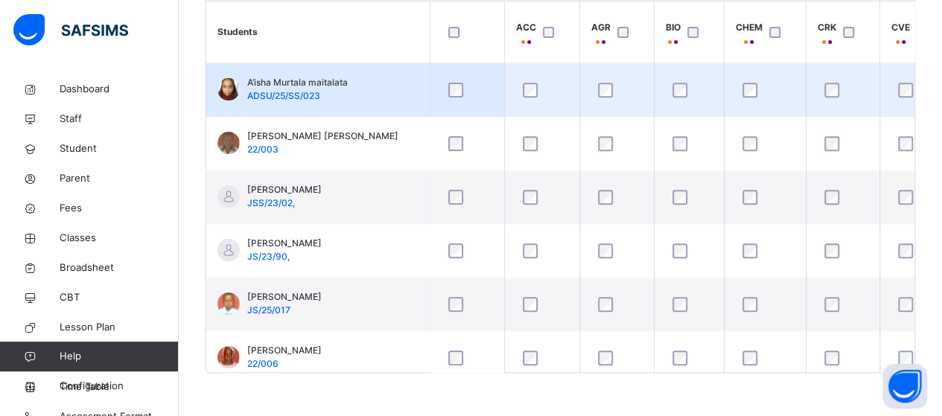
click at [740, 89] on div at bounding box center [765, 90] width 51 height 15
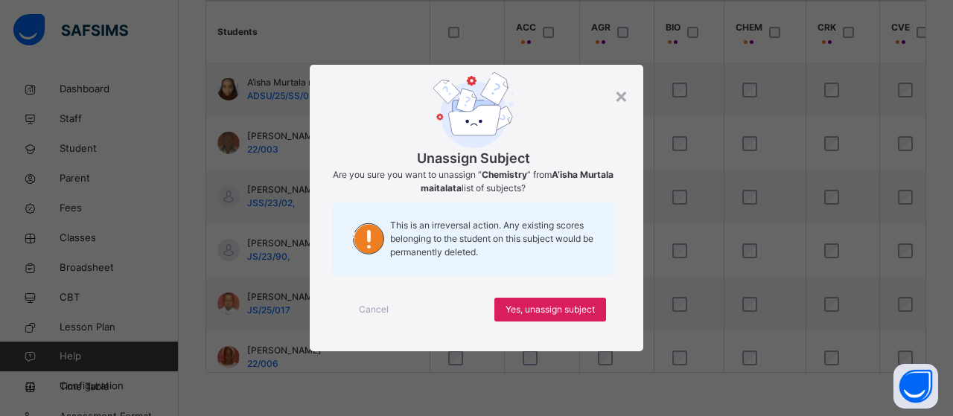
click at [630, 96] on div "Unassign Subject Are you sure you want to unassign “ Chemistry ” from A’isha Mu…" at bounding box center [477, 208] width 334 height 287
click at [620, 96] on div "×" at bounding box center [621, 95] width 14 height 31
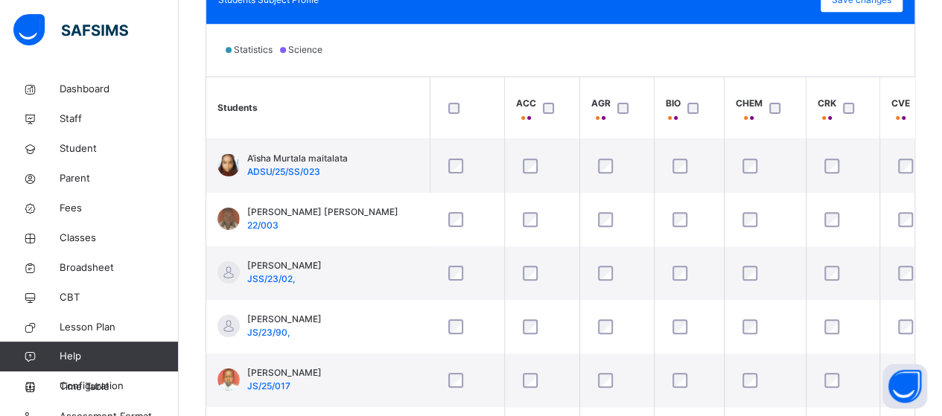
scroll to position [463, 0]
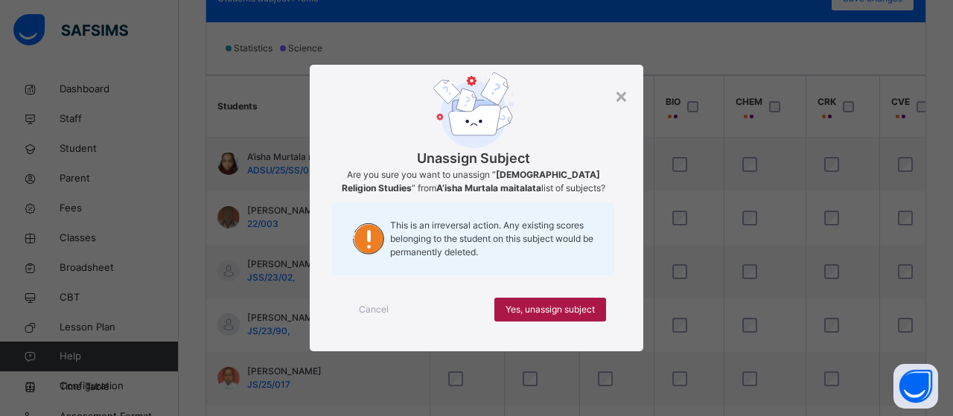
drag, startPoint x: 585, startPoint y: 314, endPoint x: 588, endPoint y: 305, distance: 9.7
click at [588, 305] on span "Yes, unassign subject" at bounding box center [550, 309] width 89 height 13
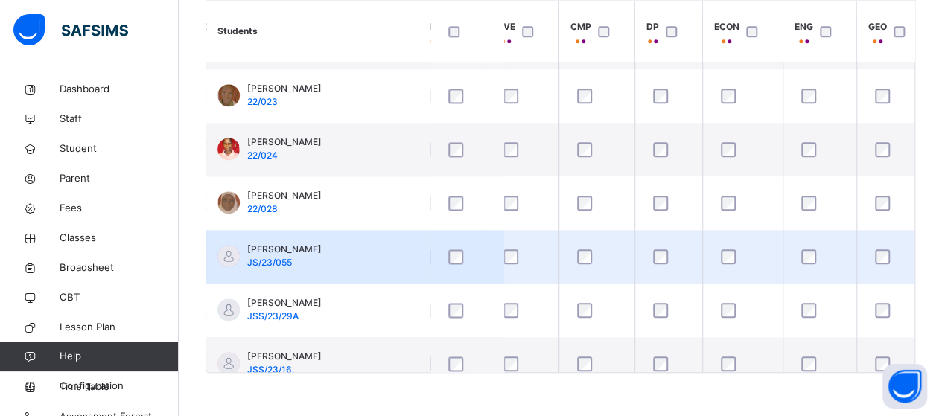
scroll to position [1043, 395]
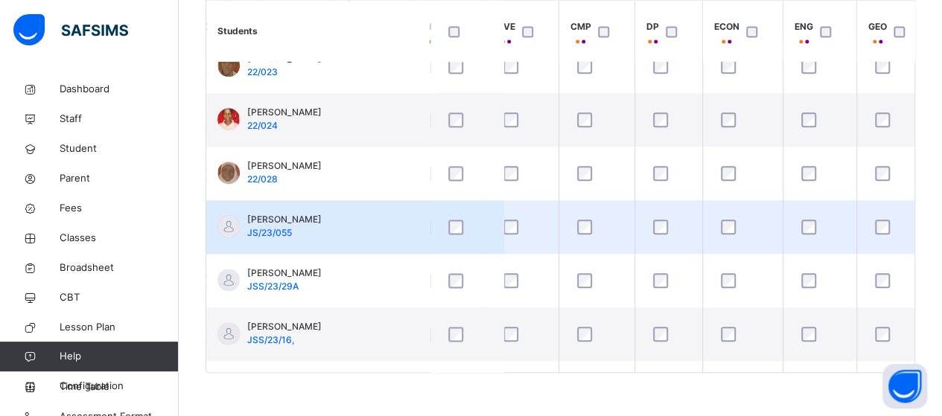
click at [807, 216] on div at bounding box center [820, 227] width 51 height 31
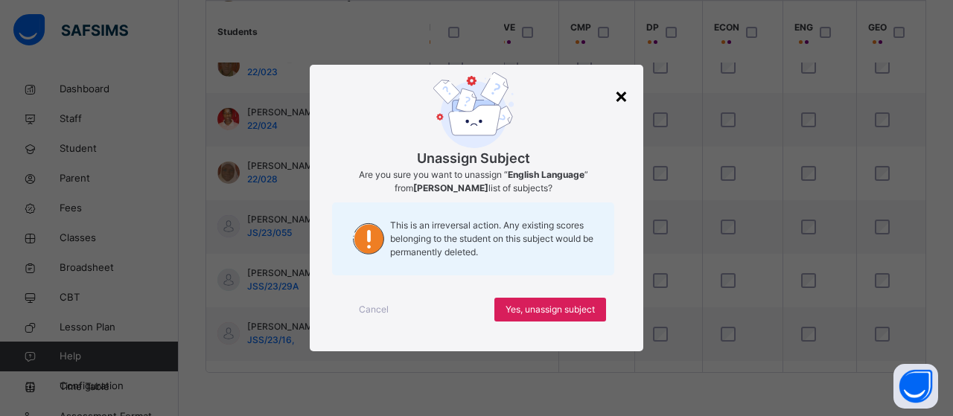
click at [617, 90] on div "×" at bounding box center [621, 95] width 14 height 31
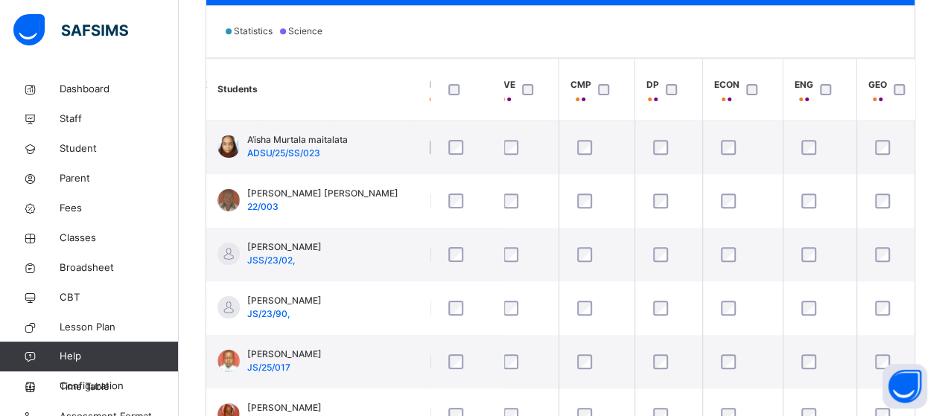
scroll to position [463, 0]
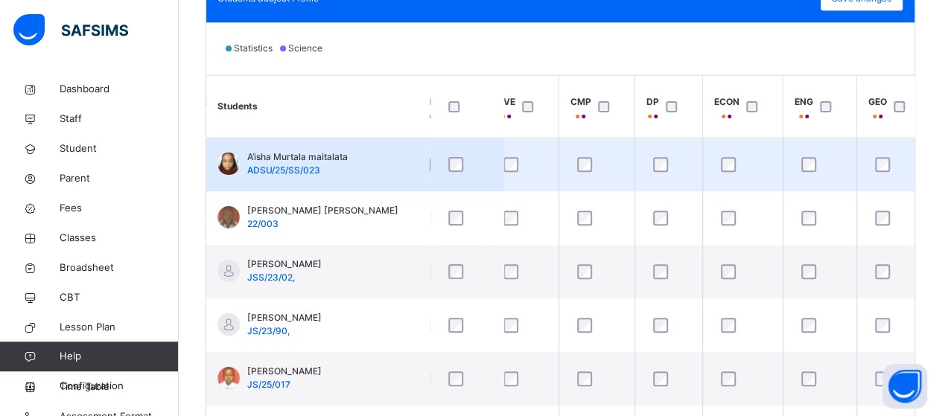
click at [807, 153] on div at bounding box center [820, 164] width 51 height 31
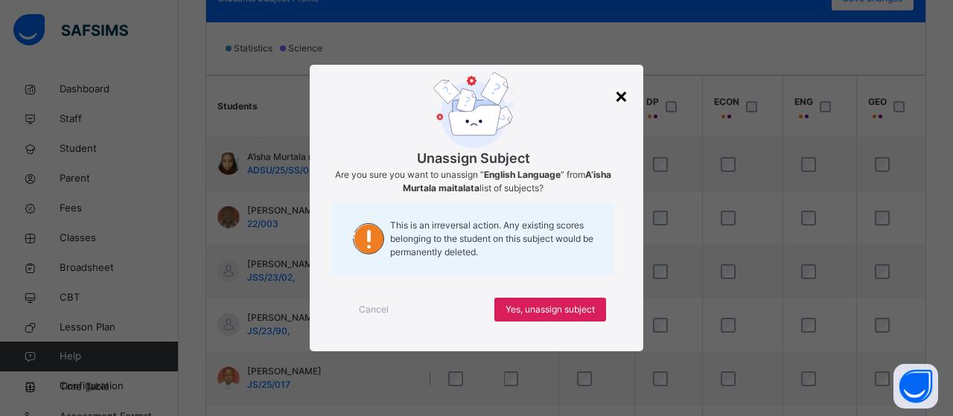
click at [614, 89] on div "×" at bounding box center [621, 95] width 14 height 31
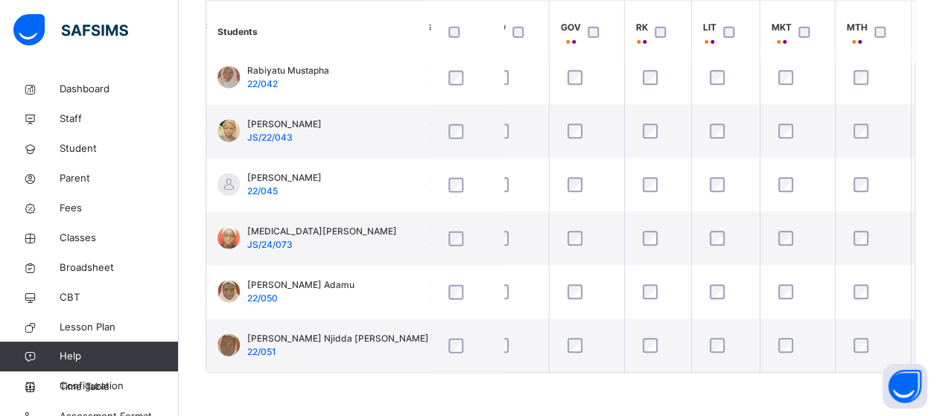
scroll to position [1787, 778]
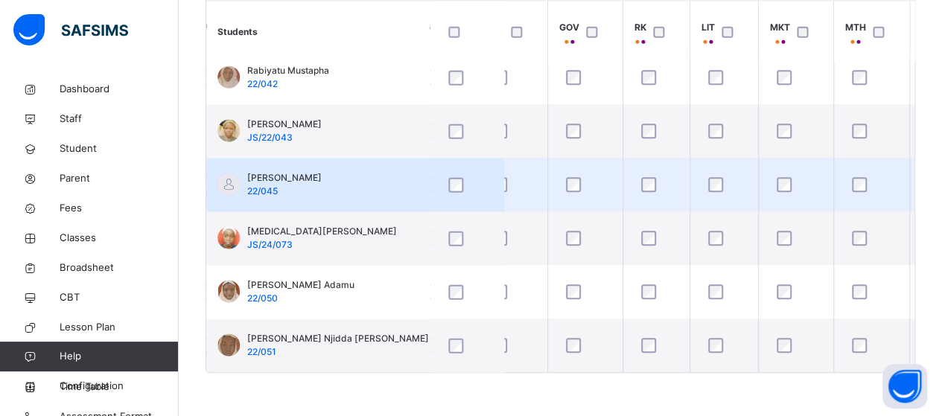
click at [856, 188] on div at bounding box center [871, 184] width 53 height 31
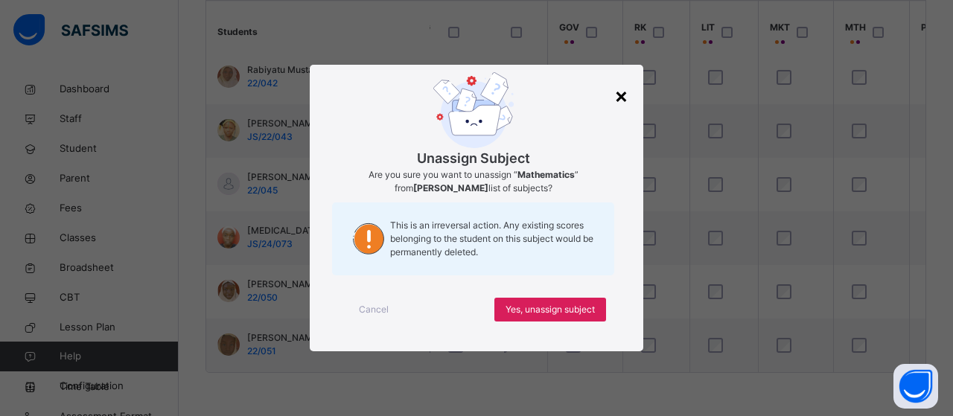
click at [617, 90] on div "×" at bounding box center [621, 95] width 14 height 31
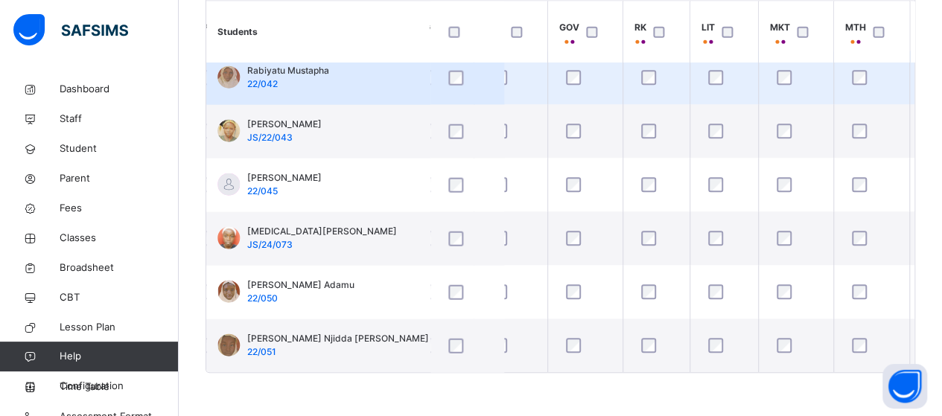
click at [849, 77] on div at bounding box center [871, 77] width 45 height 15
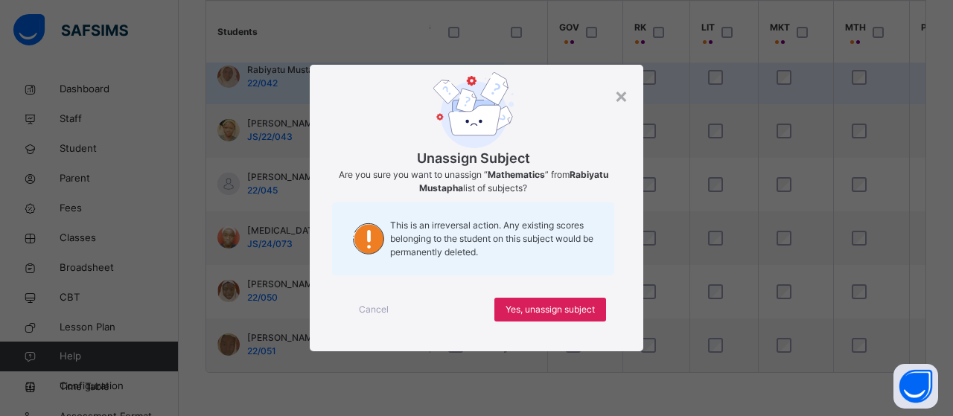
drag, startPoint x: 620, startPoint y: 97, endPoint x: 742, endPoint y: 89, distance: 122.4
click at [621, 97] on div "×" at bounding box center [621, 95] width 14 height 31
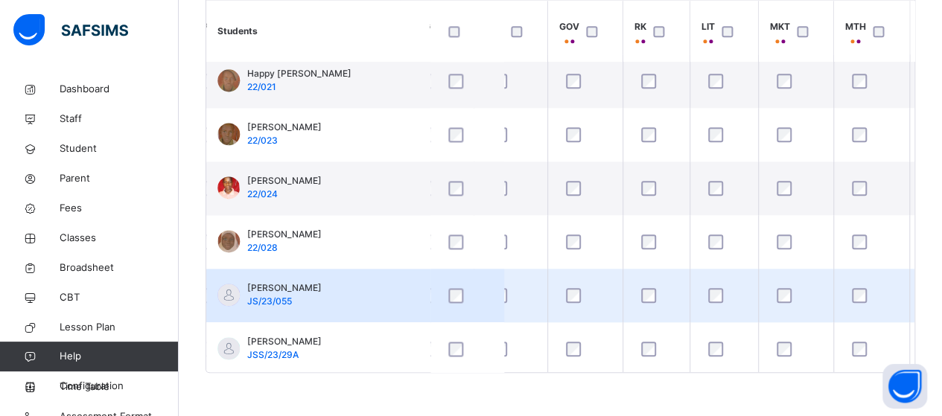
scroll to position [968, 778]
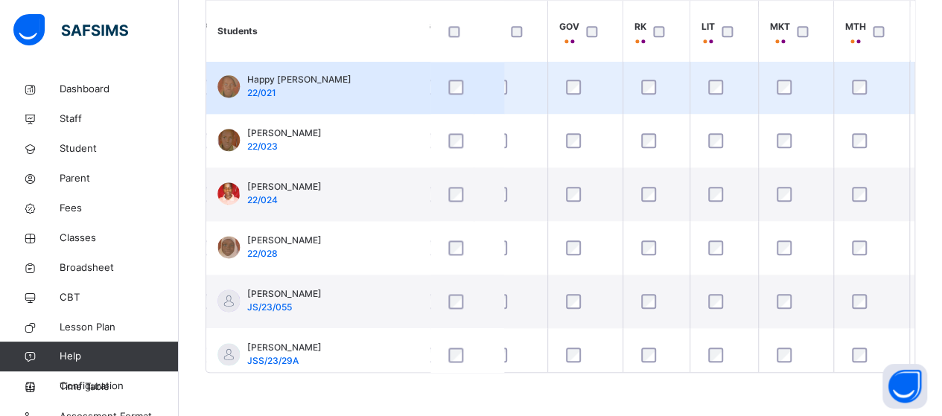
click at [855, 95] on div at bounding box center [871, 86] width 53 height 31
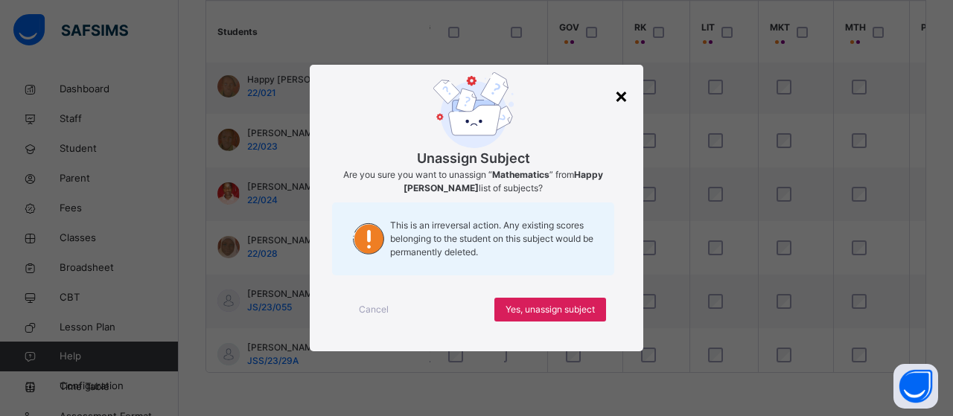
click at [619, 98] on div "×" at bounding box center [621, 95] width 14 height 31
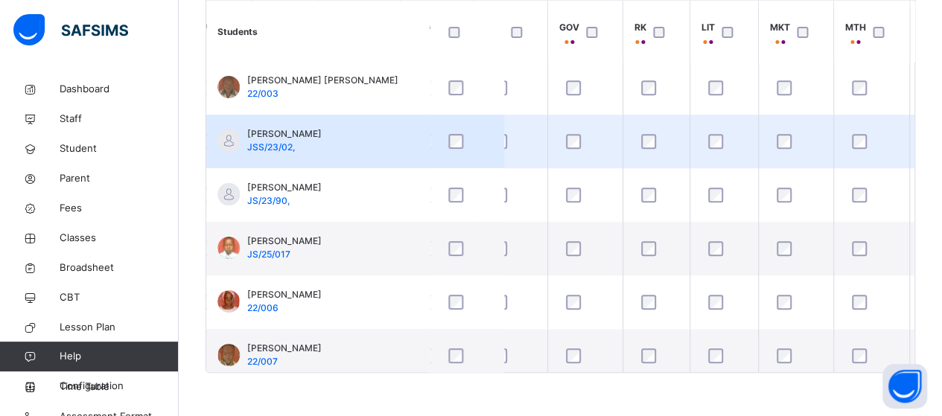
scroll to position [0, 778]
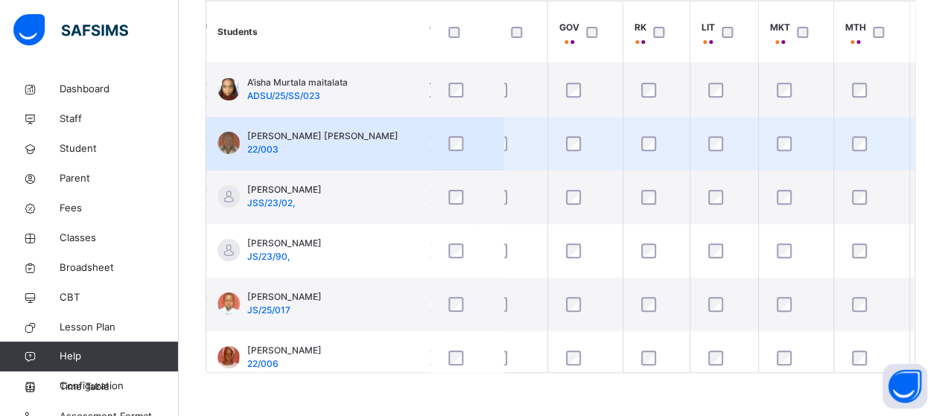
click at [859, 151] on div at bounding box center [871, 143] width 53 height 31
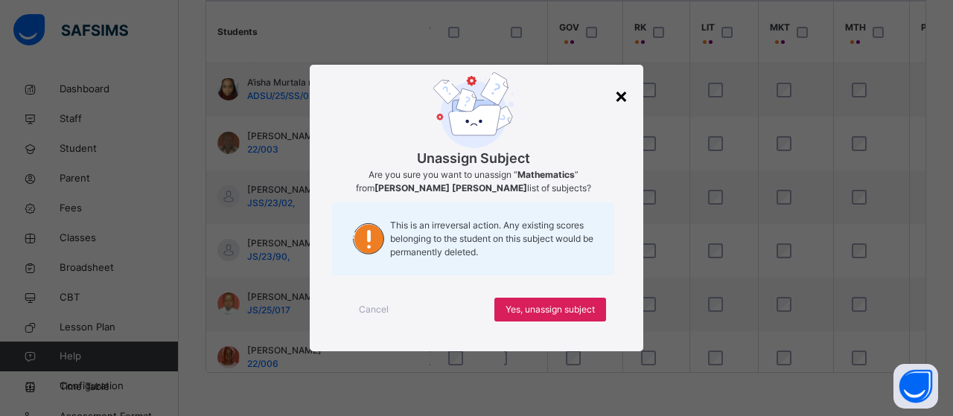
click at [622, 96] on div "×" at bounding box center [621, 95] width 14 height 31
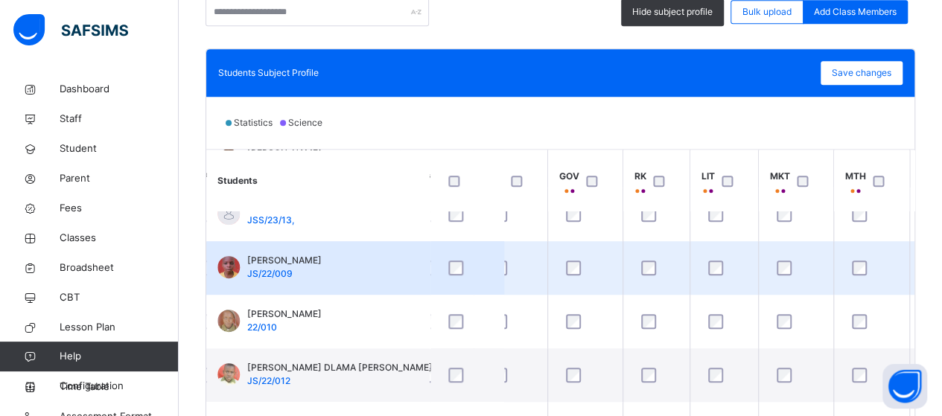
scroll to position [447, 778]
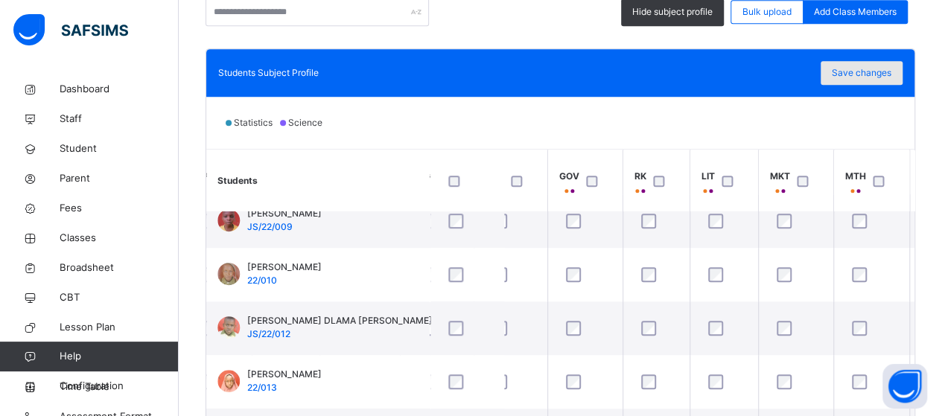
click at [848, 70] on span "Save changes" at bounding box center [862, 72] width 60 height 13
click at [763, 92] on div "Students Subject Profile Save changes" at bounding box center [560, 73] width 708 height 48
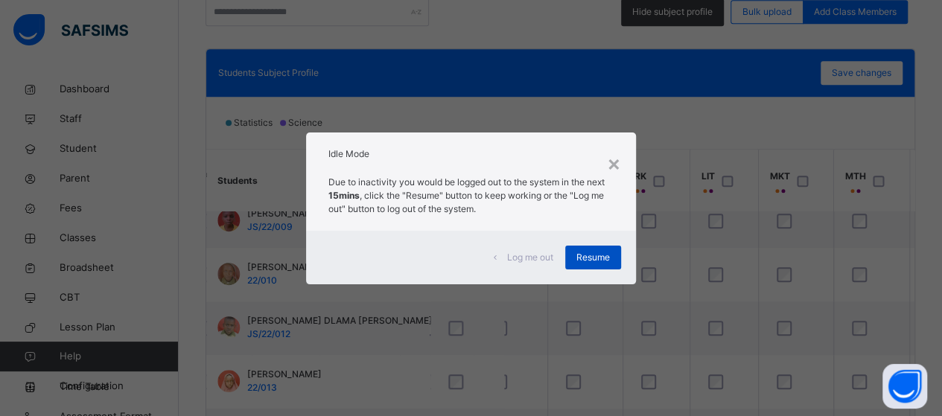
click at [587, 264] on span "Resume" at bounding box center [593, 257] width 34 height 13
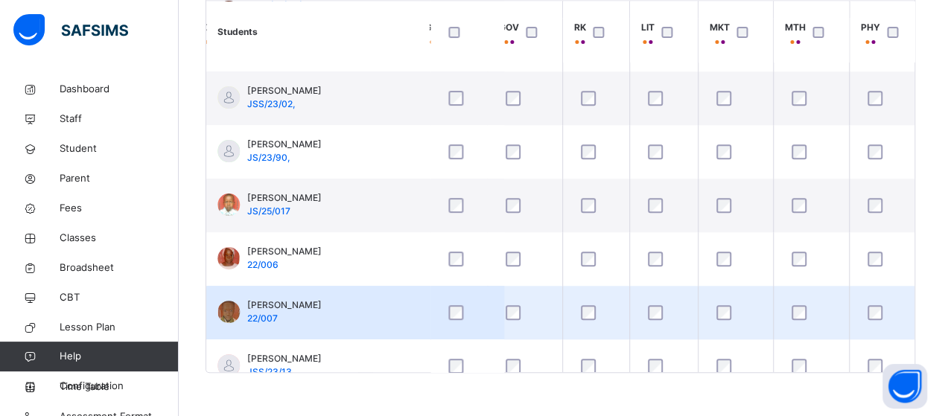
scroll to position [0, 838]
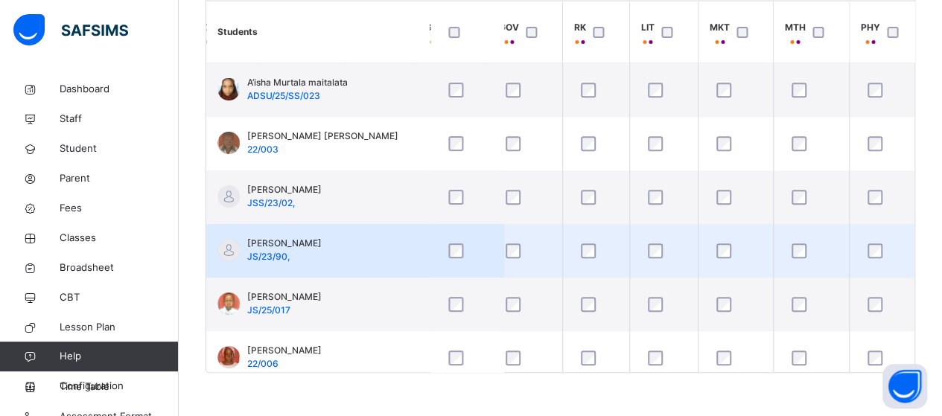
click at [865, 249] on div at bounding box center [887, 251] width 44 height 15
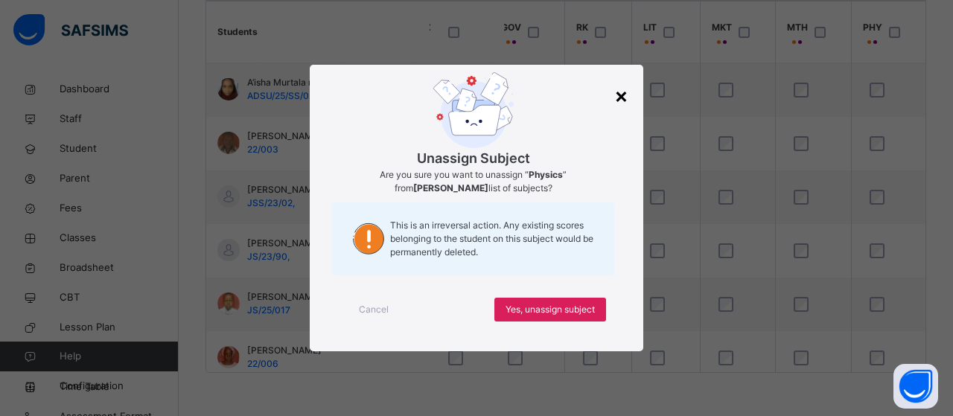
click at [629, 98] on div "Unassign Subject Are you sure you want to unassign “ Physics ” from [PERSON_NAM…" at bounding box center [477, 208] width 334 height 287
click at [621, 93] on div "×" at bounding box center [621, 95] width 14 height 31
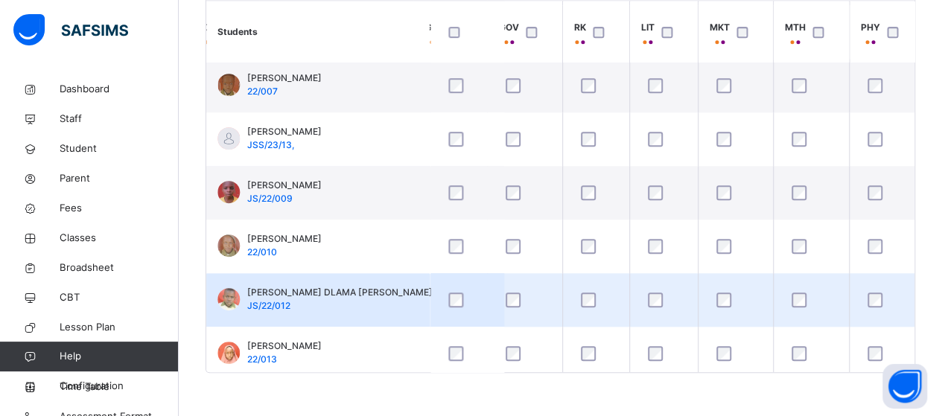
scroll to position [223, 838]
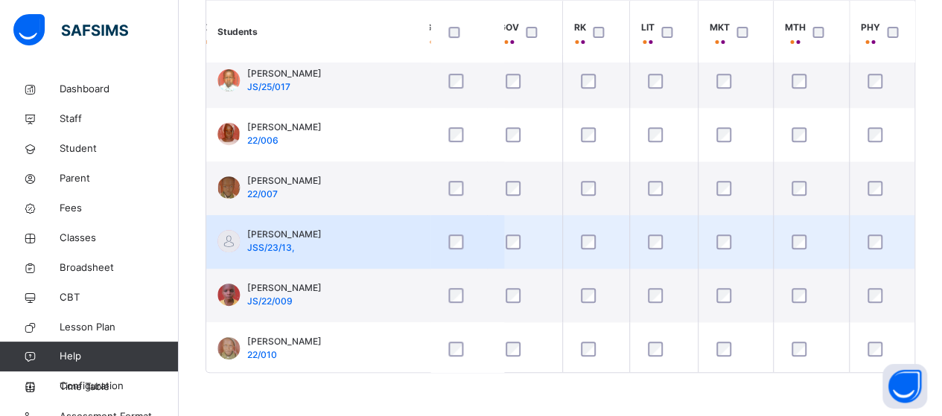
click at [865, 237] on div at bounding box center [887, 242] width 44 height 15
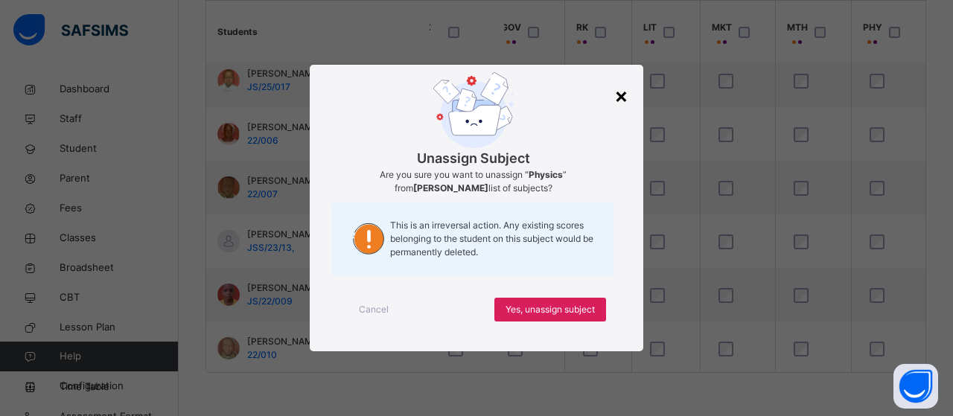
click at [627, 96] on div "×" at bounding box center [621, 95] width 14 height 31
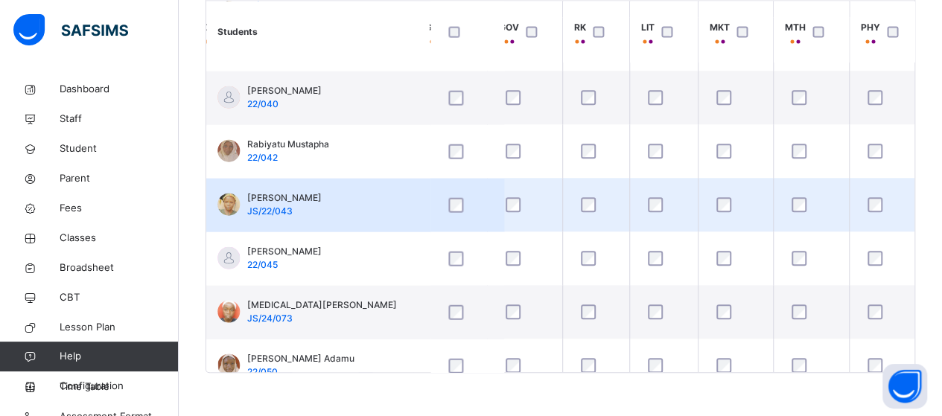
scroll to position [1713, 838]
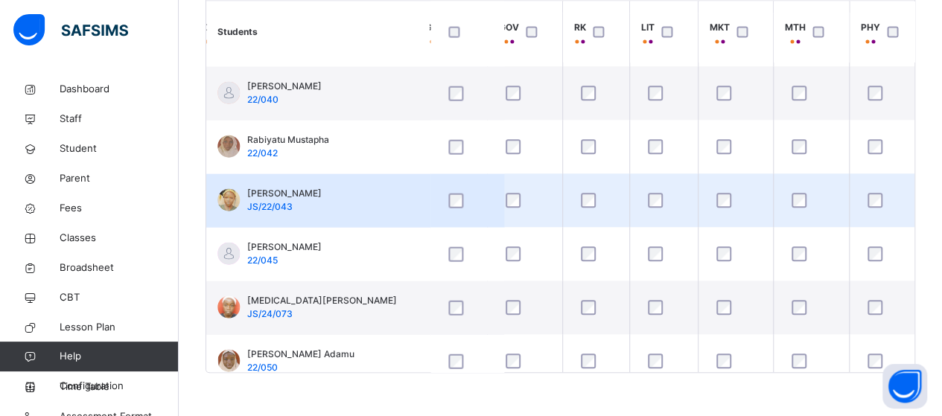
click at [865, 204] on div at bounding box center [887, 200] width 44 height 15
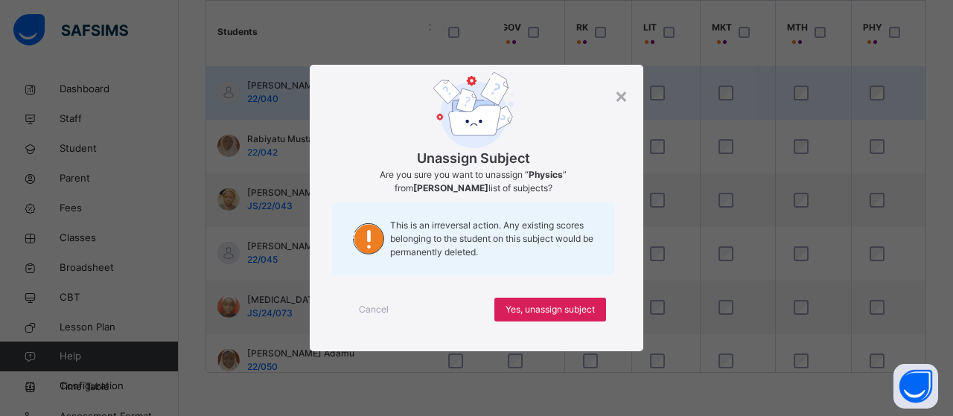
click at [619, 93] on div "×" at bounding box center [621, 95] width 14 height 31
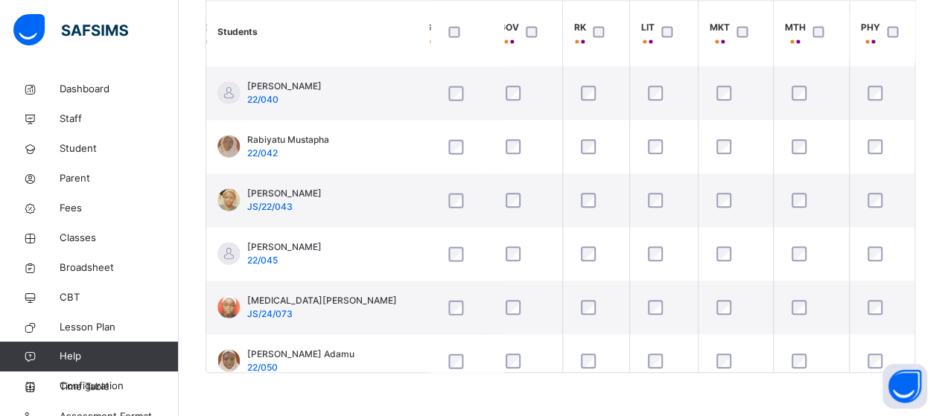
click at [865, 198] on div at bounding box center [887, 200] width 44 height 15
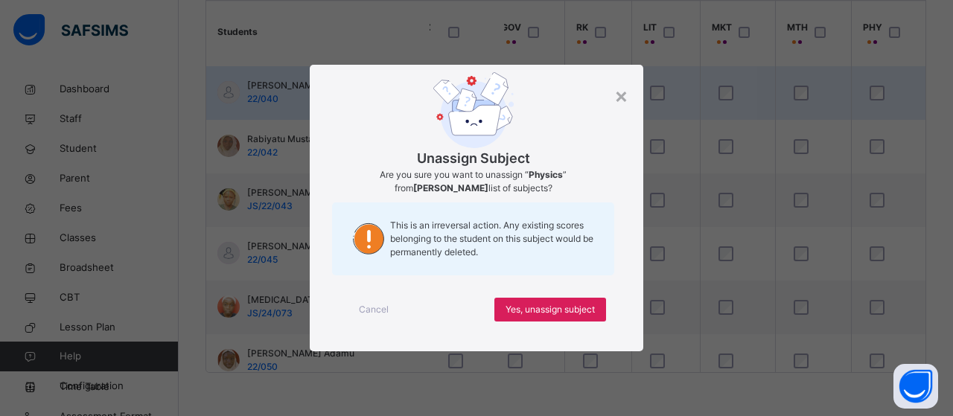
drag, startPoint x: 624, startPoint y: 95, endPoint x: 629, endPoint y: 70, distance: 25.0
click at [623, 94] on div "×" at bounding box center [621, 95] width 14 height 31
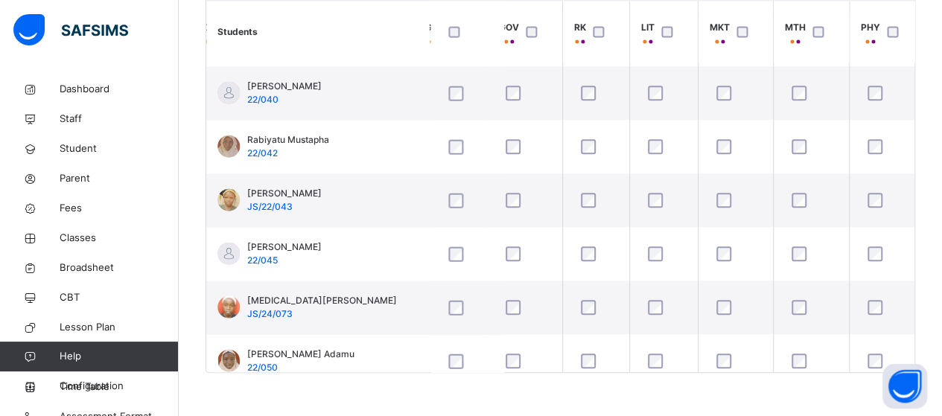
scroll to position [1713, 811]
